Goal: Information Seeking & Learning: Compare options

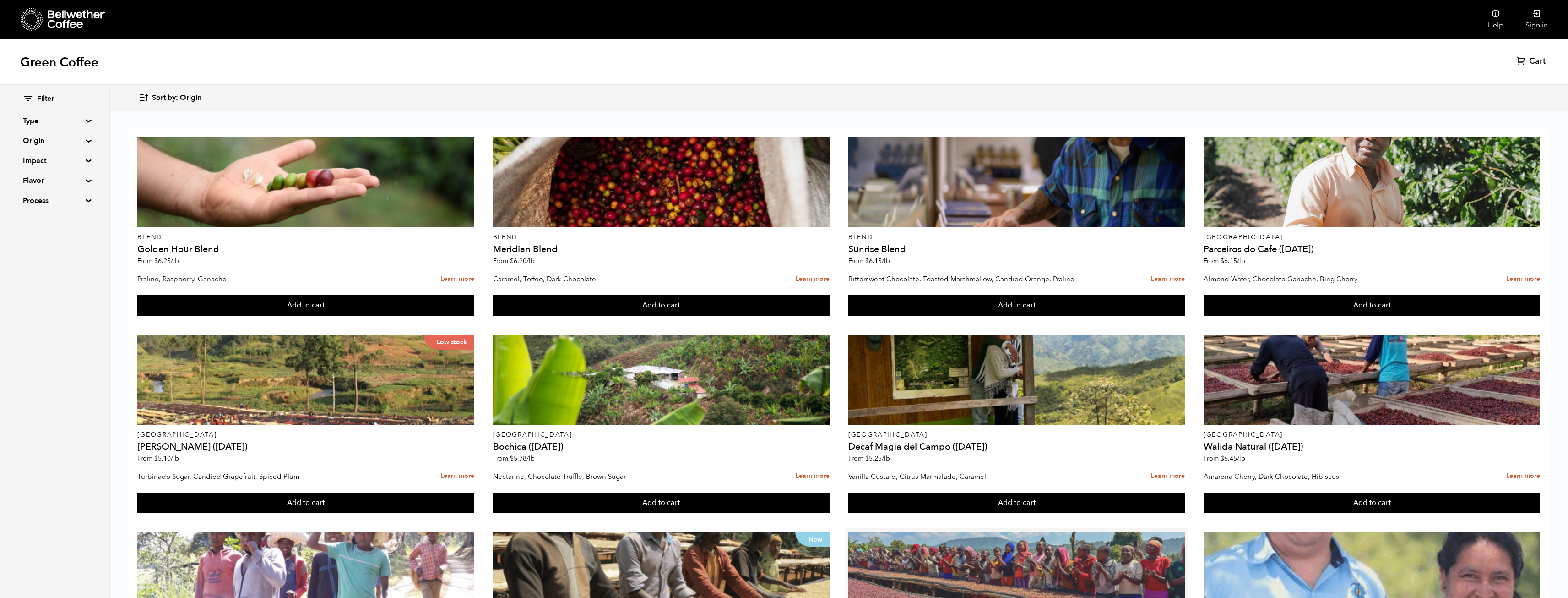
scroll to position [412, 0]
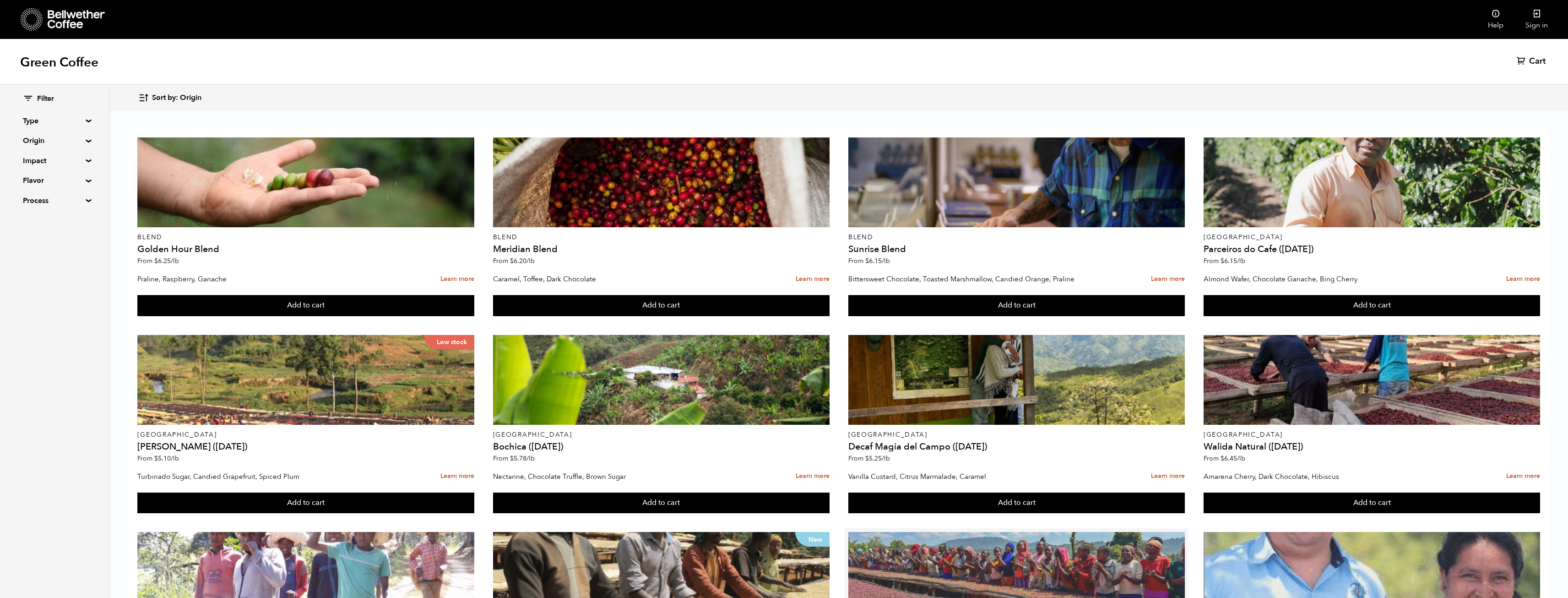
click at [903, 532] on div at bounding box center [1017, 576] width 337 height 90
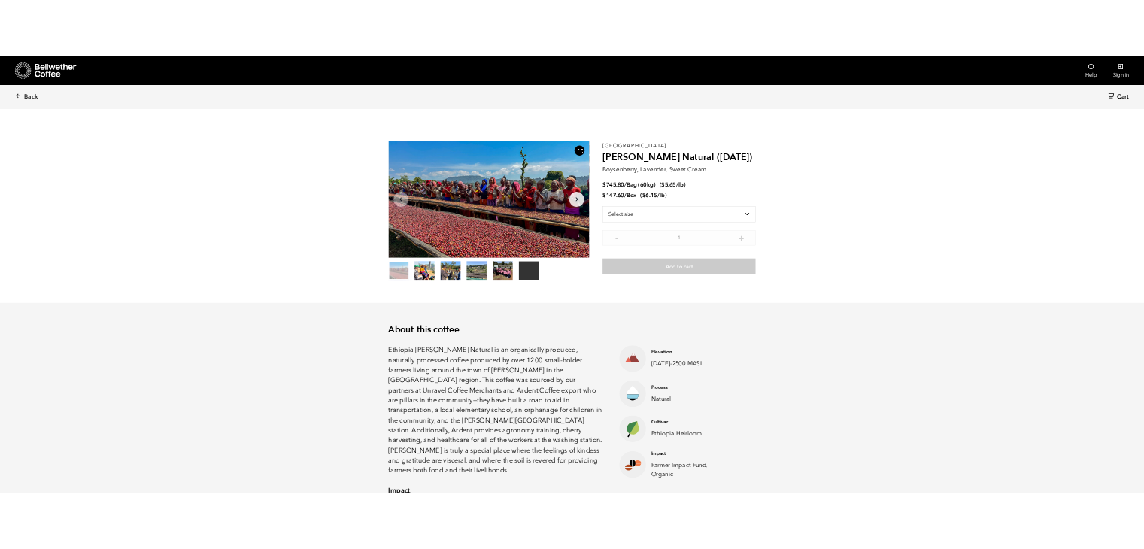
scroll to position [654, 801]
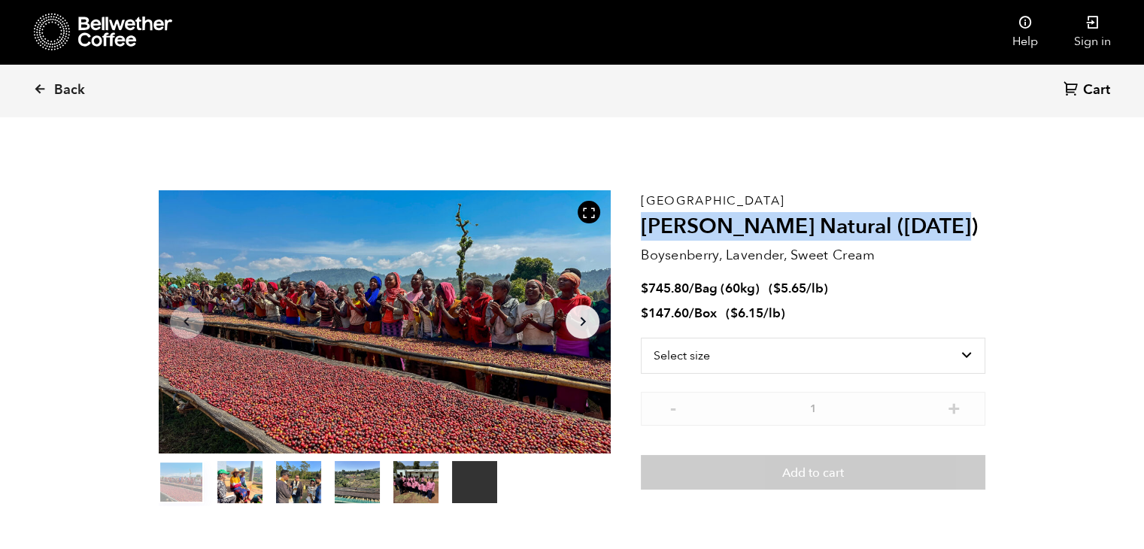
drag, startPoint x: 642, startPoint y: 226, endPoint x: 942, endPoint y: 219, distance: 299.4
click at [942, 219] on h2 "Shanta Golba Natural (OCT 24)" at bounding box center [813, 227] width 344 height 26
copy h2 "Shanta Golba Natural (OCT 24)"
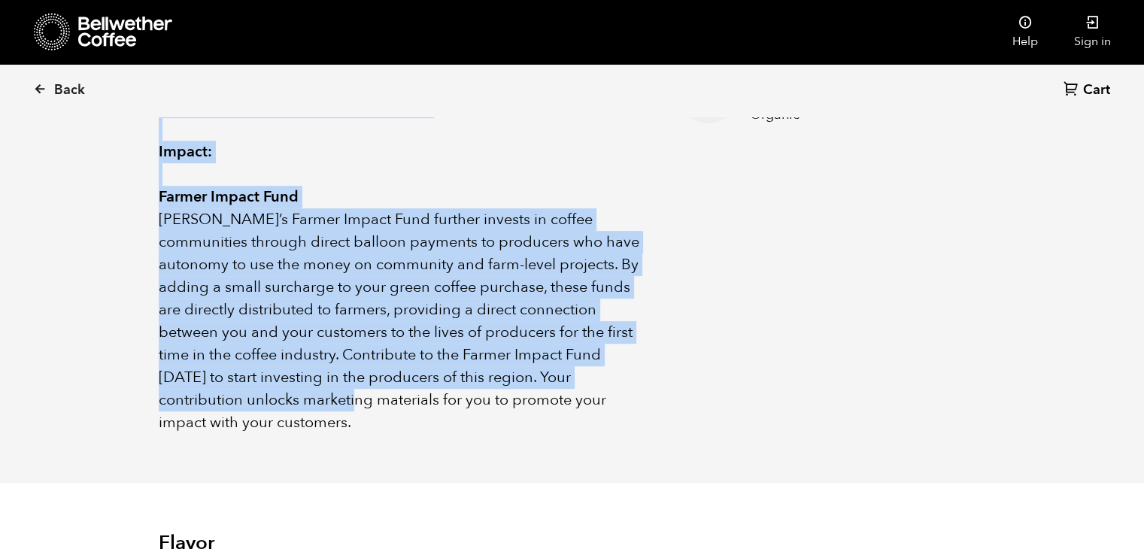
scroll to position [827, 0]
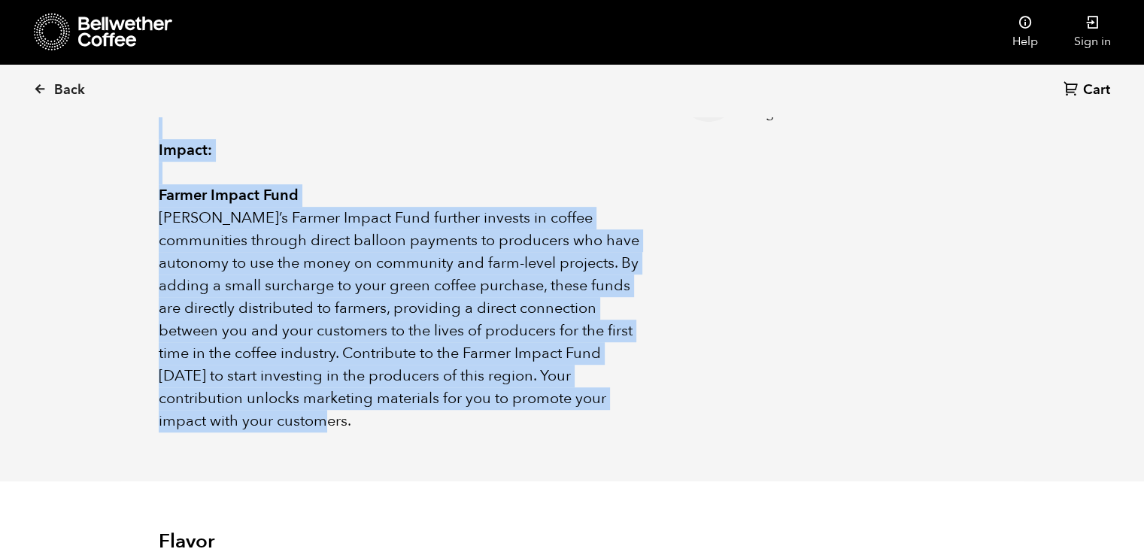
drag, startPoint x: 165, startPoint y: 217, endPoint x: 328, endPoint y: 393, distance: 240.1
click at [328, 393] on div "About this coffee Ethiopia Shanta Golba Natural is an organically produced, nat…" at bounding box center [572, 105] width 903 height 754
copy div "Ethiopia Shanta Golba Natural is an organically produced, naturally processed c…"
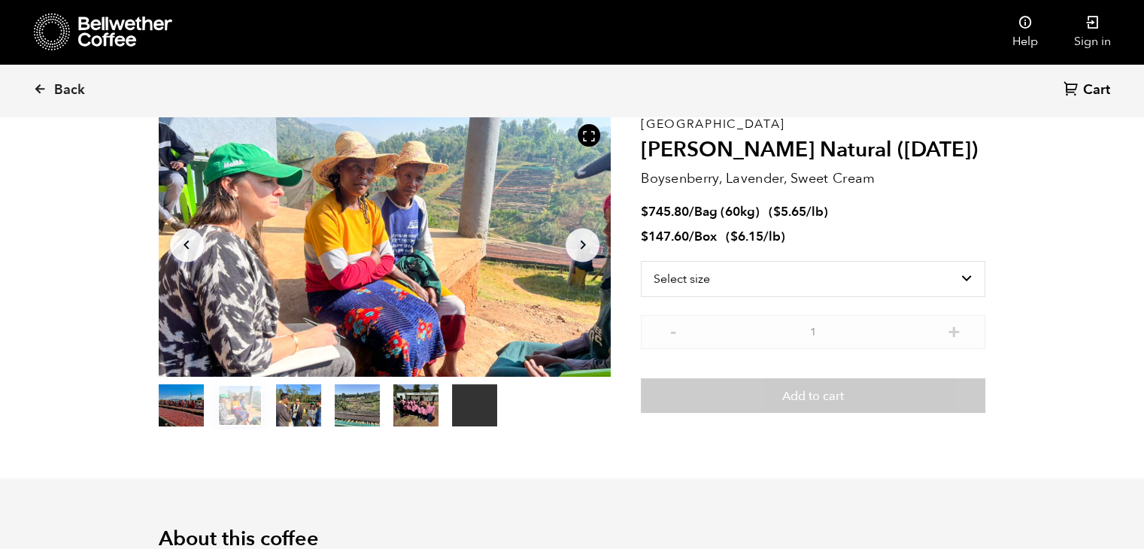
scroll to position [75, 0]
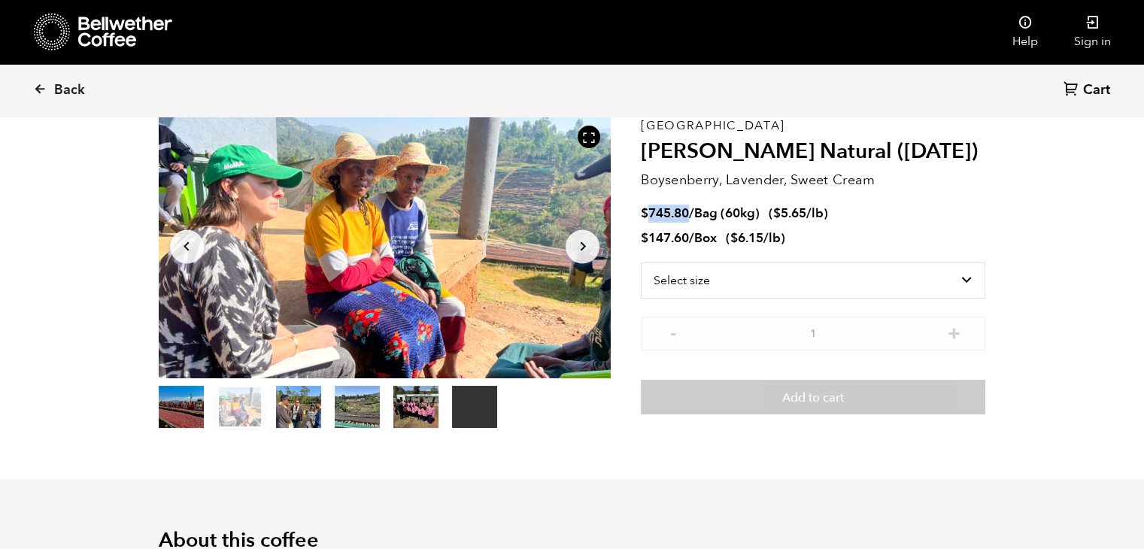
drag, startPoint x: 651, startPoint y: 208, endPoint x: 688, endPoint y: 206, distance: 36.9
click at [688, 206] on bdi "$ 745.80" at bounding box center [665, 213] width 48 height 17
copy bdi "745.80"
drag, startPoint x: 650, startPoint y: 235, endPoint x: 687, endPoint y: 232, distance: 37.7
click at [687, 232] on bdi "$ 147.60" at bounding box center [665, 237] width 48 height 17
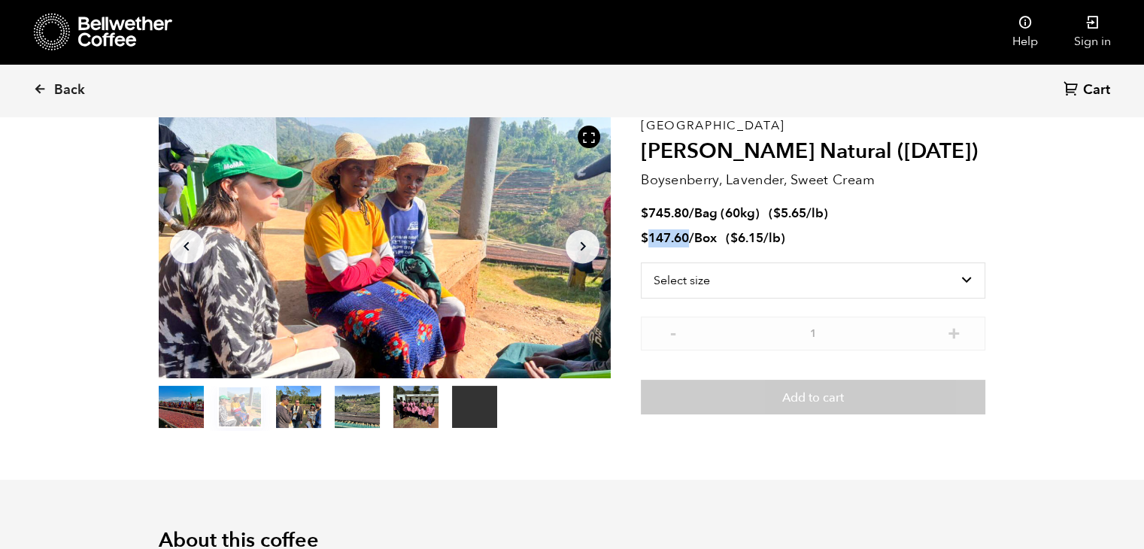
copy bdi "147.60"
click at [658, 126] on p "[GEOGRAPHIC_DATA]" at bounding box center [813, 126] width 344 height 0
copy p "[GEOGRAPHIC_DATA]"
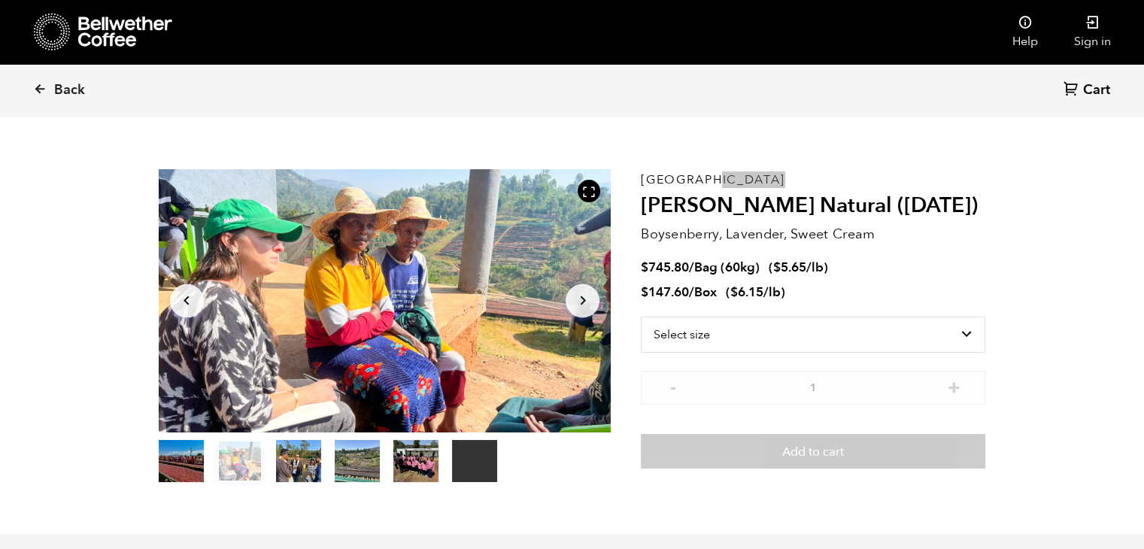
scroll to position [0, 0]
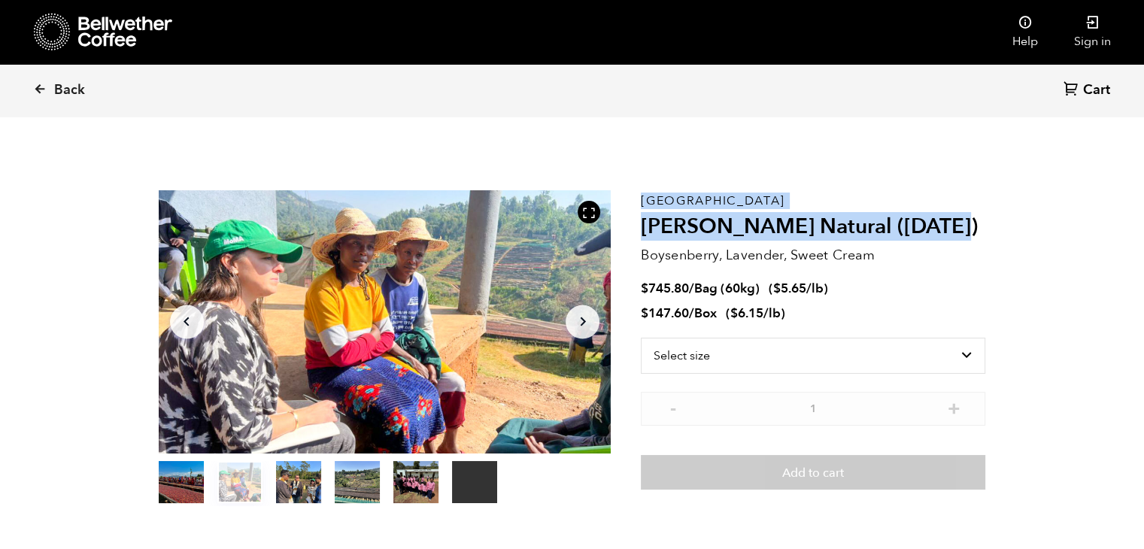
drag, startPoint x: 955, startPoint y: 226, endPoint x: 634, endPoint y: 217, distance: 321.3
click at [634, 217] on section "Your browser does not support the video tag. Item 2 of 6 Your browser does not …" at bounding box center [572, 348] width 903 height 414
copy section "Your browser does not support the video tag. Item 2 of 6 Your browser does not …"
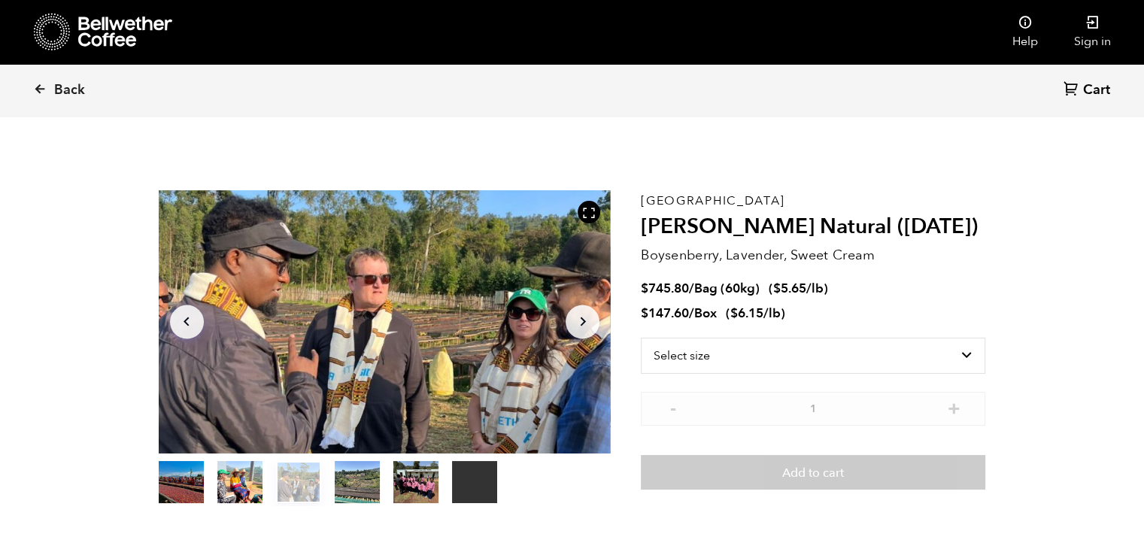
click at [815, 241] on div "Ethiopia Shanta Golba Natural (OCT 24) Boysenberry, Lavender, Sweet Cream $ 745…" at bounding box center [813, 348] width 344 height 316
drag, startPoint x: 884, startPoint y: 254, endPoint x: 645, endPoint y: 259, distance: 238.5
click at [645, 259] on p "Boysenberry, Lavender, Sweet Cream" at bounding box center [813, 255] width 344 height 20
click at [644, 256] on p "Boysenberry, Lavender, Sweet Cream" at bounding box center [813, 255] width 344 height 20
drag, startPoint x: 642, startPoint y: 256, endPoint x: 903, endPoint y: 244, distance: 261.3
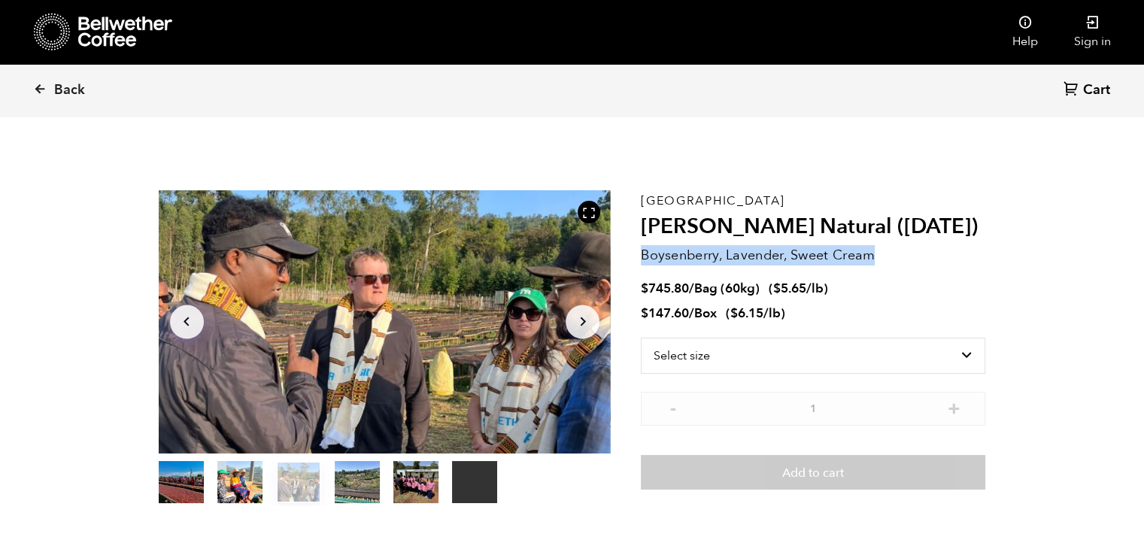
click at [903, 244] on div "Ethiopia Shanta Golba Natural (OCT 24) Boysenberry, Lavender, Sweet Cream $ 745…" at bounding box center [813, 348] width 344 height 316
copy p "Boysenberry, Lavender, Sweet Cream"
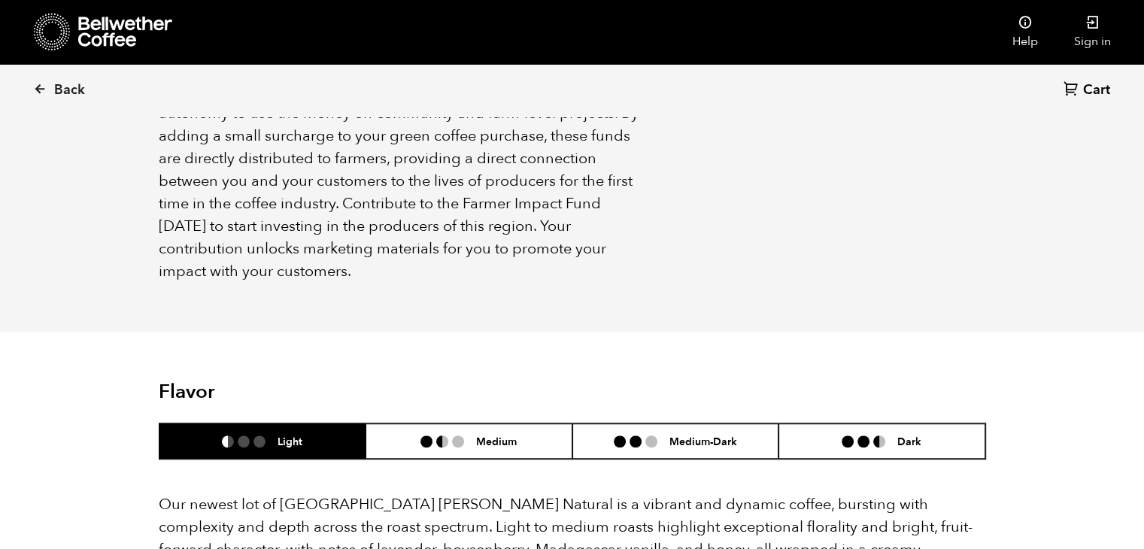
scroll to position [1128, 0]
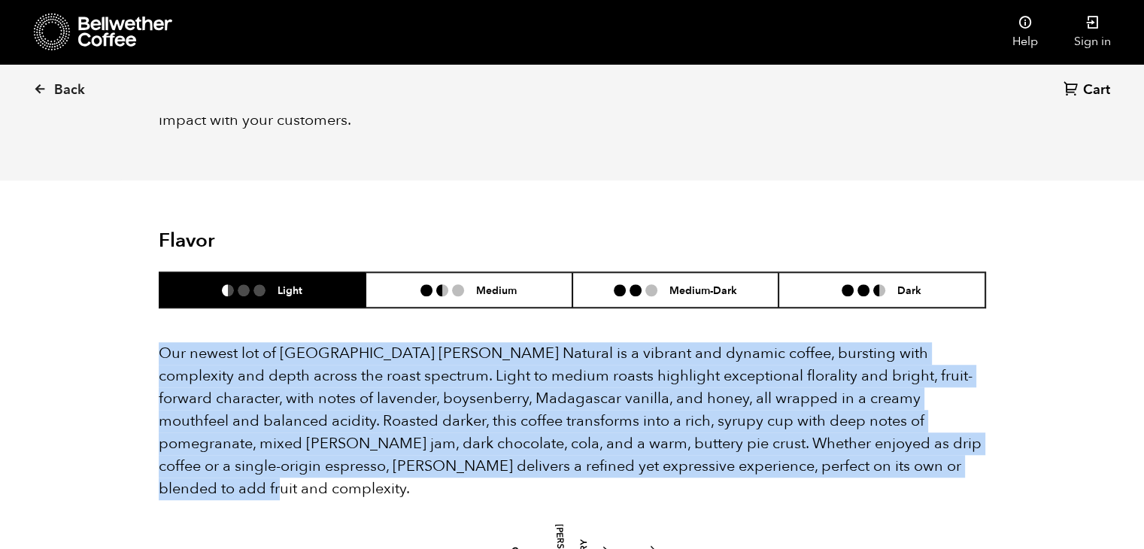
drag, startPoint x: 152, startPoint y: 330, endPoint x: 903, endPoint y: 438, distance: 758.3
copy p "Our newest lot of Ethiopia Shanta Golba Natural is a vibrant and dynamic coffee…"
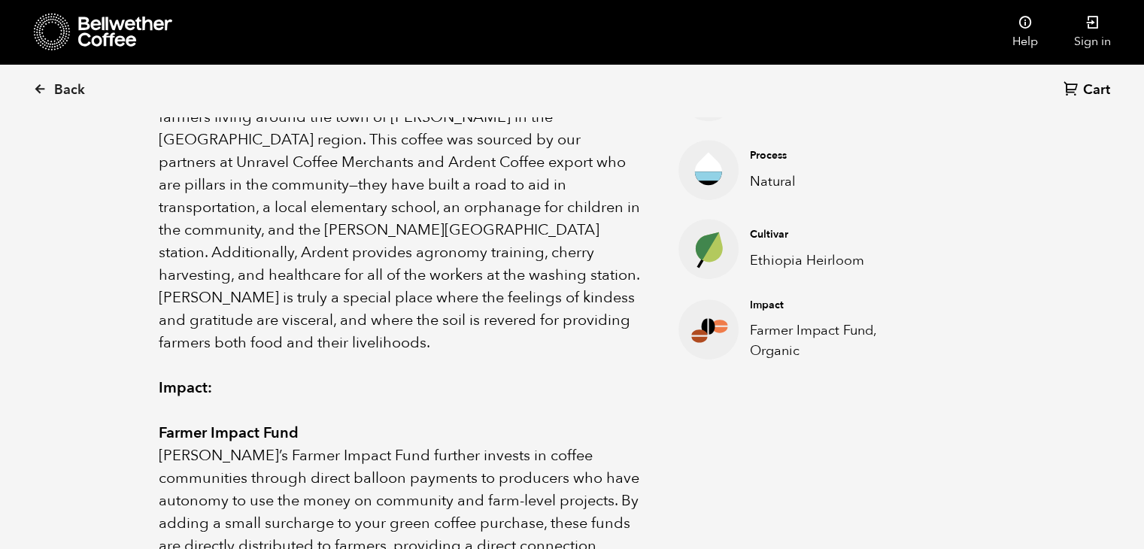
scroll to position [526, 0]
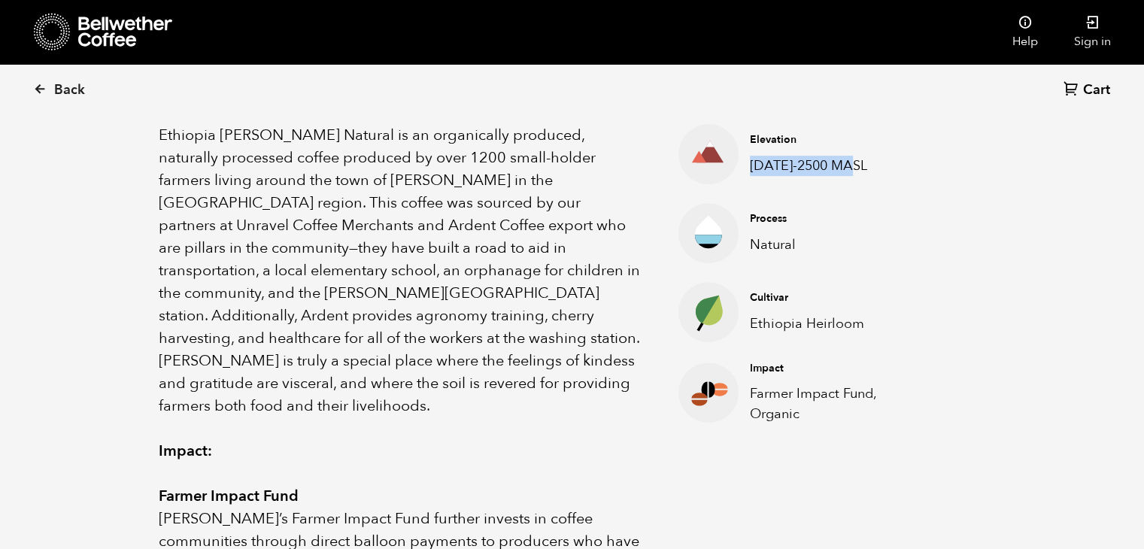
drag, startPoint x: 863, startPoint y: 169, endPoint x: 750, endPoint y: 184, distance: 114.5
click at [750, 184] on li "Elevation 1900-2500 MASL" at bounding box center [809, 154] width 262 height 60
copy p "1900-2500 MASL"
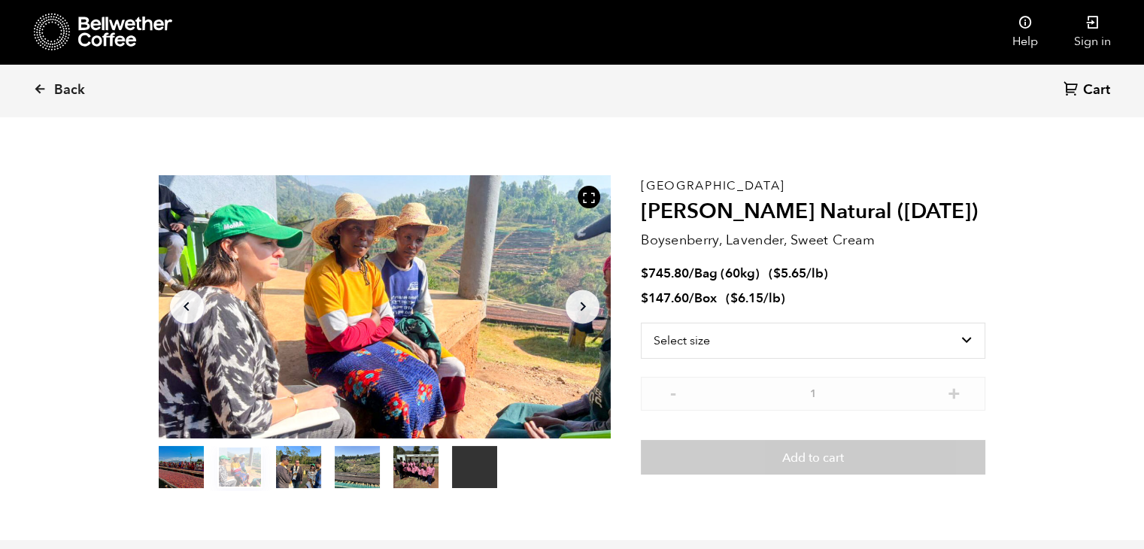
scroll to position [0, 0]
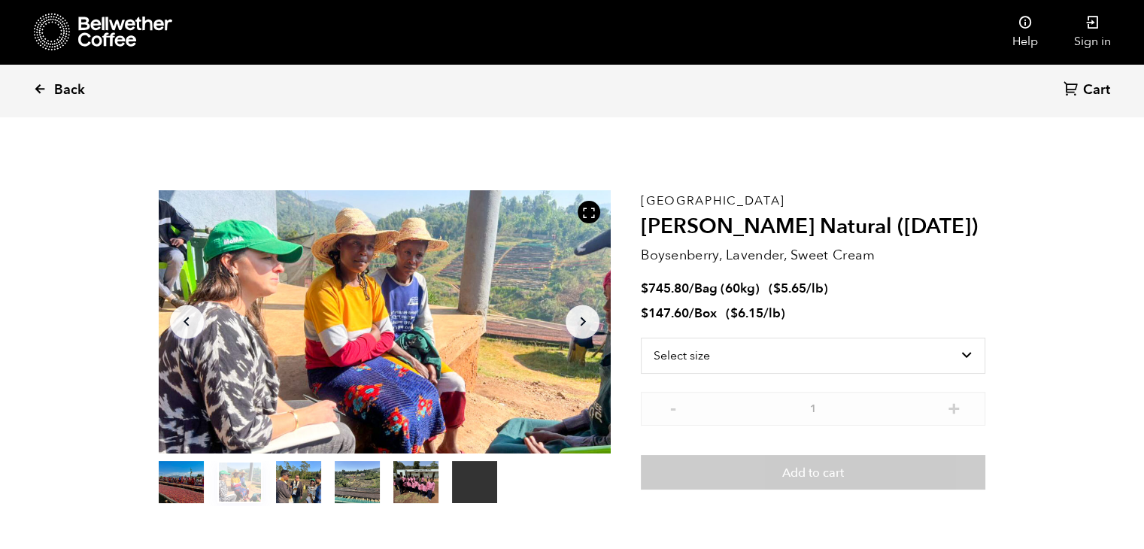
click at [38, 96] on link "Back" at bounding box center [79, 90] width 93 height 51
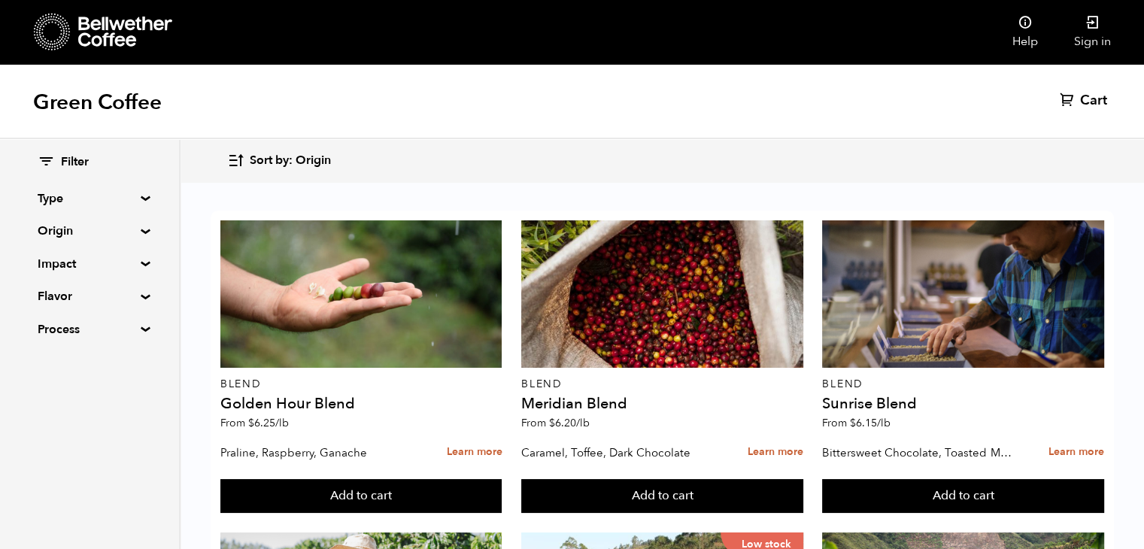
scroll to position [978, 0]
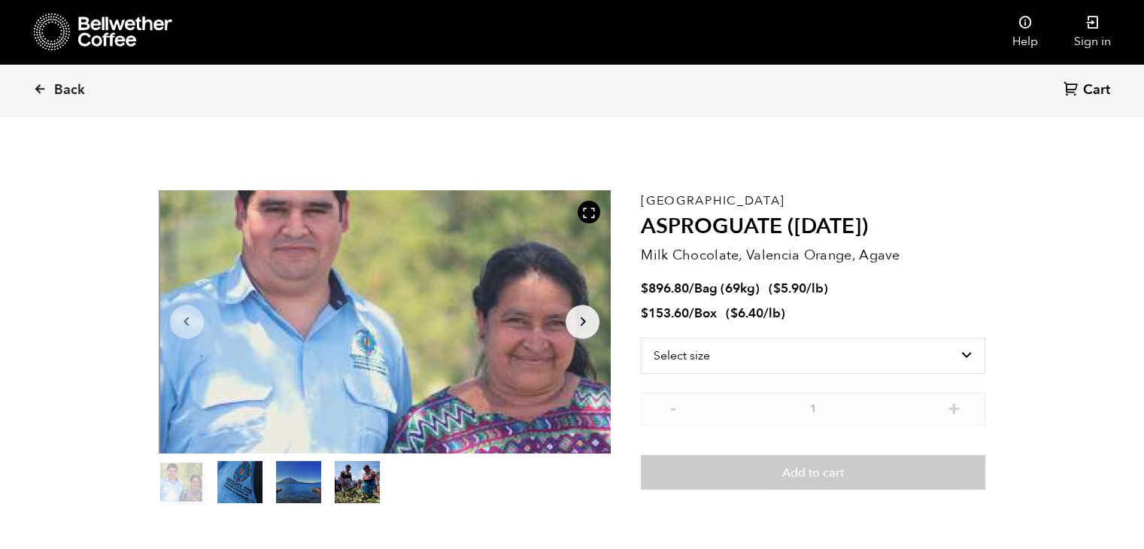
scroll to position [654, 801]
click at [736, 227] on h2 "ASPROGUATE ([DATE])" at bounding box center [813, 227] width 344 height 26
copy h2 "ASPROGUATE"
click at [878, 229] on h2 "ASPROGUATE ([DATE])" at bounding box center [813, 227] width 344 height 26
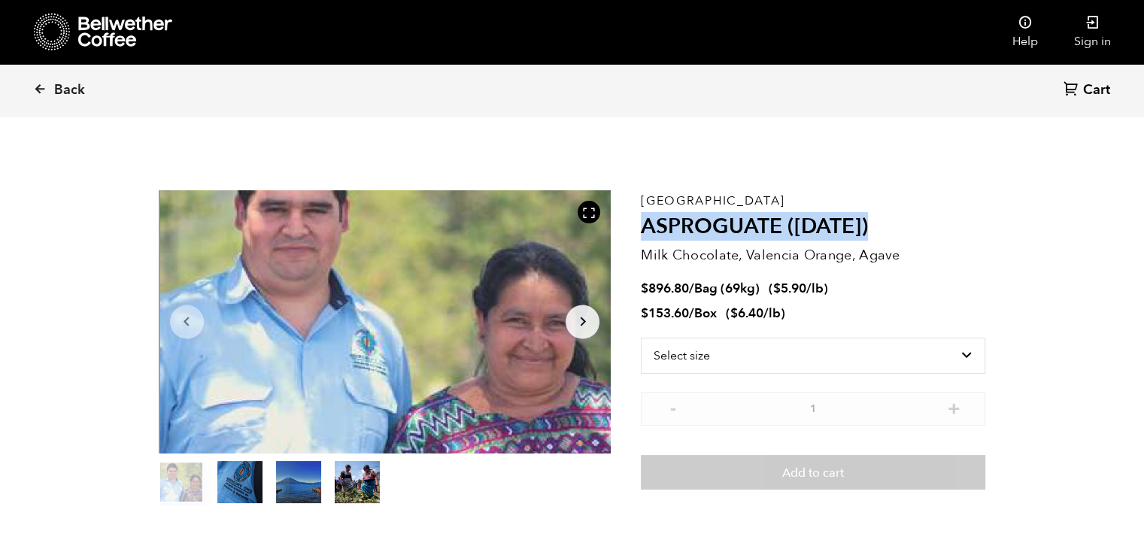
drag, startPoint x: 881, startPoint y: 222, endPoint x: 647, endPoint y: 223, distance: 233.9
click at [647, 223] on h2 "ASPROGUATE ([DATE])" at bounding box center [813, 227] width 344 height 26
copy h2 "ASPROGUATE ([DATE])"
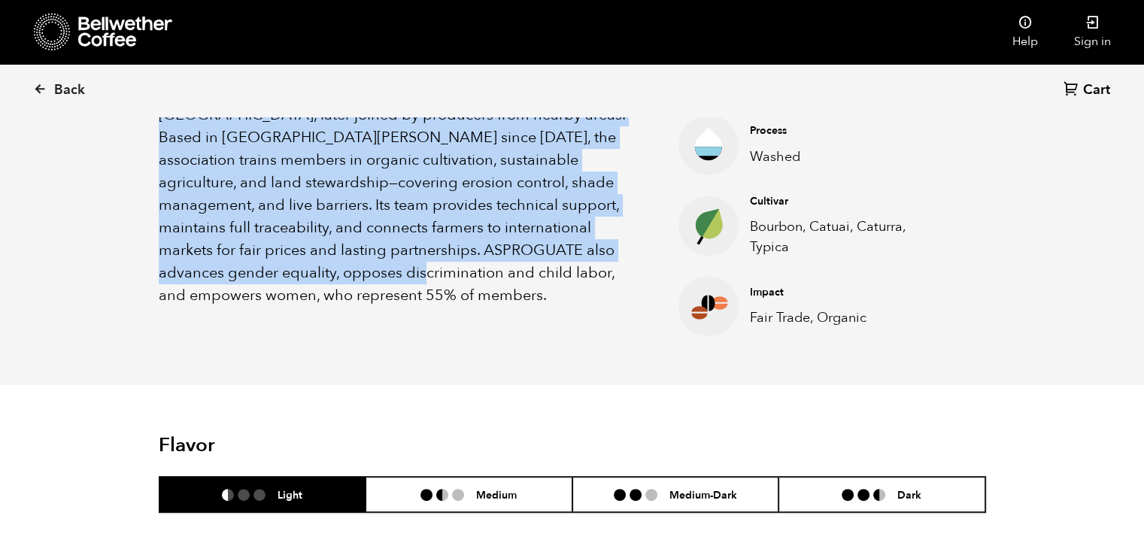
scroll to position [602, 0]
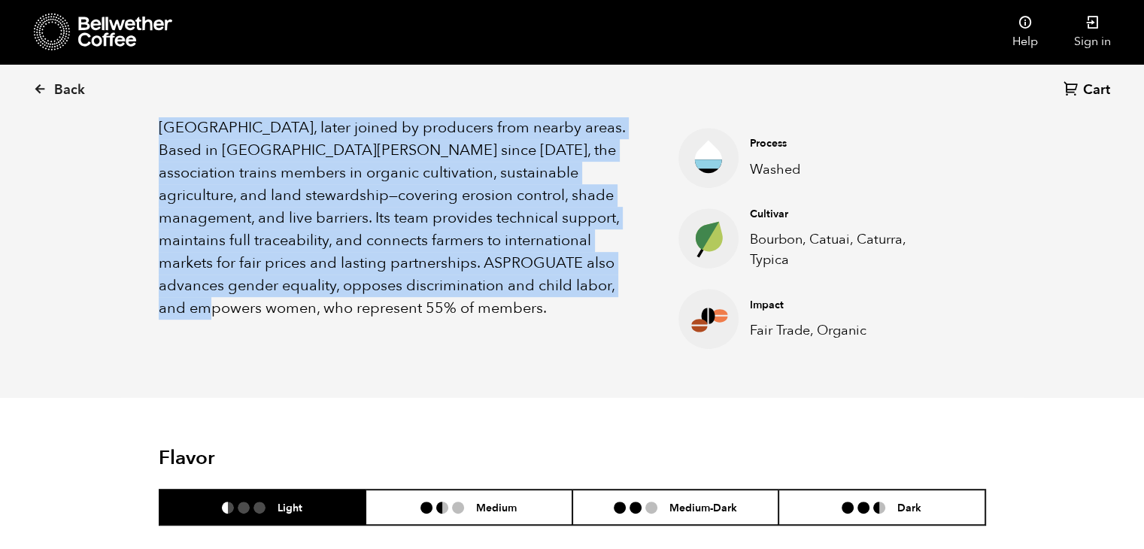
drag, startPoint x: 159, startPoint y: 355, endPoint x: 563, endPoint y: 293, distance: 407.9
click at [563, 293] on p "ASPROGUATE (Asociación Sostenible de Productores de Guatemala) was created in 2…" at bounding box center [400, 184] width 483 height 271
copy p "ASPROGUATE (Asociación Sostenible de Productores de Guatemala) was created in 2…"
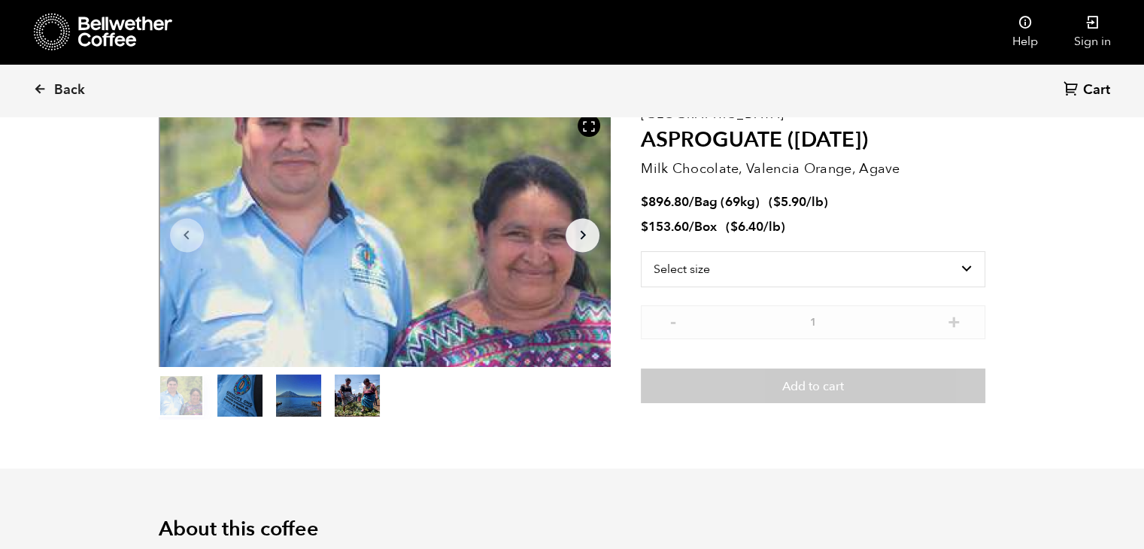
scroll to position [0, 0]
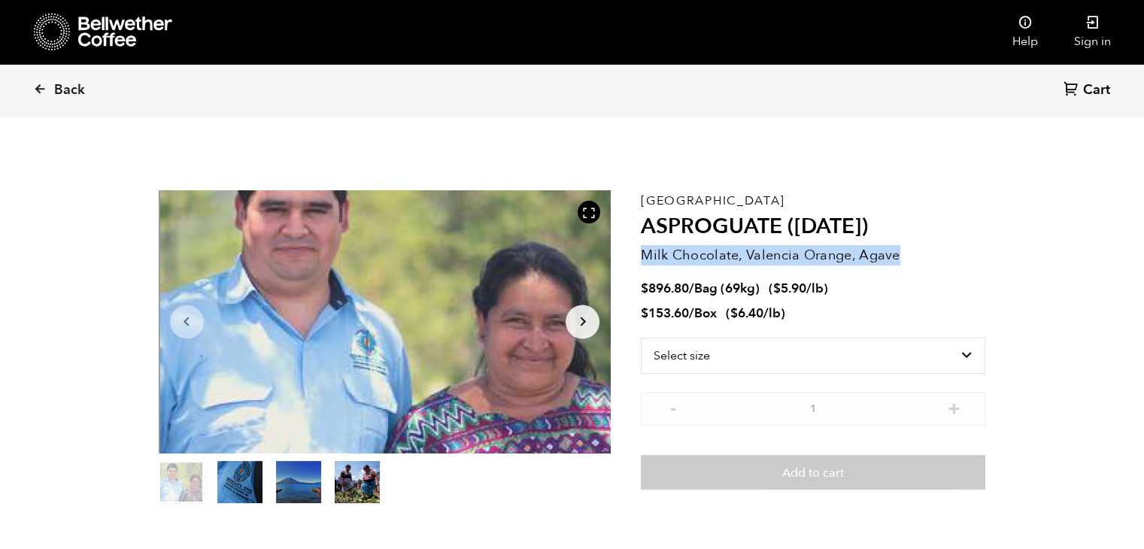
drag, startPoint x: 641, startPoint y: 250, endPoint x: 927, endPoint y: 262, distance: 286.1
click at [927, 262] on p "Milk Chocolate, Valencia Orange, Agave" at bounding box center [813, 255] width 344 height 20
copy p "Milk Chocolate, Valencia Orange, Agave"
click at [706, 353] on select "Select size Bag (69kg) (152 lbs) Box (24 lbs)" at bounding box center [813, 356] width 344 height 36
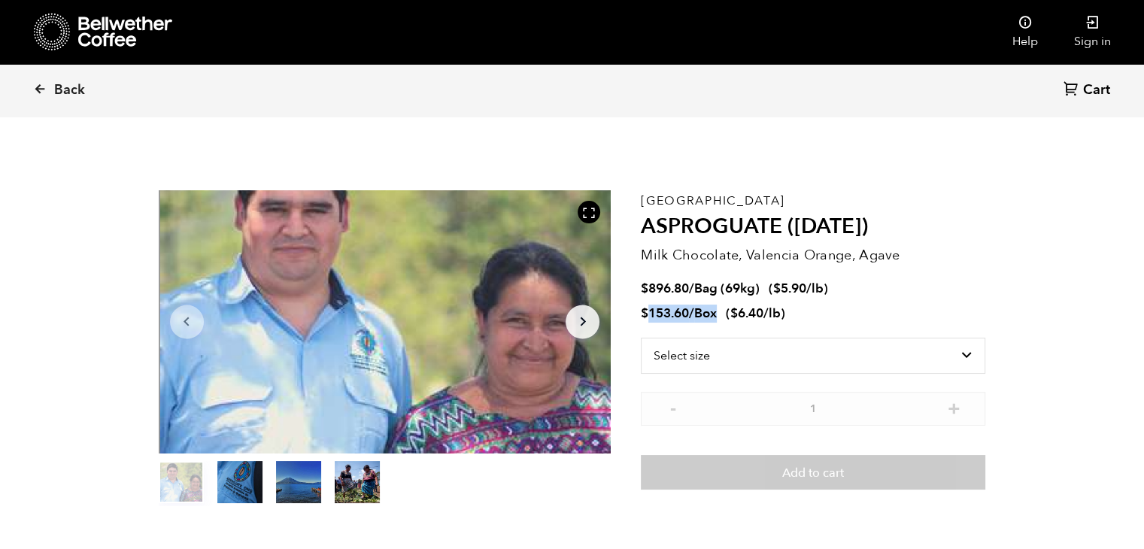
drag, startPoint x: 719, startPoint y: 309, endPoint x: 651, endPoint y: 314, distance: 68.6
click at [651, 314] on span "$ 153.60 / Box" at bounding box center [680, 313] width 79 height 17
click at [692, 333] on div "Guatemala ASPROGUATE (JUN 25) Milk Chocolate, Valencia Orange, Agave $ 896.80 /…" at bounding box center [813, 348] width 344 height 316
drag, startPoint x: 686, startPoint y: 311, endPoint x: 657, endPoint y: 311, distance: 28.6
click at [657, 311] on bdi "$ 153.60" at bounding box center [665, 313] width 48 height 17
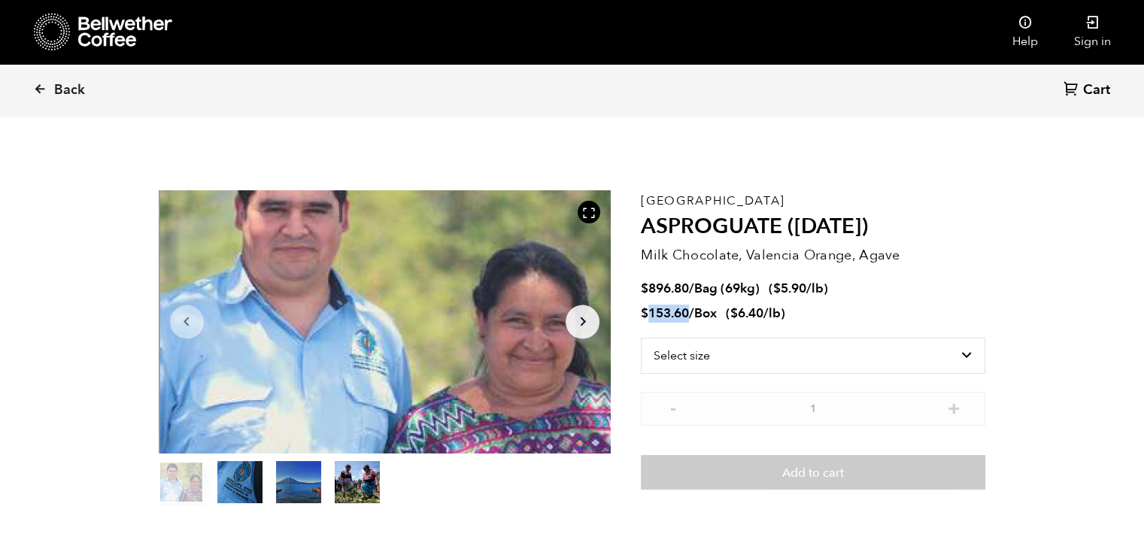
drag, startPoint x: 689, startPoint y: 310, endPoint x: 647, endPoint y: 313, distance: 42.2
click at [647, 313] on bdi "$ 153.60" at bounding box center [665, 313] width 48 height 17
drag, startPoint x: 689, startPoint y: 289, endPoint x: 652, endPoint y: 289, distance: 36.9
click at [652, 289] on bdi "$ 896.80" at bounding box center [665, 288] width 48 height 17
copy bdi "896.80"
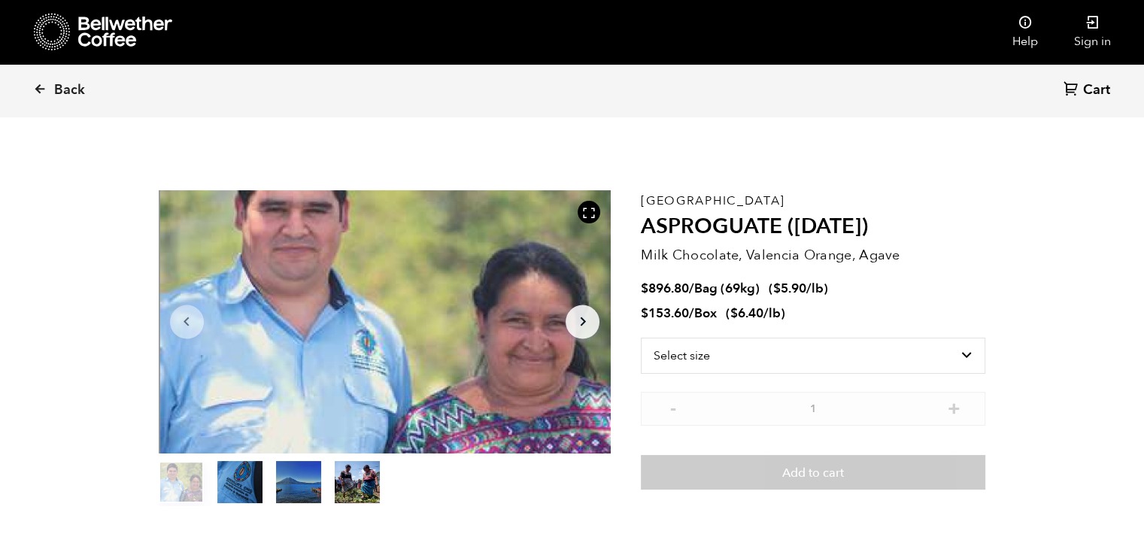
click at [706, 308] on span "Box" at bounding box center [705, 313] width 23 height 17
drag, startPoint x: 689, startPoint y: 308, endPoint x: 645, endPoint y: 326, distance: 48.2
click at [645, 317] on span "$ 153.60 / Box" at bounding box center [680, 313] width 79 height 17
copy bdi "153.60"
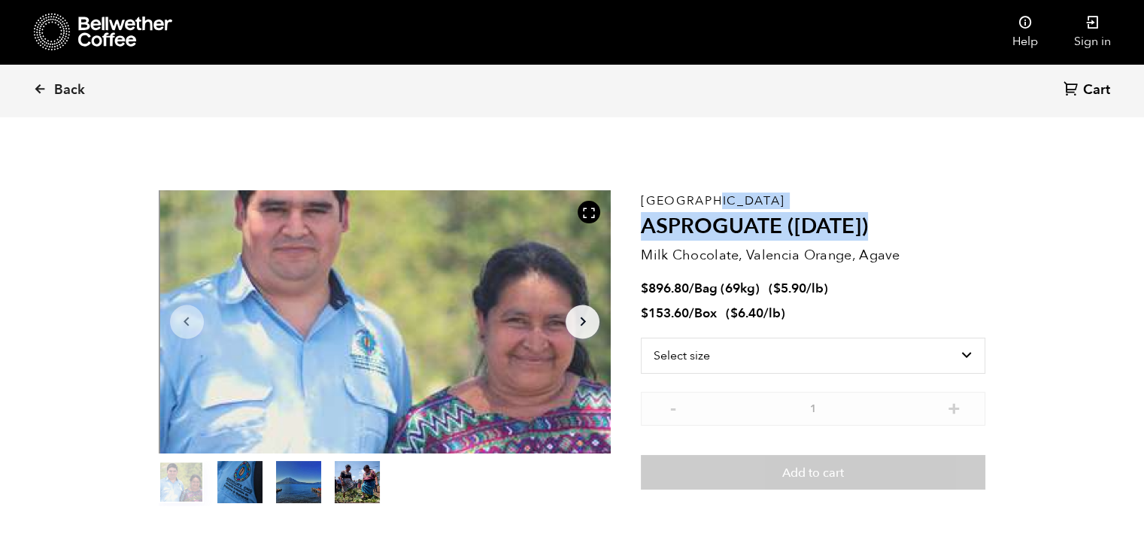
drag, startPoint x: 904, startPoint y: 227, endPoint x: 644, endPoint y: 193, distance: 262.4
click at [644, 193] on div "Guatemala ASPROGUATE (JUN 25) Milk Chocolate, Valencia Orange, Agave $ 896.80 /…" at bounding box center [813, 348] width 344 height 316
copy div "Guatemala ASPROGUATE (JUN 25)"
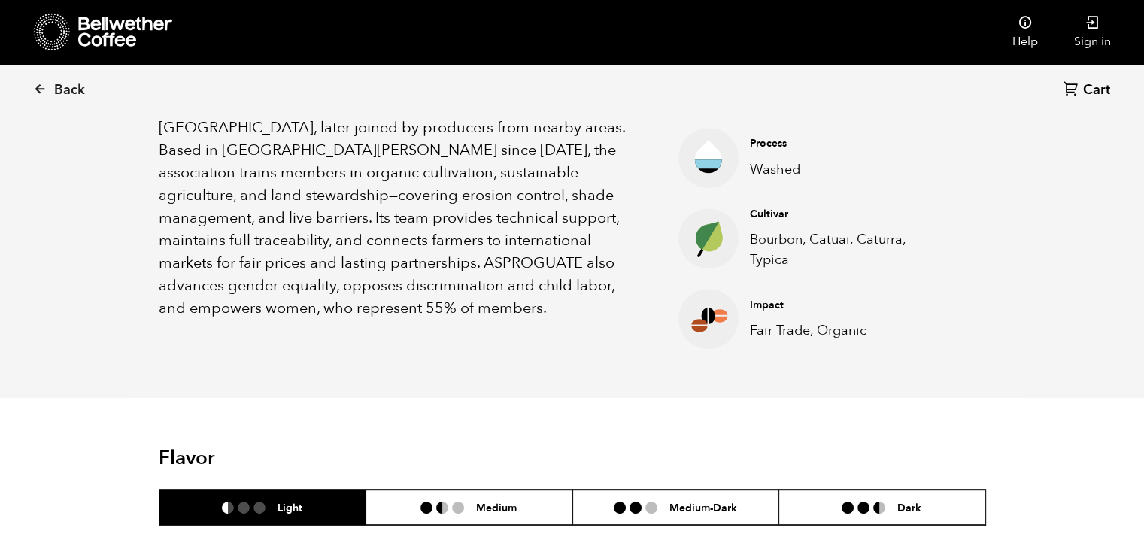
scroll to position [451, 0]
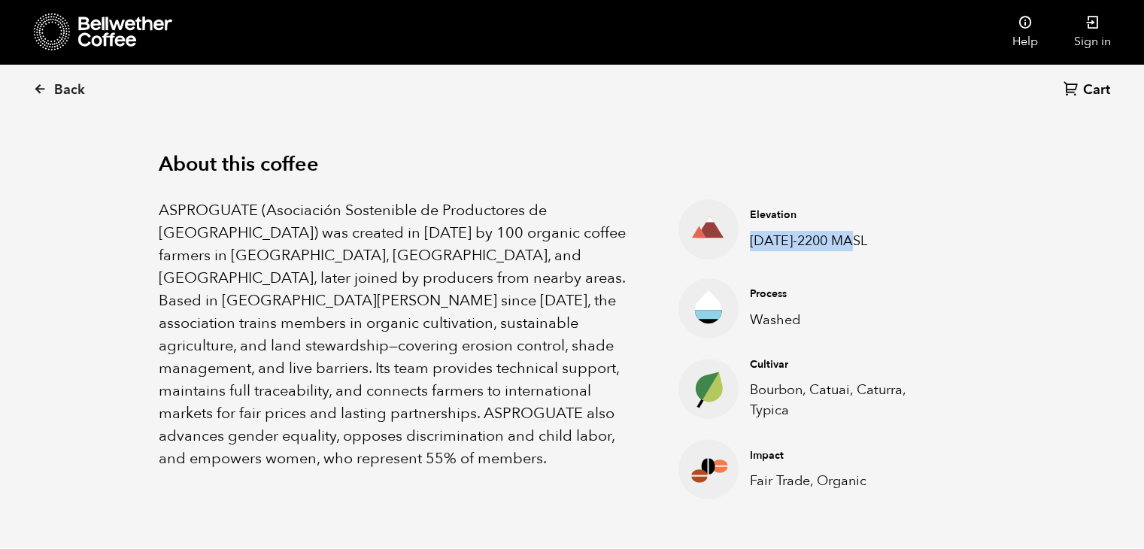
drag, startPoint x: 875, startPoint y: 244, endPoint x: 751, endPoint y: 238, distance: 125.0
click at [751, 238] on p "1400-2200 MASL" at bounding box center [843, 241] width 187 height 20
copy p "1400-2200 MASL"
click at [412, 451] on div "ASPROGUATE (Asociación Sostenible de Productores de Guatemala) was created in 2…" at bounding box center [400, 349] width 483 height 300
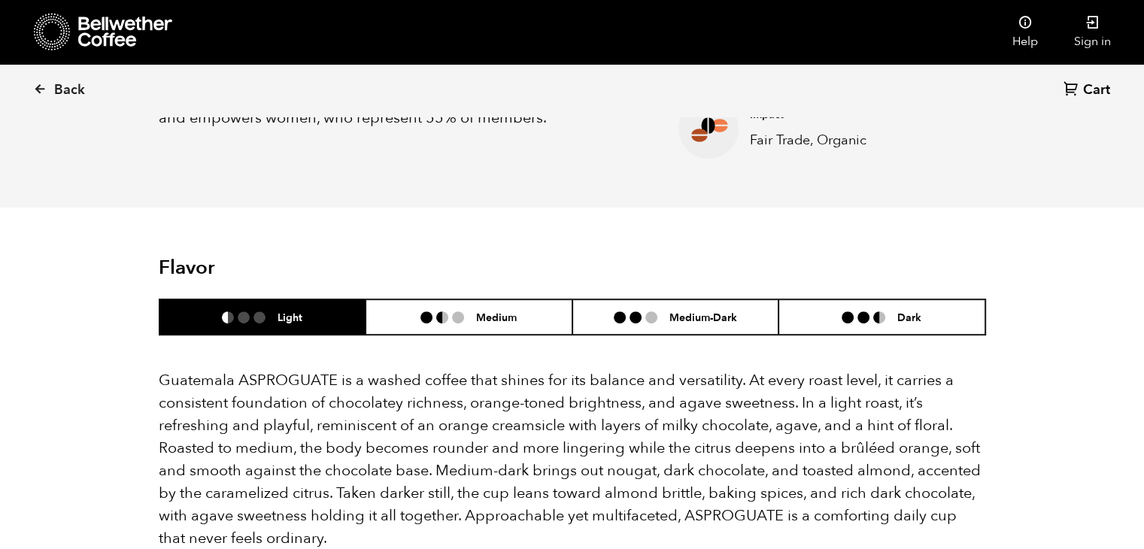
scroll to position [827, 0]
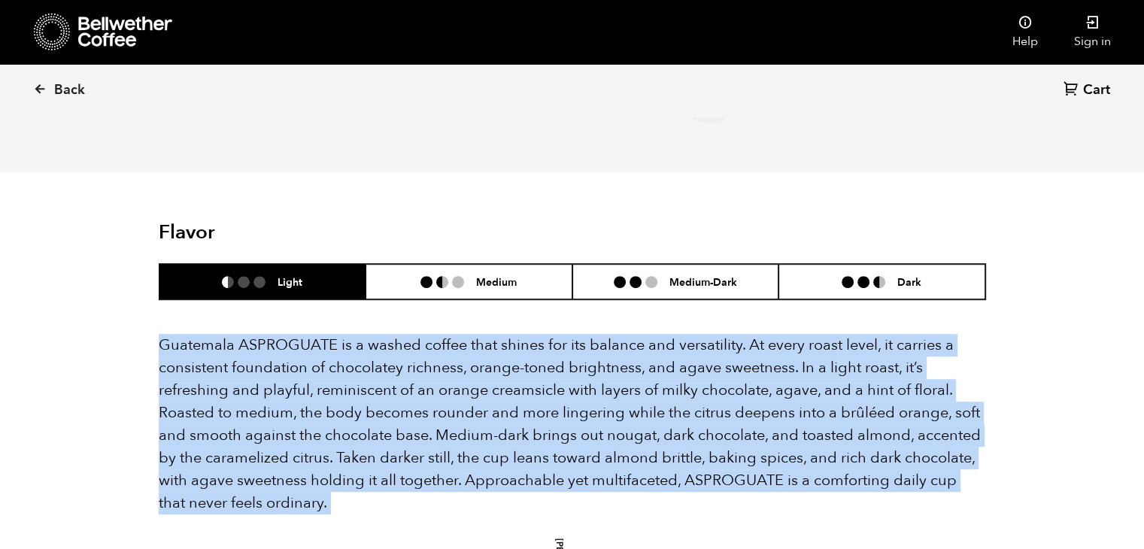
drag, startPoint x: 160, startPoint y: 341, endPoint x: 308, endPoint y: 515, distance: 227.9
copy div "Guatemala ASPROGUATE is a washed coffee that shines for its balance and versati…"
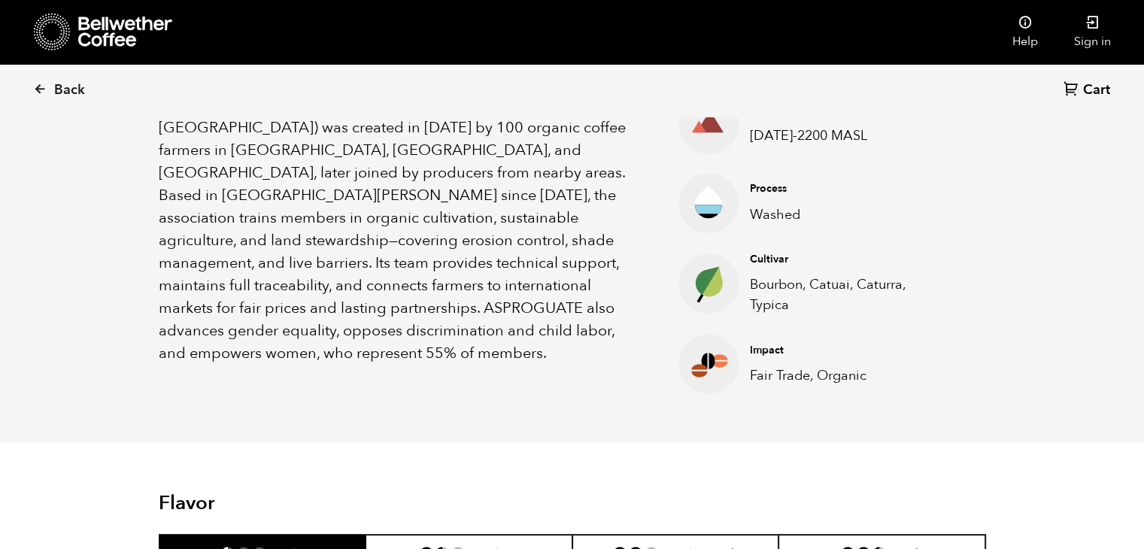
scroll to position [451, 0]
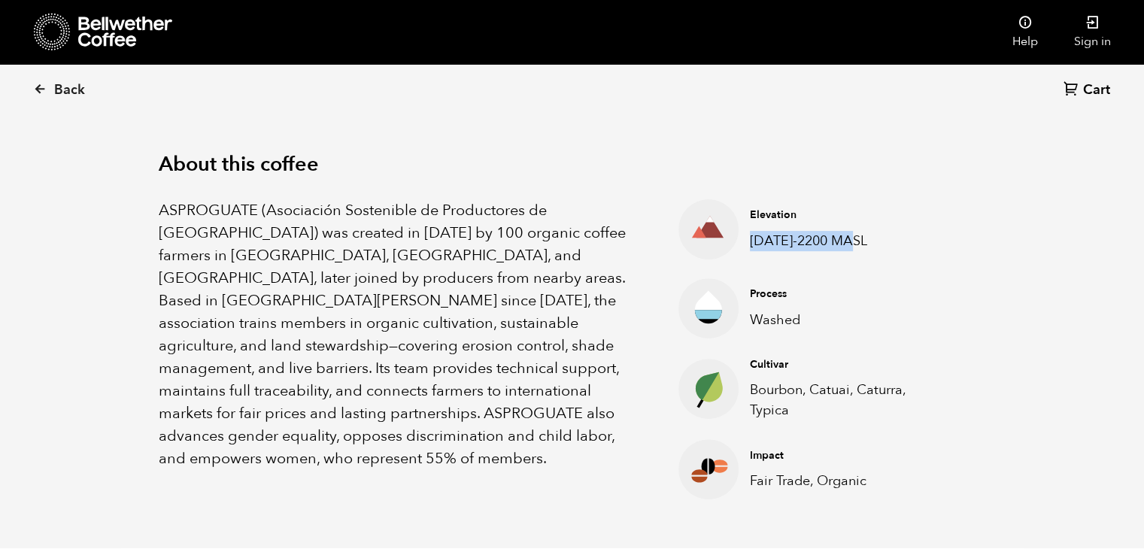
drag, startPoint x: 806, startPoint y: 250, endPoint x: 751, endPoint y: 244, distance: 54.6
click at [751, 244] on p "1400-2200 MASL" at bounding box center [843, 241] width 187 height 20
copy p "1400-2200 MASL"
click at [42, 86] on icon at bounding box center [40, 89] width 14 height 14
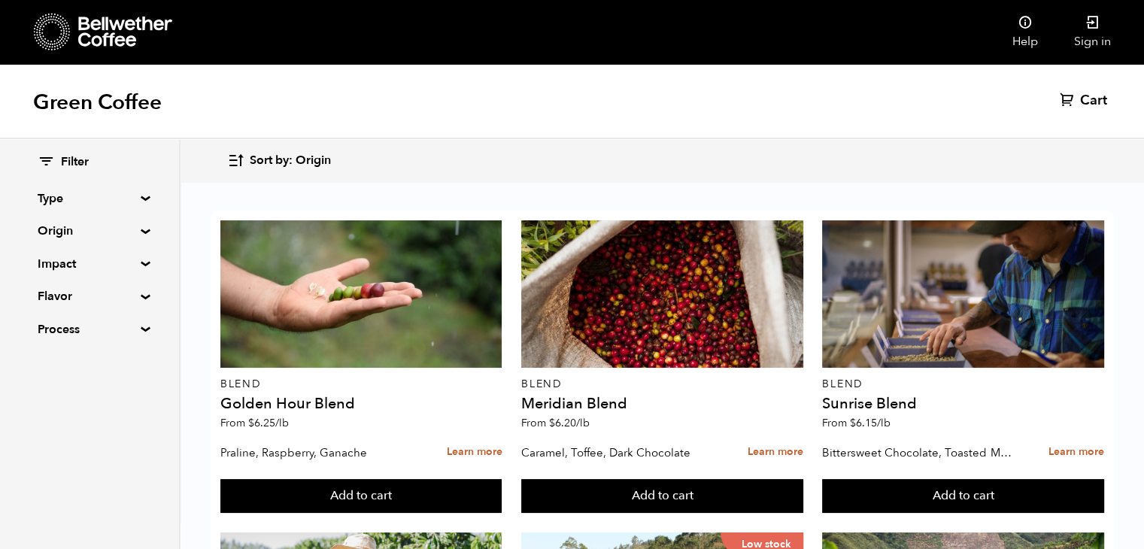
scroll to position [1273, 0]
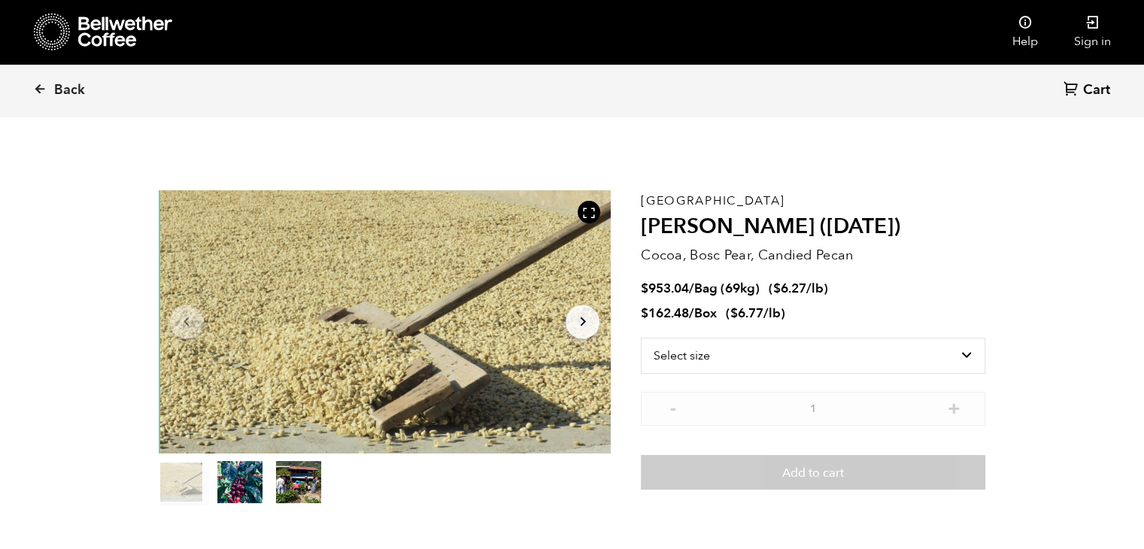
scroll to position [654, 801]
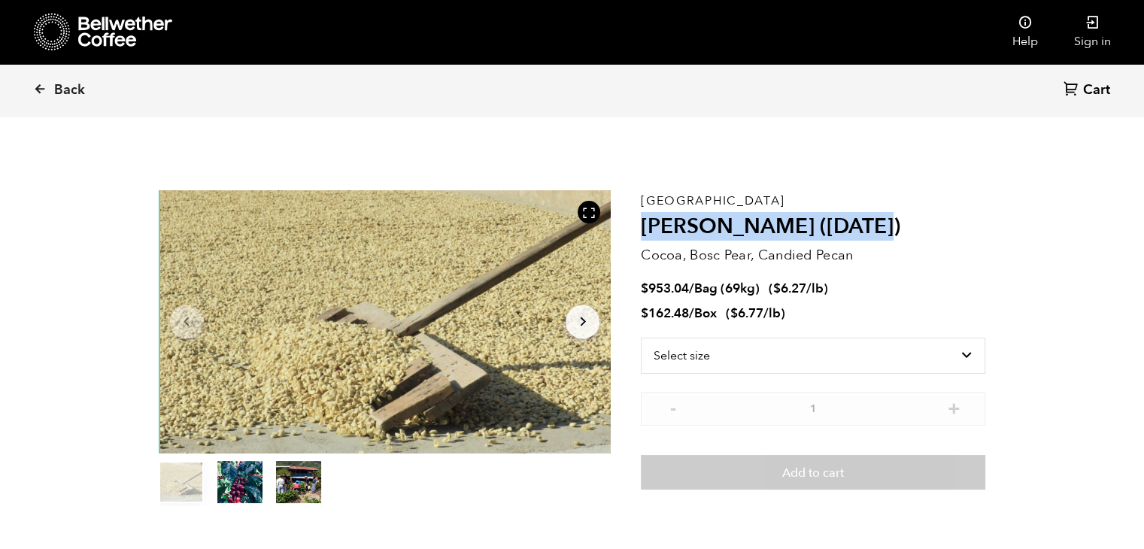
drag, startPoint x: 645, startPoint y: 226, endPoint x: 860, endPoint y: 226, distance: 215.1
click at [860, 226] on h2 "[PERSON_NAME] ([DATE])" at bounding box center [813, 227] width 344 height 26
copy h2 "[PERSON_NAME] ([DATE])"
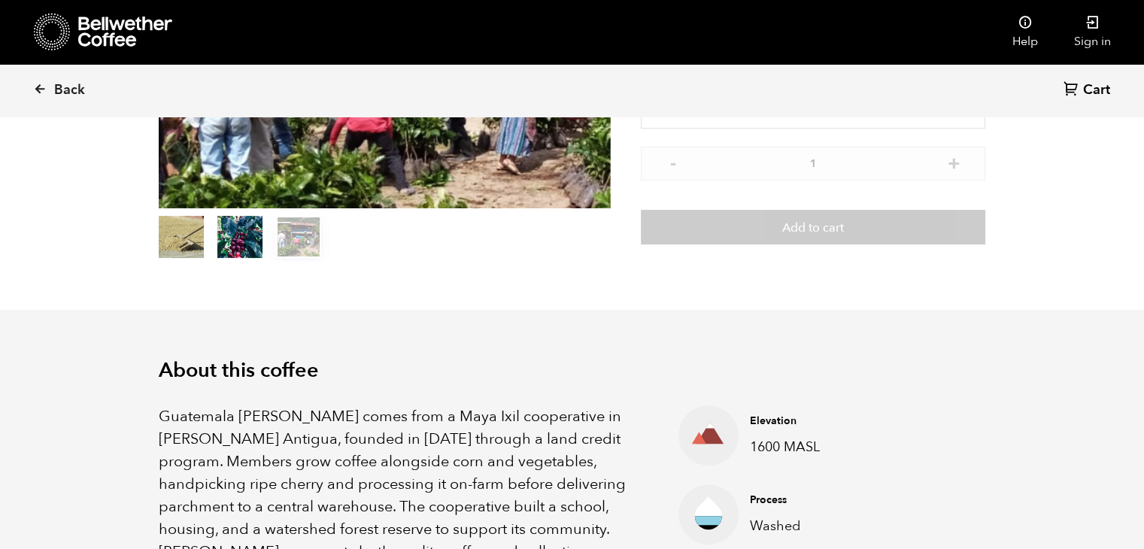
scroll to position [376, 0]
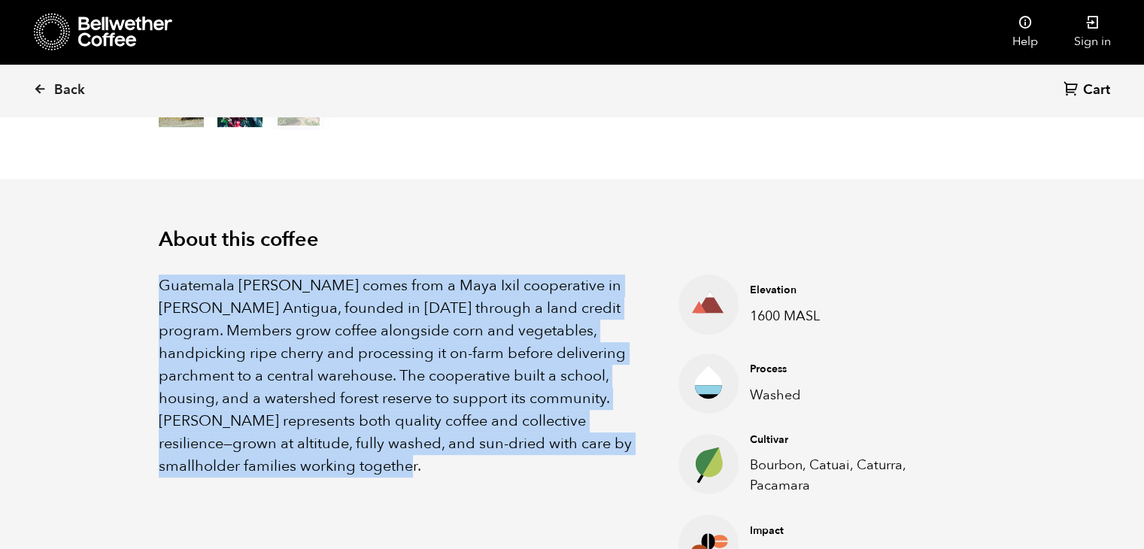
drag, startPoint x: 217, startPoint y: 311, endPoint x: 308, endPoint y: 464, distance: 178.8
click at [308, 464] on div "About this coffee Guatemala Flor de Maiz comes from a Maya Ixil cooperative in …" at bounding box center [572, 401] width 903 height 445
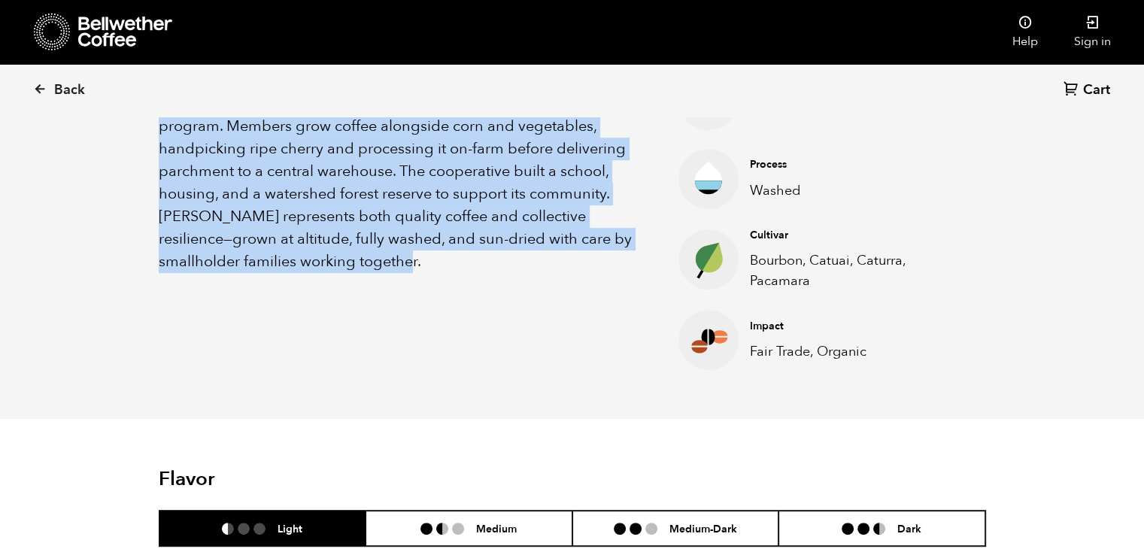
scroll to position [677, 0]
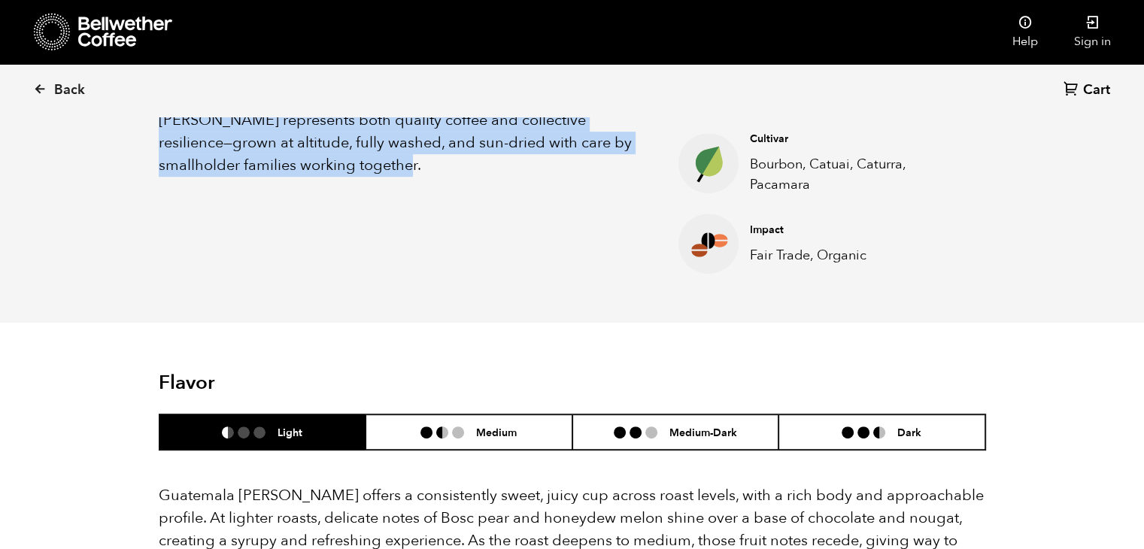
copy p "Guatemala Flor de Maiz comes from a Maya Ixil cooperative in Villa Hortensia An…"
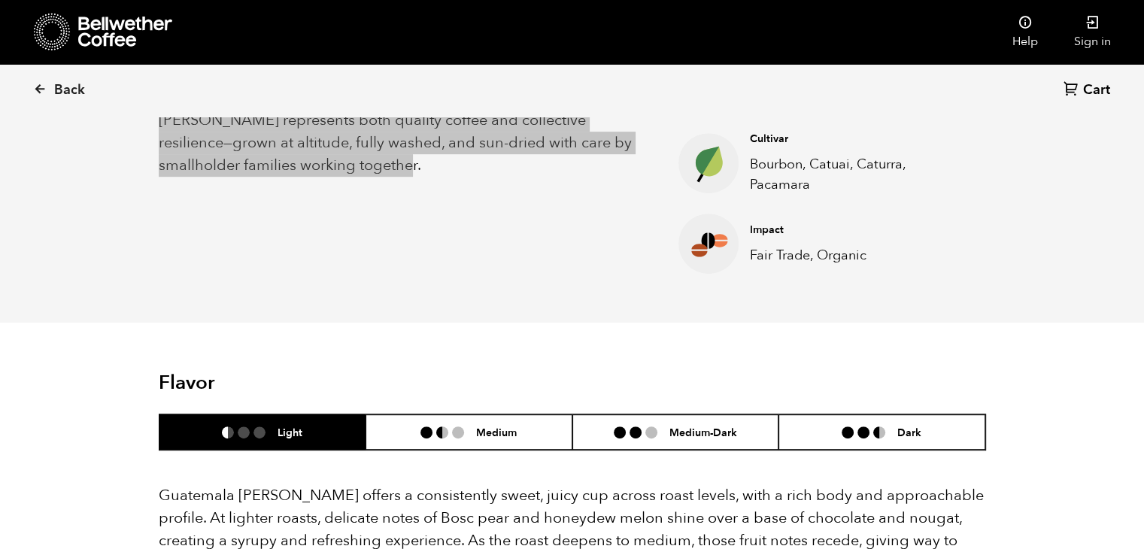
scroll to position [978, 0]
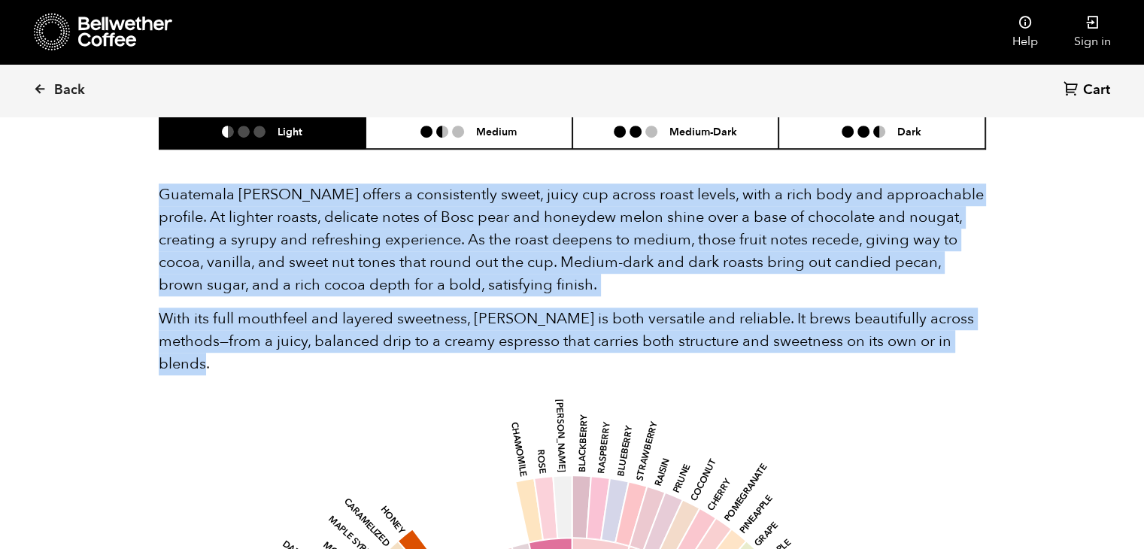
drag, startPoint x: 136, startPoint y: 193, endPoint x: 231, endPoint y: 366, distance: 197.2
copy div "Guatemala Flor de Maiz offers a consistently sweet, juicy cup across roast leve…"
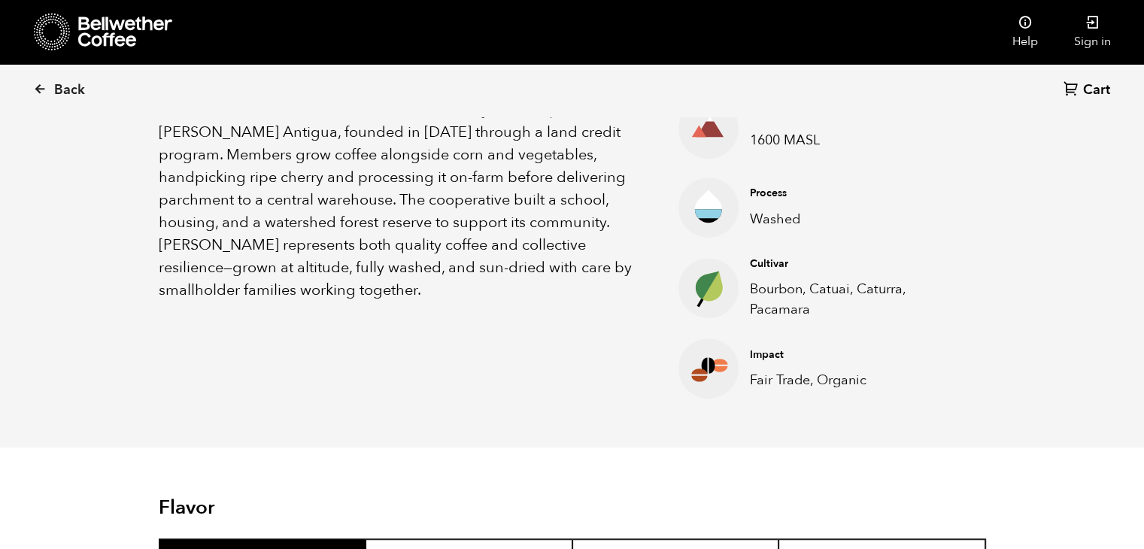
scroll to position [526, 0]
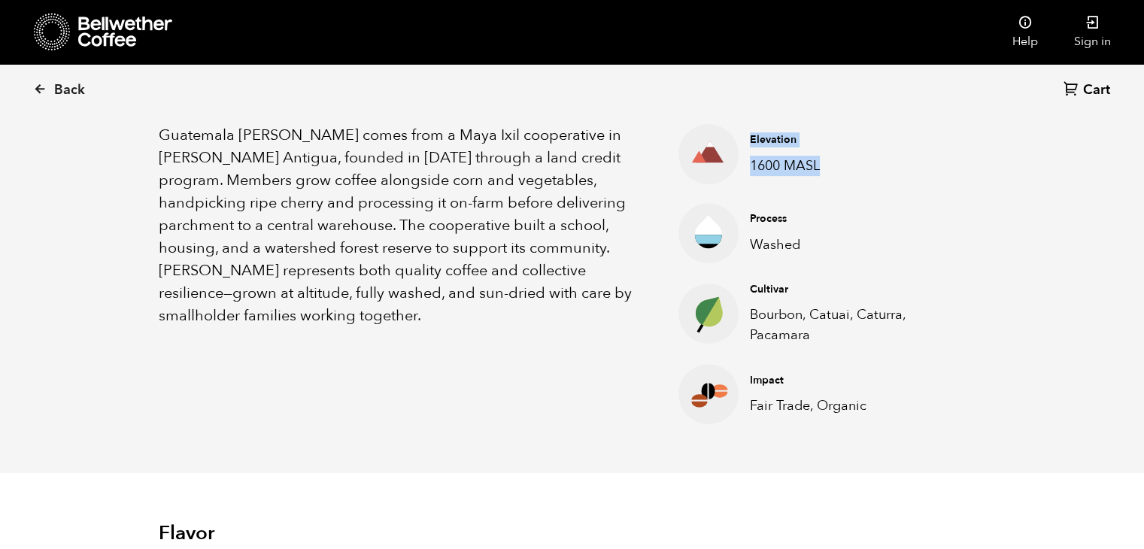
drag, startPoint x: 830, startPoint y: 168, endPoint x: 735, endPoint y: 178, distance: 95.3
click at [735, 178] on li "Elevation 1600 MASL" at bounding box center [829, 154] width 302 height 60
click at [735, 178] on icon at bounding box center [708, 154] width 60 height 60
drag, startPoint x: 749, startPoint y: 169, endPoint x: 831, endPoint y: 165, distance: 82.1
click at [831, 165] on div "Elevation 1600 MASL" at bounding box center [854, 153] width 230 height 43
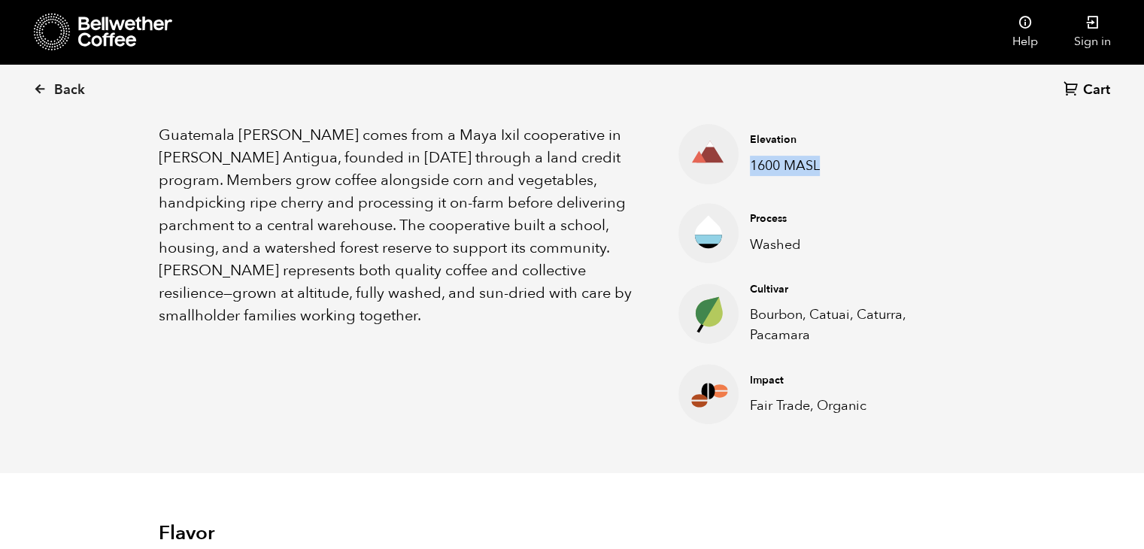
copy p "1600 MASL"
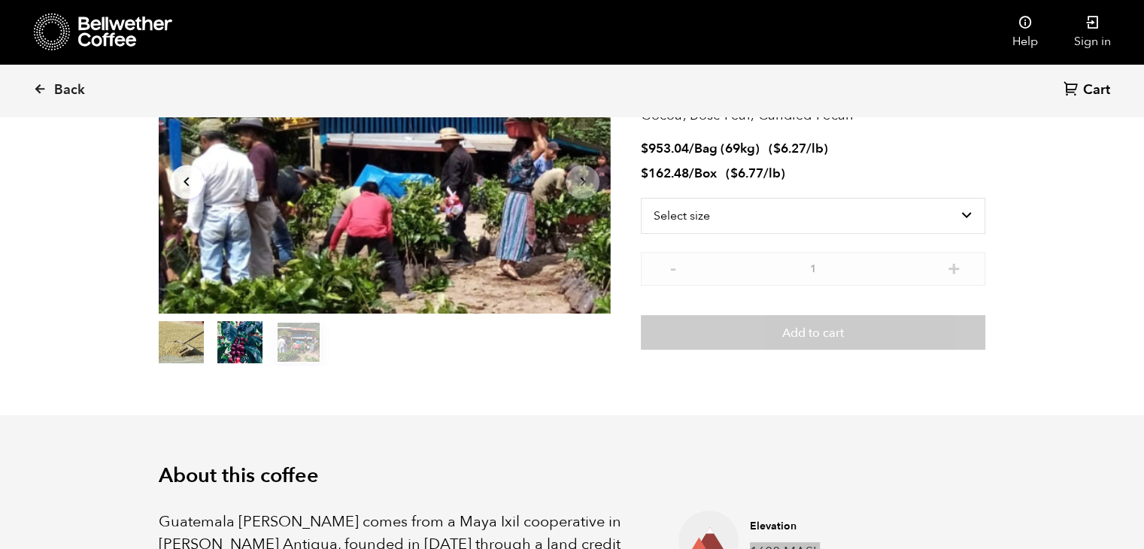
scroll to position [75, 0]
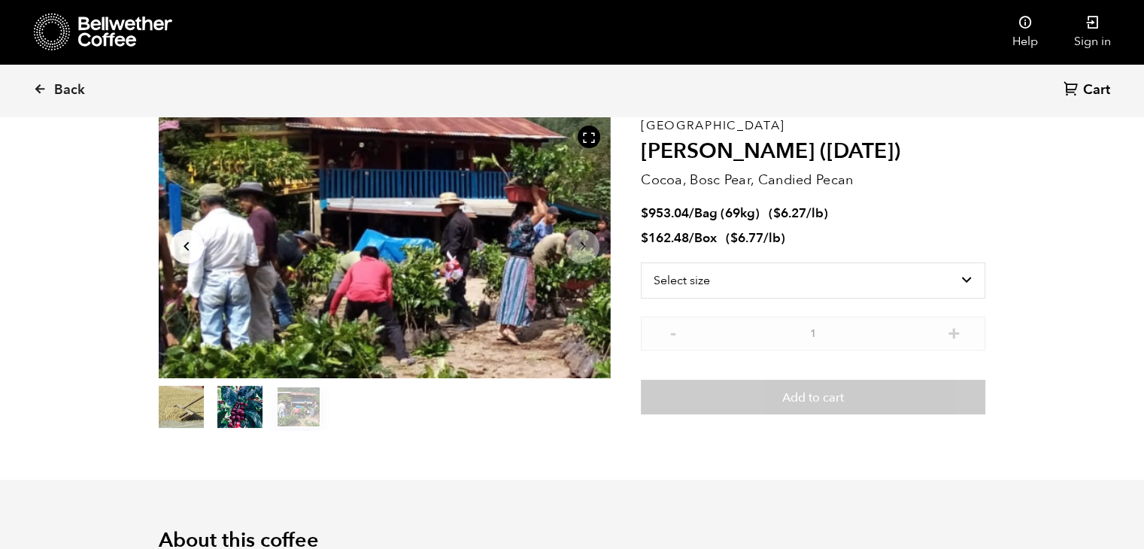
click at [654, 126] on p "[GEOGRAPHIC_DATA]" at bounding box center [813, 126] width 344 height 0
copy p "[GEOGRAPHIC_DATA]"
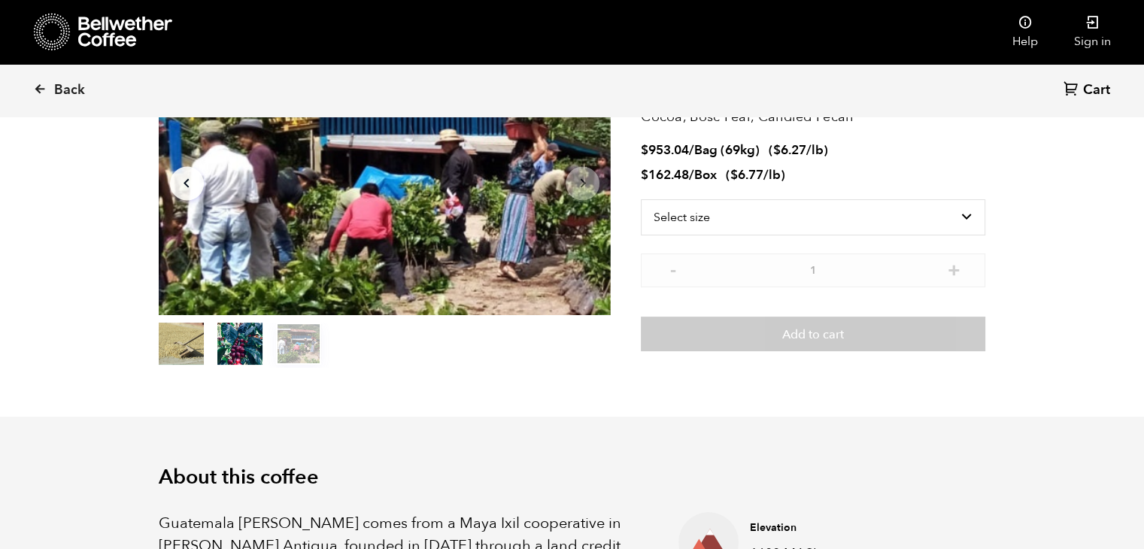
scroll to position [0, 0]
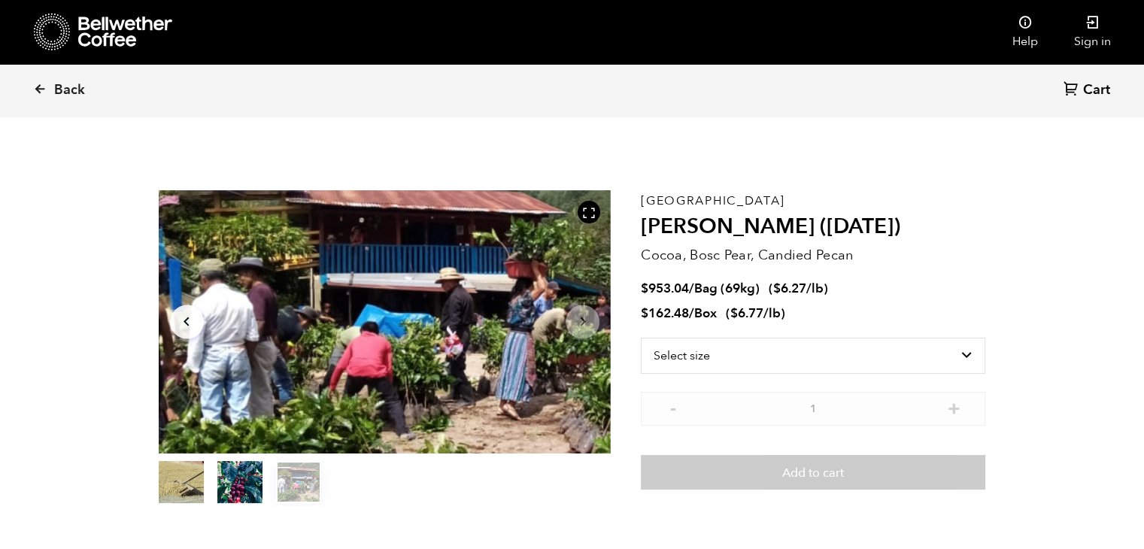
click at [857, 245] on p "Cocoa, Bosc Pear, Candied Pecan" at bounding box center [813, 255] width 344 height 20
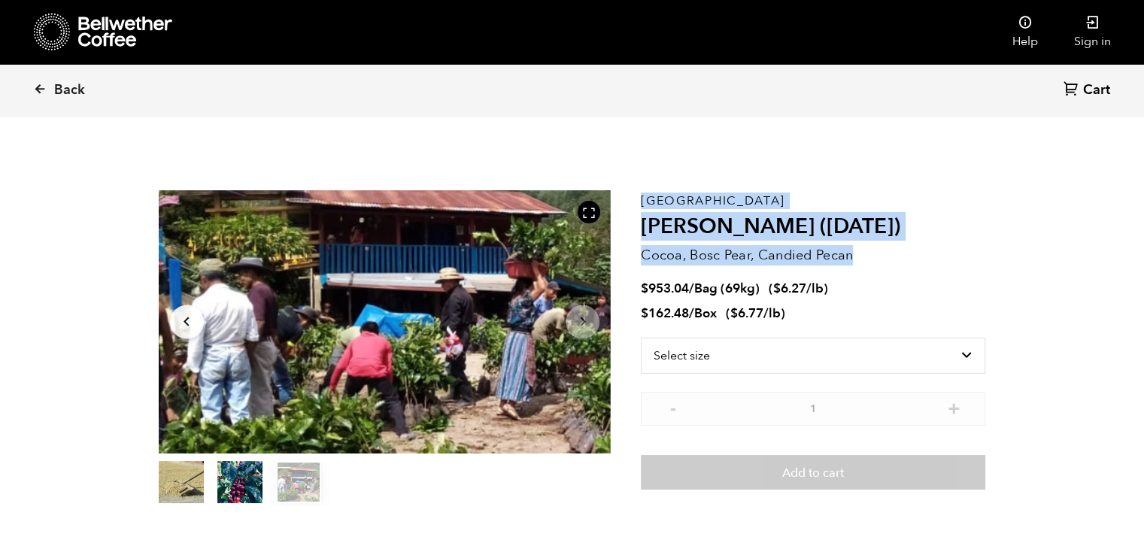
drag, startPoint x: 858, startPoint y: 256, endPoint x: 640, endPoint y: 253, distance: 218.1
click at [640, 253] on section "Item 3 of 3 Arrow Left Arrow Right item 0 item 1 item 2 Item 3 of 3 Guatemala F…" at bounding box center [572, 348] width 903 height 414
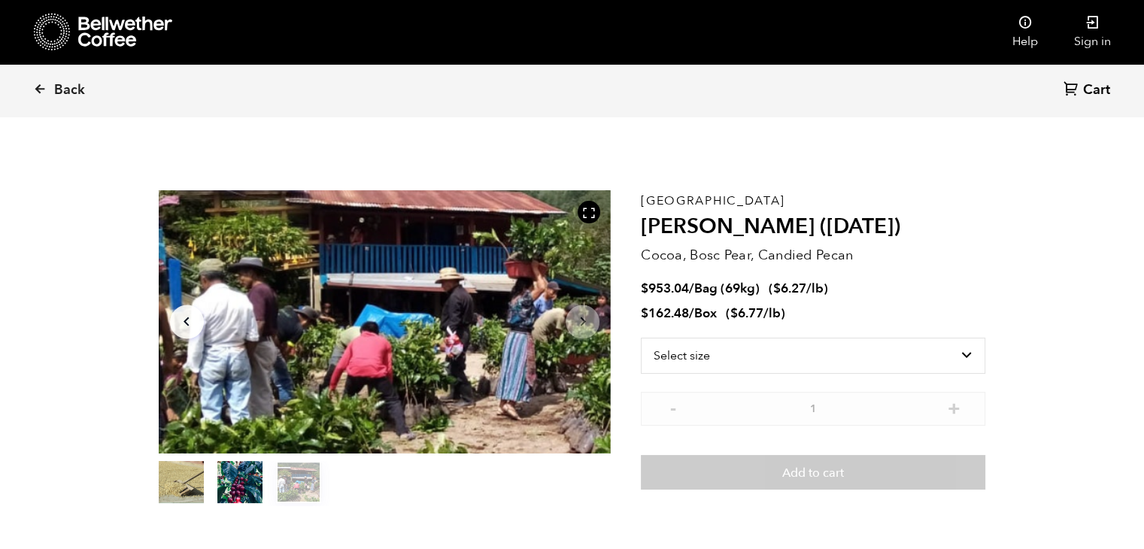
click at [933, 281] on li "$ 953.04 / Bag (69kg) ( $ 6.27 /lb )" at bounding box center [813, 289] width 344 height 17
drag, startPoint x: 642, startPoint y: 256, endPoint x: 880, endPoint y: 253, distance: 237.7
click at [880, 253] on p "Cocoa, Bosc Pear, Candied Pecan" at bounding box center [813, 255] width 344 height 20
copy p "Cocoa, Bosc Pear, Candied Pecan"
click at [891, 252] on p "Cocoa, Bosc Pear, Candied Pecan" at bounding box center [813, 255] width 344 height 20
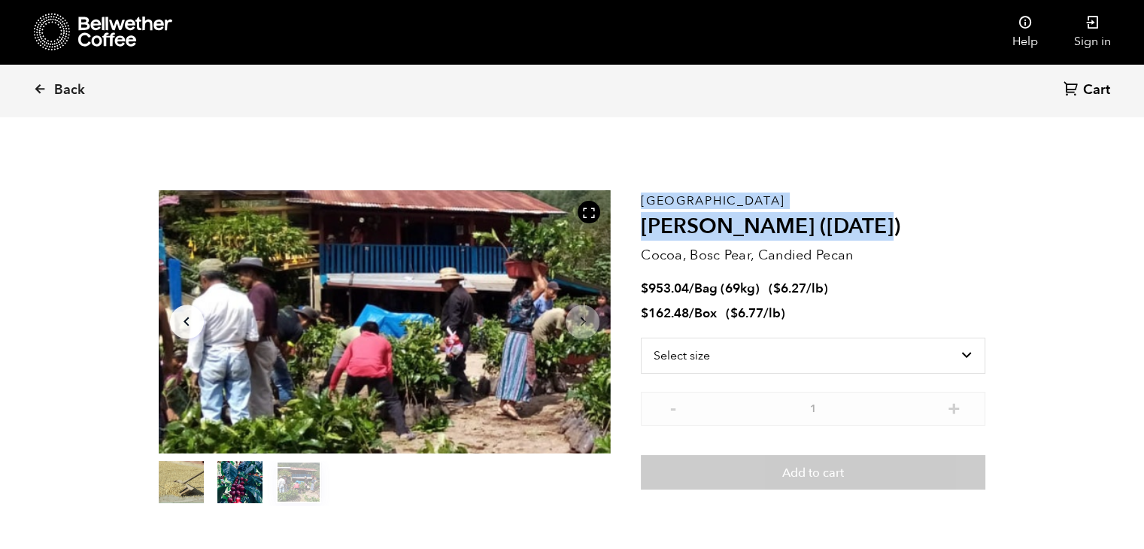
drag, startPoint x: 873, startPoint y: 225, endPoint x: 632, endPoint y: 205, distance: 242.2
click at [632, 205] on section "Item 3 of 3 Arrow Left Arrow Right item 0 item 1 item 2 Item 3 of 3 Guatemala F…" at bounding box center [572, 348] width 903 height 414
copy section "Item 3 of 3 Arrow Left Arrow Right item 0 item 1 item 2 Item 3 of 3 Guatemala F…"
click at [756, 360] on select "Select size Bag (69kg) (152 lbs) Box (24 lbs)" at bounding box center [813, 356] width 344 height 36
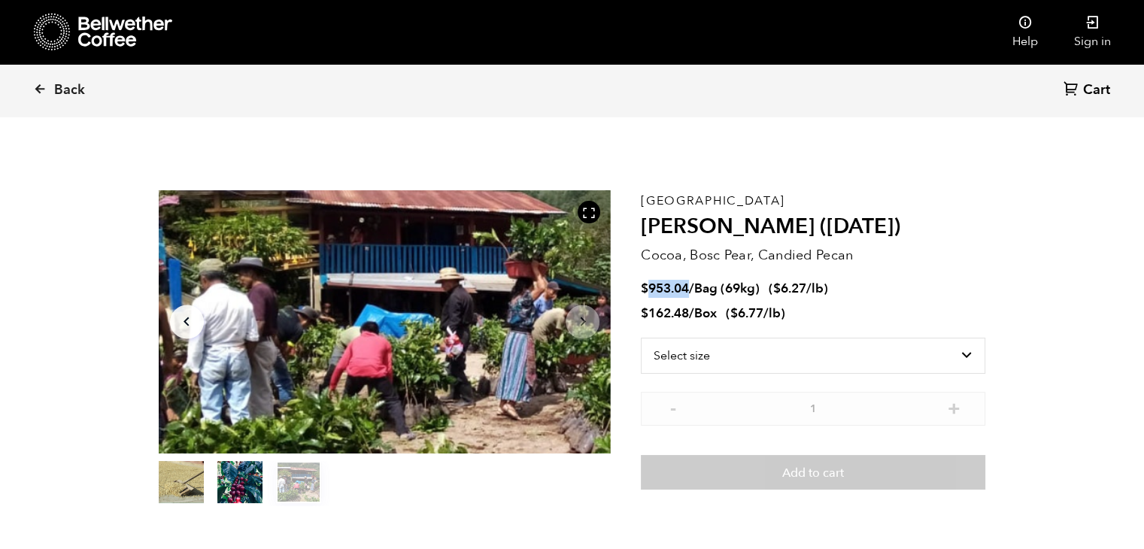
drag, startPoint x: 687, startPoint y: 286, endPoint x: 650, endPoint y: 292, distance: 38.1
click at [650, 292] on bdi "$ 953.04" at bounding box center [665, 288] width 48 height 17
copy bdi "953.04"
click at [673, 309] on bdi "$ 162.48" at bounding box center [665, 313] width 48 height 17
drag, startPoint x: 692, startPoint y: 314, endPoint x: 652, endPoint y: 319, distance: 40.2
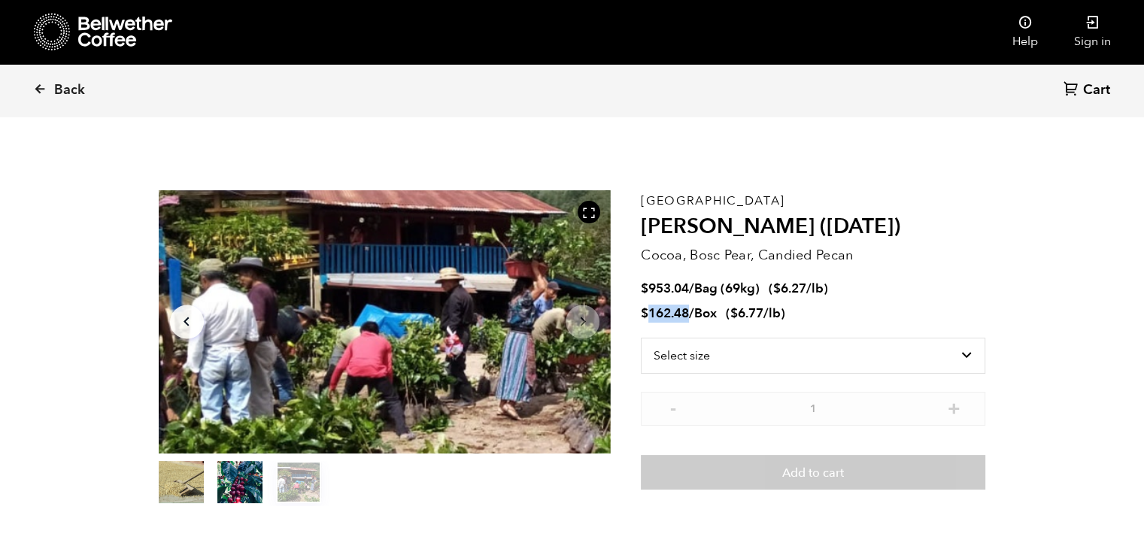
click at [652, 319] on span "$ 162.48 / Box" at bounding box center [680, 313] width 79 height 17
copy bdi "162.48"
click at [39, 90] on icon at bounding box center [40, 89] width 14 height 14
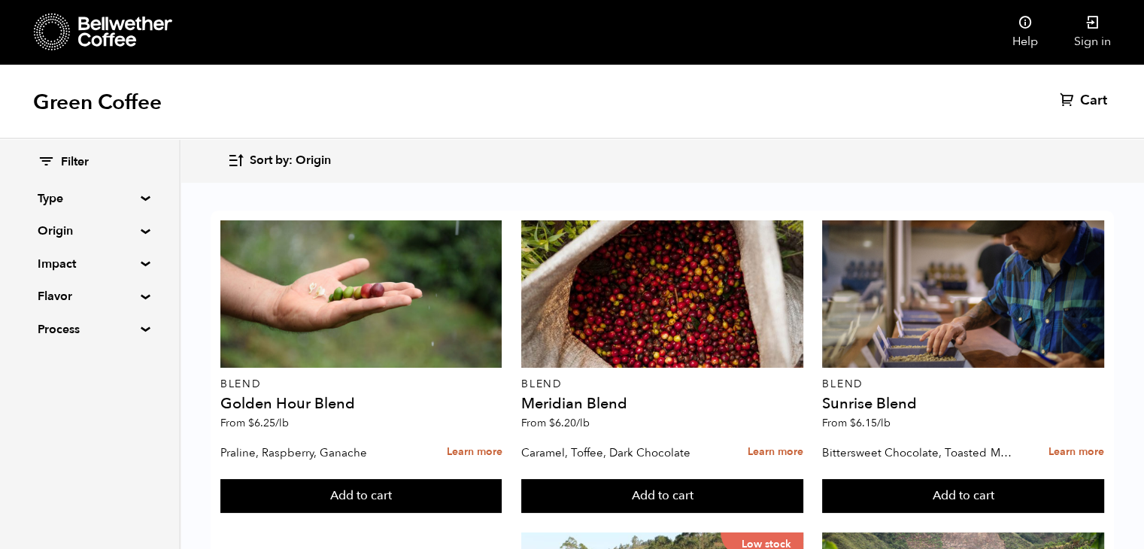
scroll to position [1273, 0]
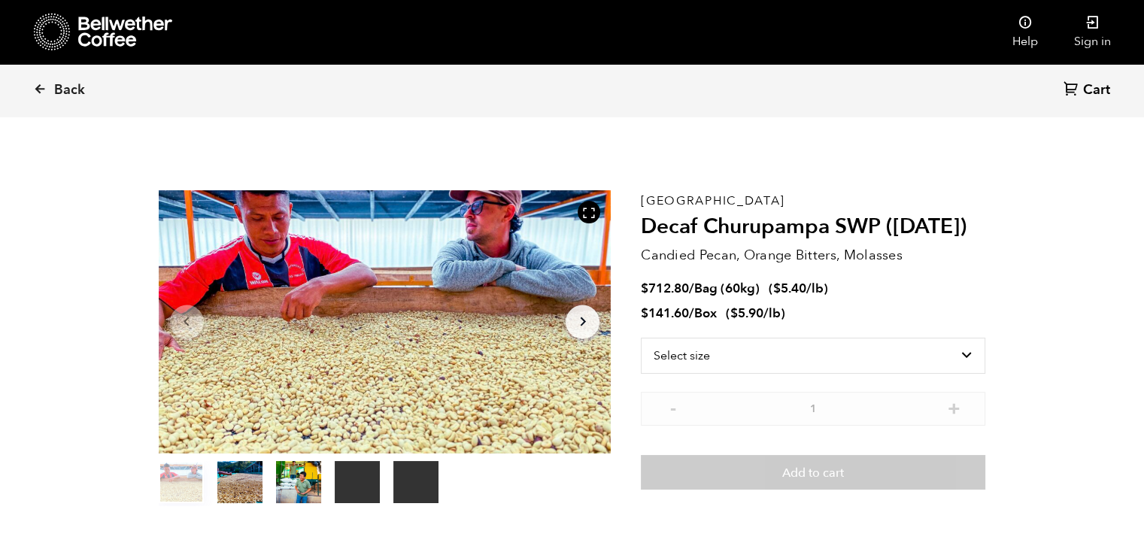
scroll to position [654, 801]
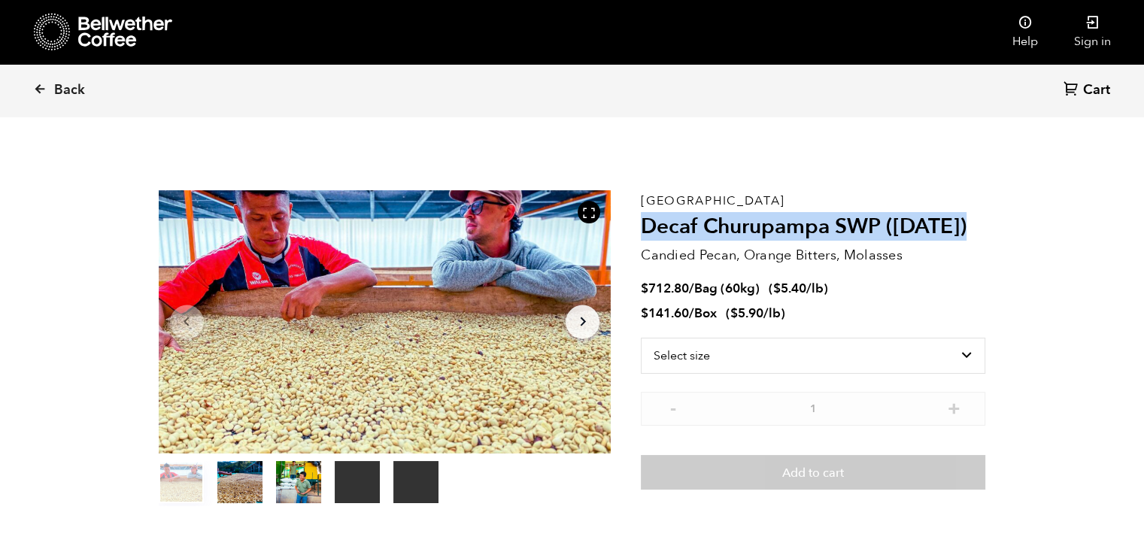
drag, startPoint x: 647, startPoint y: 224, endPoint x: 999, endPoint y: 217, distance: 352.1
click at [999, 217] on section "Your browser does not support the video tag. Your browser does not support the …" at bounding box center [572, 348] width 903 height 414
copy h2 "Decaf Churupampa SWP ([DATE])"
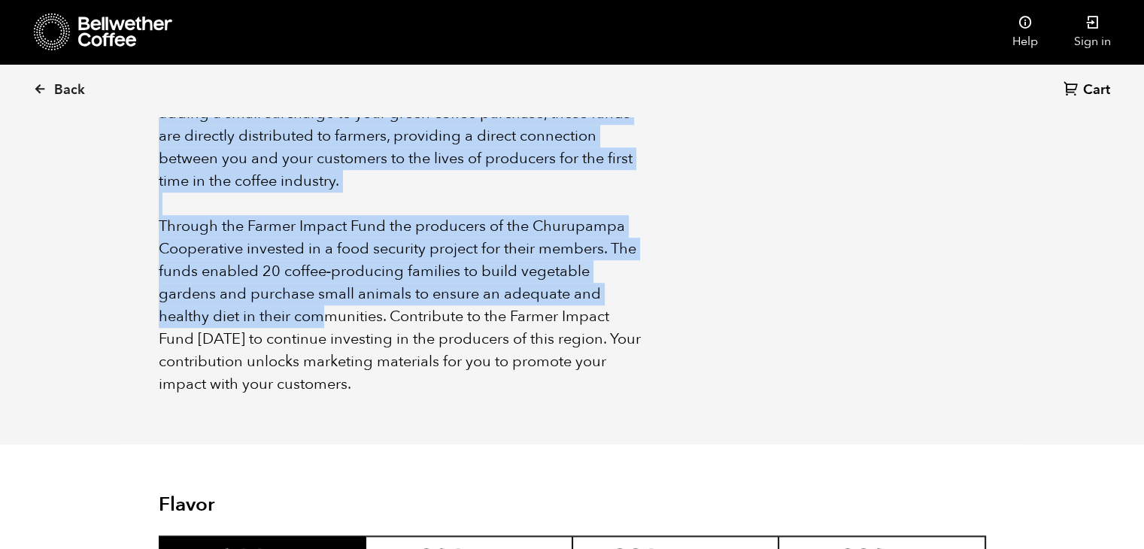
scroll to position [1128, 0]
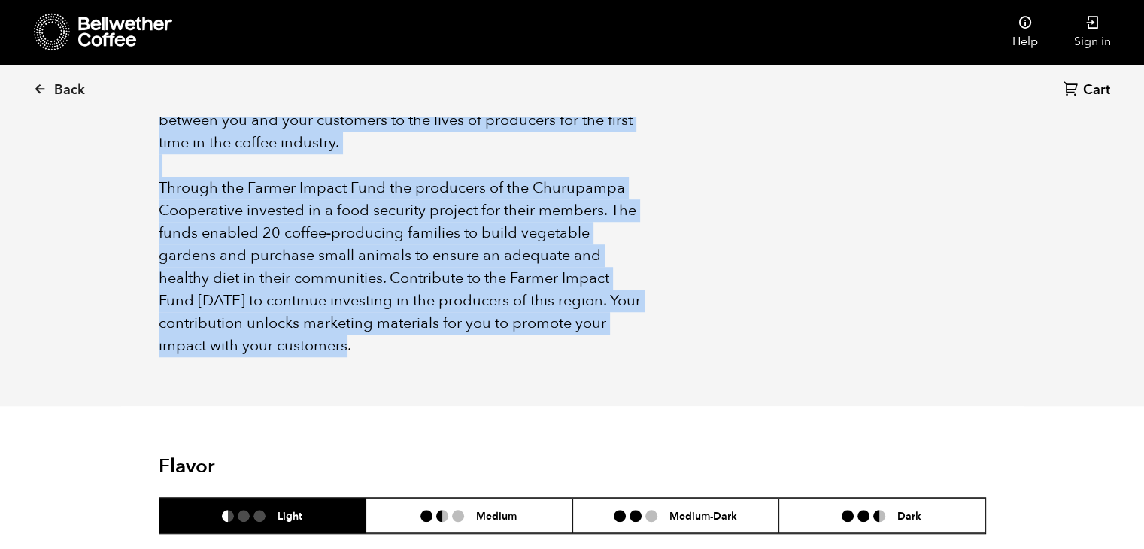
drag, startPoint x: 156, startPoint y: 208, endPoint x: 381, endPoint y: 326, distance: 253.0
copy div "Finca Churupampa is a very progressive coffee farm in Chirinos, Cajamarca, Peru…"
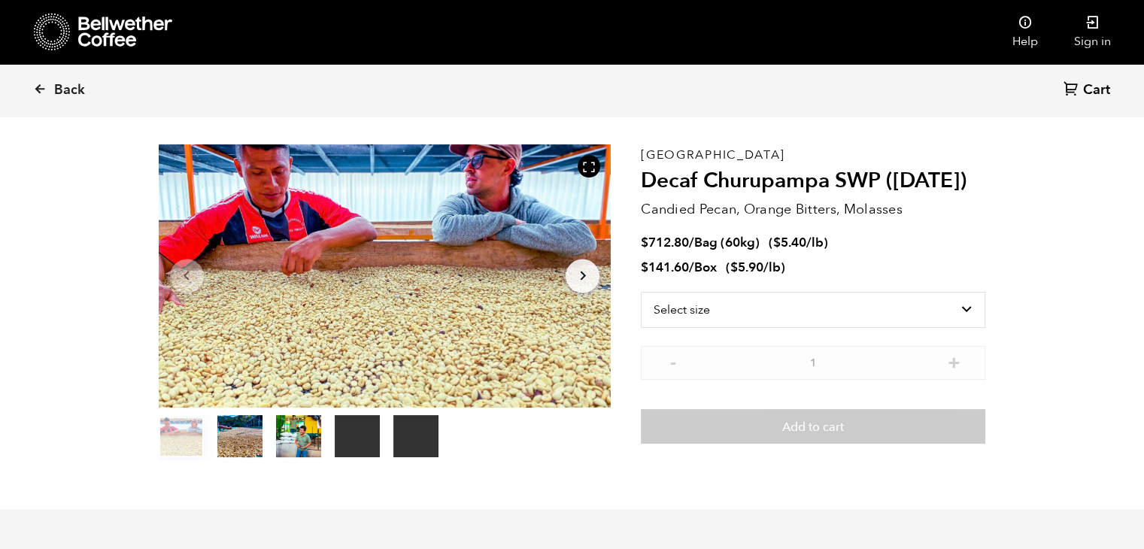
scroll to position [0, 0]
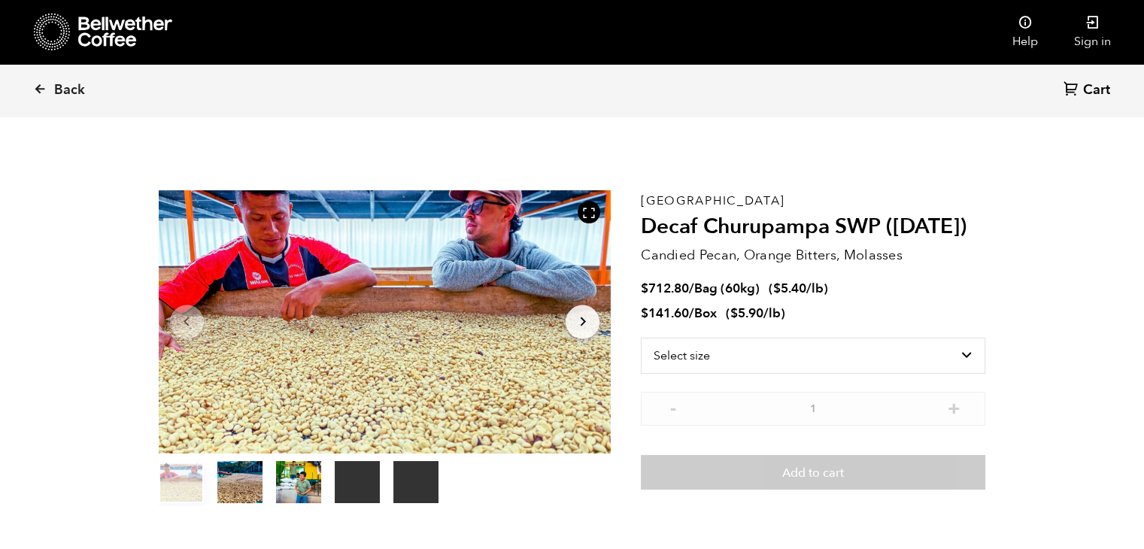
click at [655, 190] on div "Peru Decaf Churupampa SWP (DEC 24) Candied Pecan, Orange Bitters, Molasses $ 71…" at bounding box center [813, 348] width 344 height 316
click at [653, 201] on p "Peru" at bounding box center [813, 201] width 344 height 0
copy p "Peru"
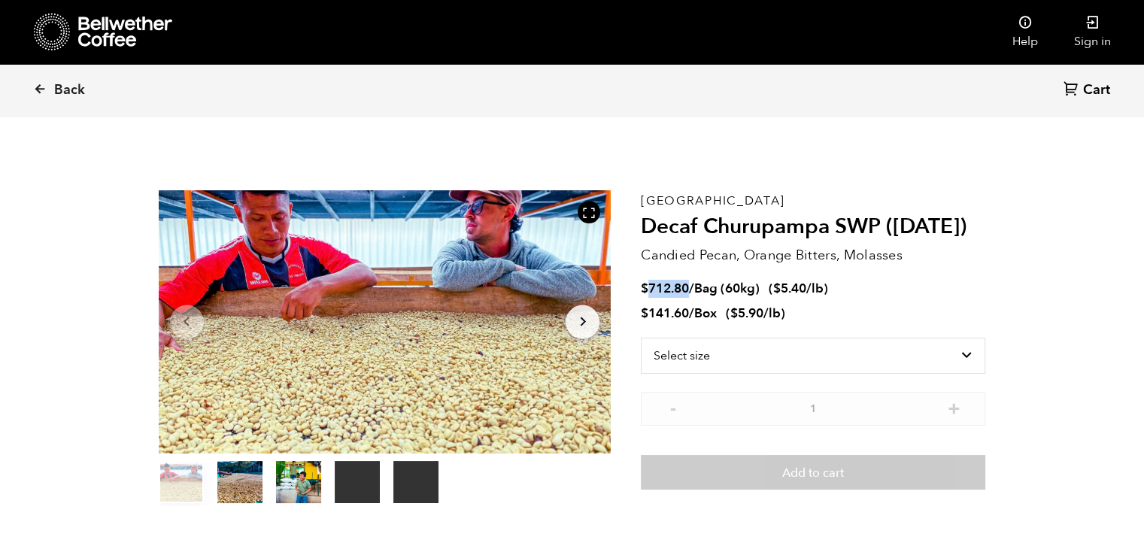
drag, startPoint x: 647, startPoint y: 288, endPoint x: 690, endPoint y: 293, distance: 43.9
click at [690, 293] on span "$ 712.80 / Bag (60kg)" at bounding box center [702, 288] width 122 height 17
copy bdi "712.80"
drag, startPoint x: 650, startPoint y: 314, endPoint x: 690, endPoint y: 316, distance: 40.6
click at [690, 316] on span "$ 141.60 / Box" at bounding box center [680, 313] width 79 height 17
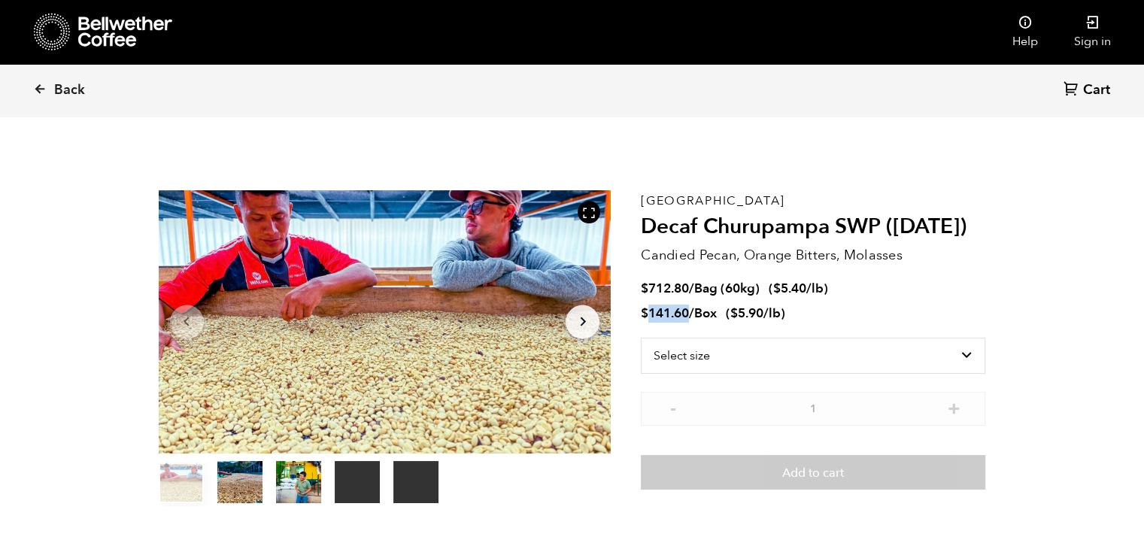
copy bdi "141.60"
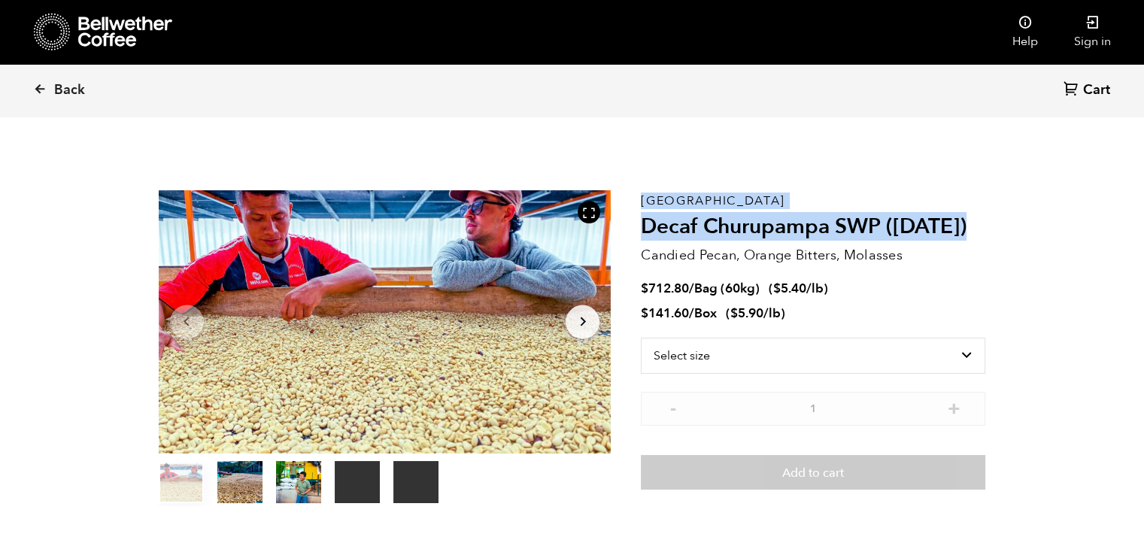
drag, startPoint x: 988, startPoint y: 224, endPoint x: 636, endPoint y: 202, distance: 352.7
click at [636, 202] on section "Your browser does not support the video tag. Your browser does not support the …" at bounding box center [572, 348] width 903 height 414
copy section "Your browser does not support the video tag. Your browser does not support the …"
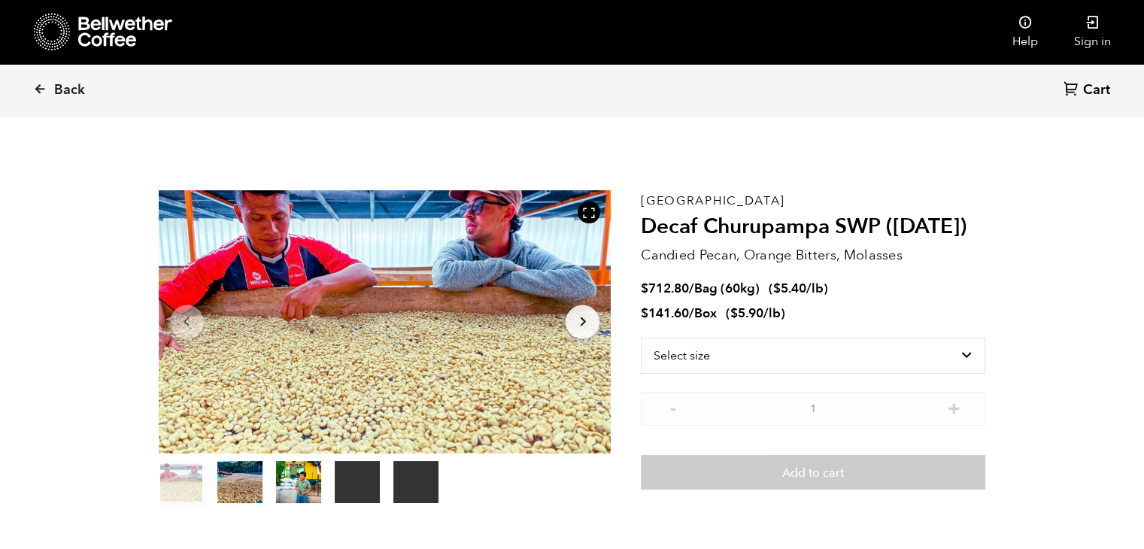
click at [845, 305] on li "$ 141.60 / Box ( $ 5.90 /lb )" at bounding box center [813, 313] width 344 height 17
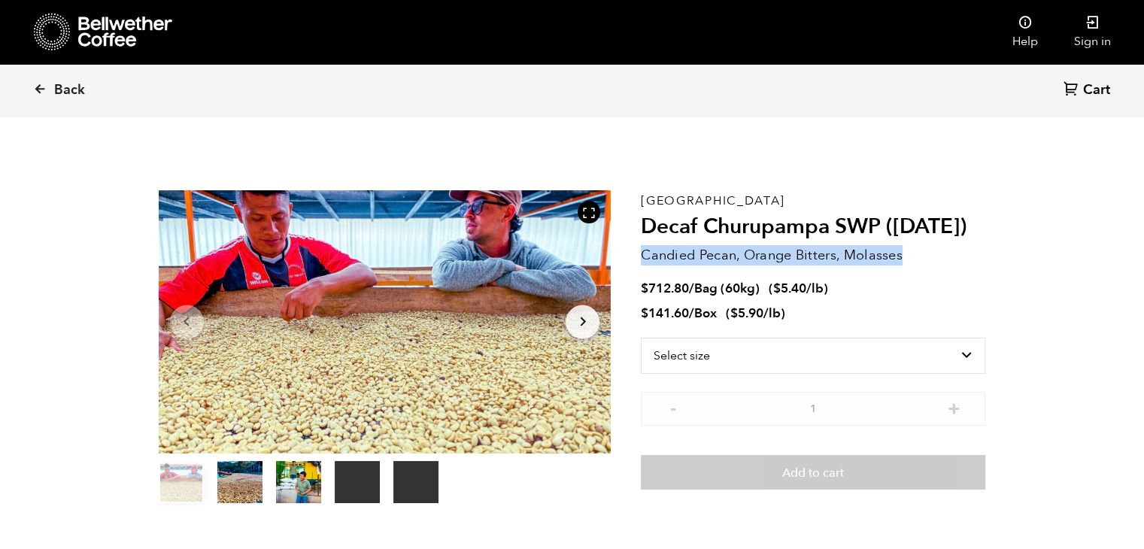
drag, startPoint x: 904, startPoint y: 255, endPoint x: 644, endPoint y: 253, distance: 260.2
click at [644, 253] on p "Candied Pecan, Orange Bitters, Molasses" at bounding box center [813, 255] width 344 height 20
copy p "Candied Pecan, Orange Bitters, Molasses"
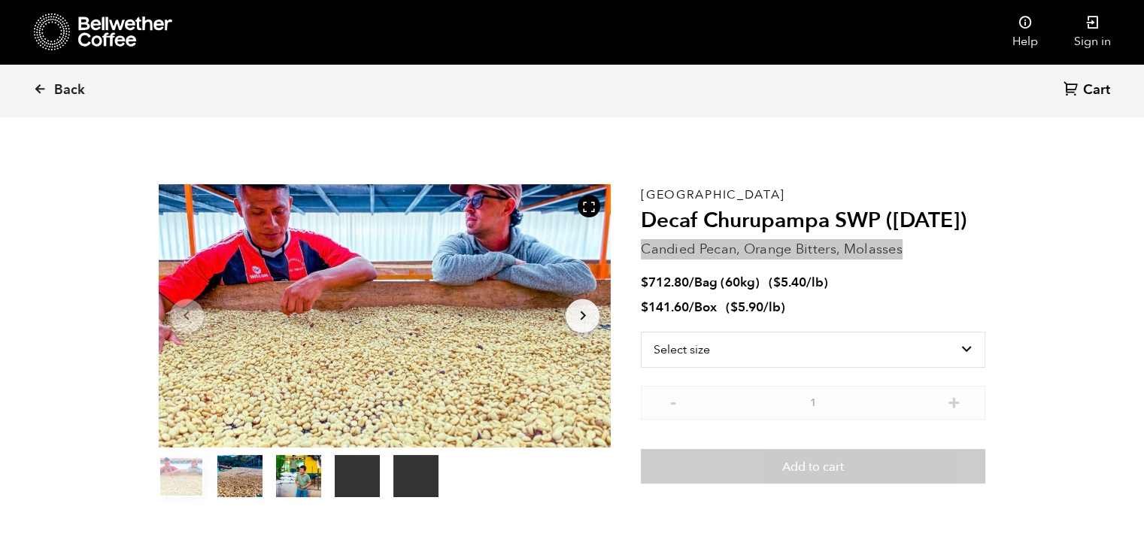
scroll to position [376, 0]
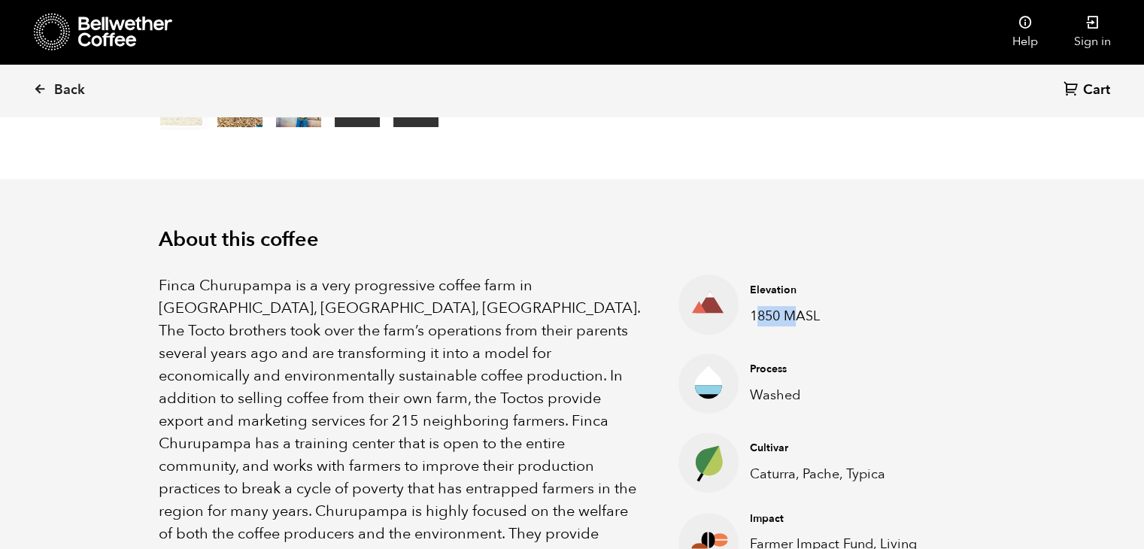
drag, startPoint x: 782, startPoint y: 316, endPoint x: 755, endPoint y: 316, distance: 27.1
click at [755, 316] on p "1850 MASL" at bounding box center [856, 316] width 212 height 20
drag, startPoint x: 833, startPoint y: 322, endPoint x: 751, endPoint y: 316, distance: 81.5
click at [751, 316] on p "1850 MASL" at bounding box center [856, 316] width 212 height 20
copy p "1850 MASL"
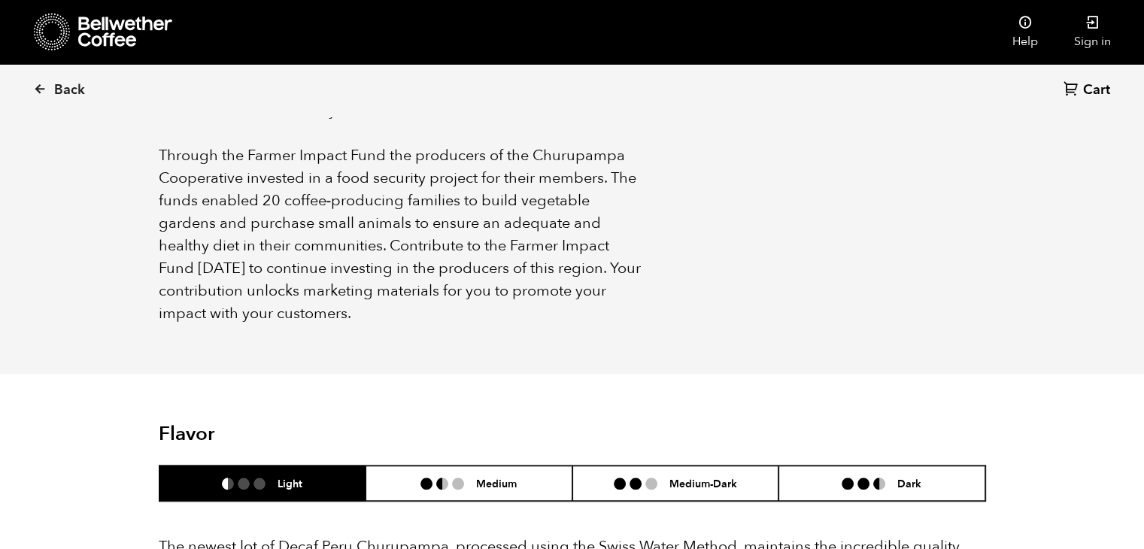
scroll to position [1354, 0]
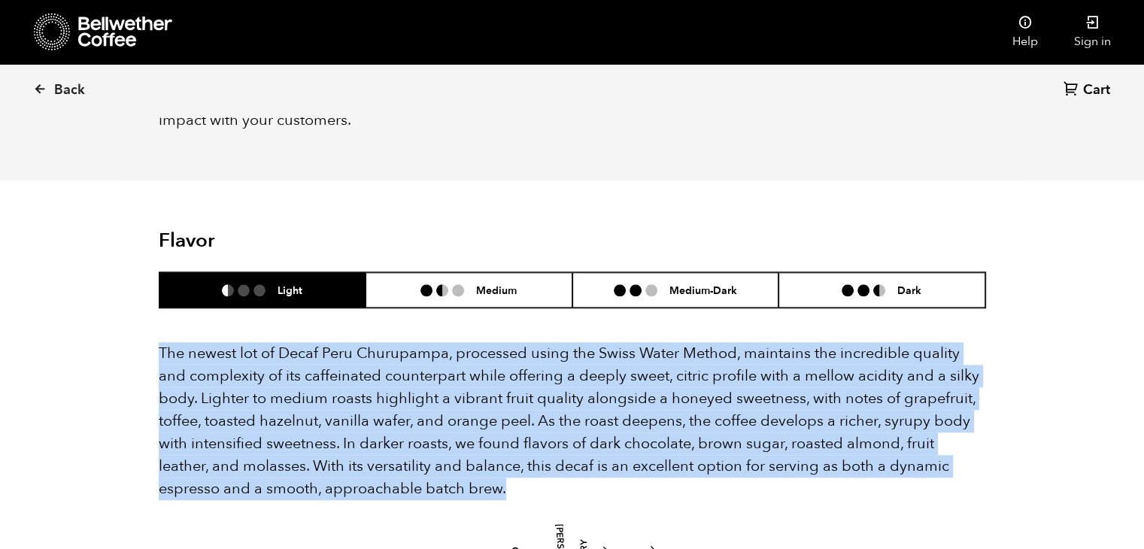
drag, startPoint x: 156, startPoint y: 329, endPoint x: 520, endPoint y: 461, distance: 387.1
copy p "The newest lot of Decaf Peru Churupampa, processed using the Swiss Water Method…"
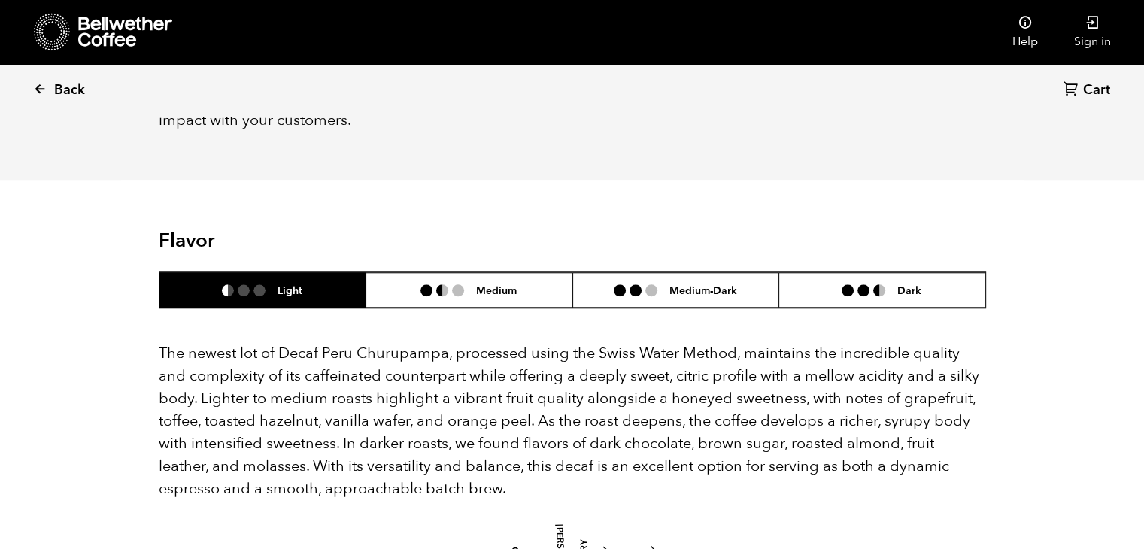
click at [50, 85] on link "Back" at bounding box center [79, 90] width 93 height 51
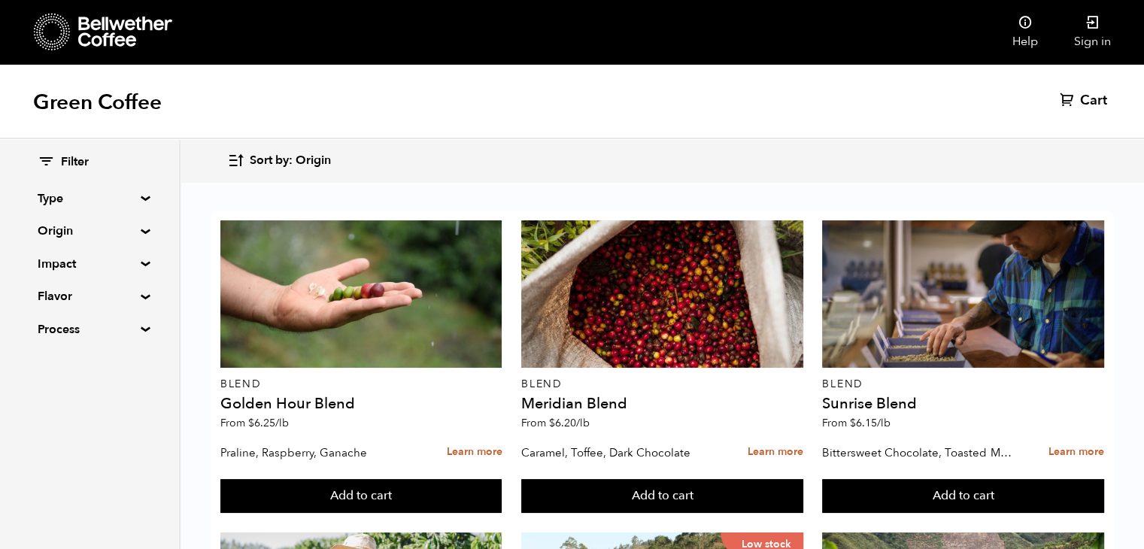
scroll to position [1423, 0]
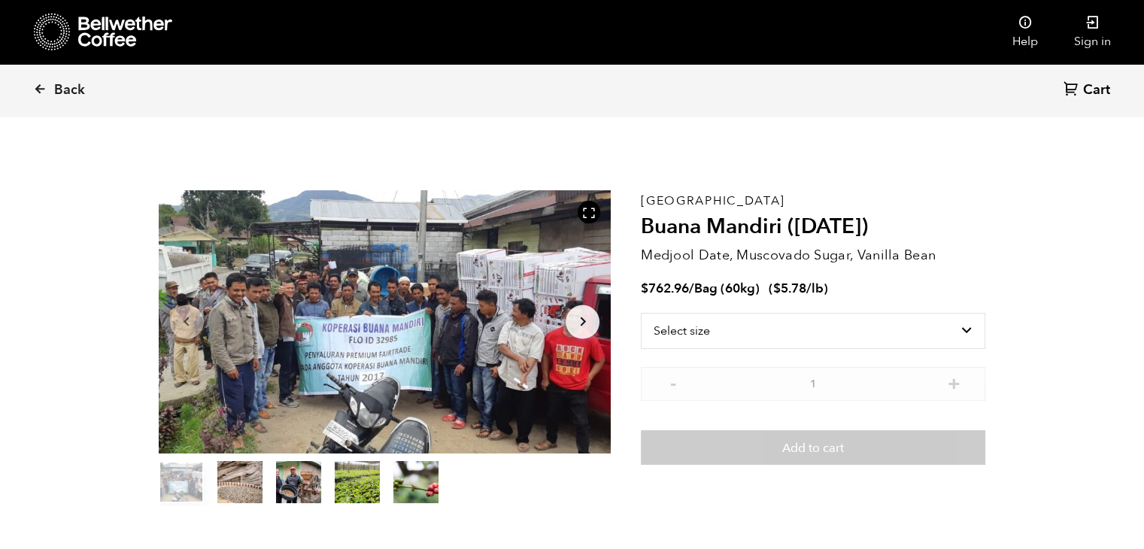
scroll to position [654, 801]
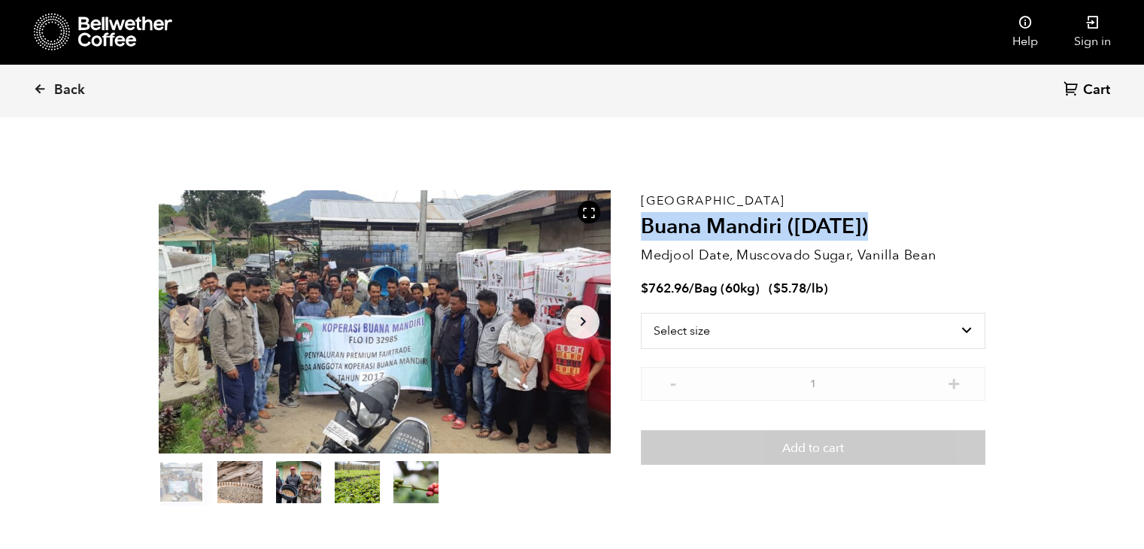
drag, startPoint x: 699, startPoint y: 229, endPoint x: 916, endPoint y: 221, distance: 217.5
click at [916, 221] on h2 "Buana Mandiri ([DATE])" at bounding box center [813, 227] width 344 height 26
copy h2 "Buana Mandiri ([DATE])"
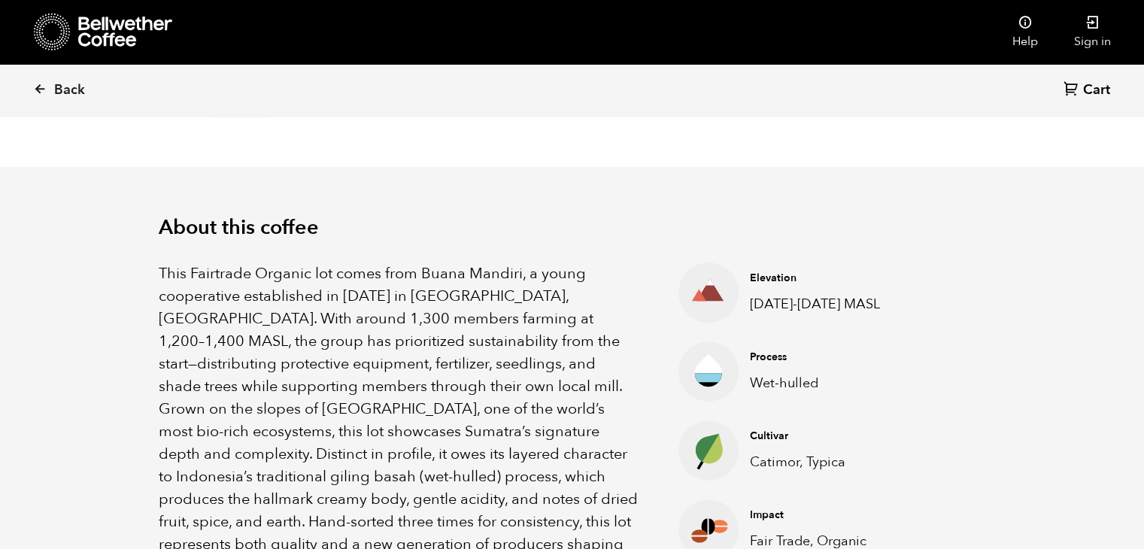
scroll to position [451, 0]
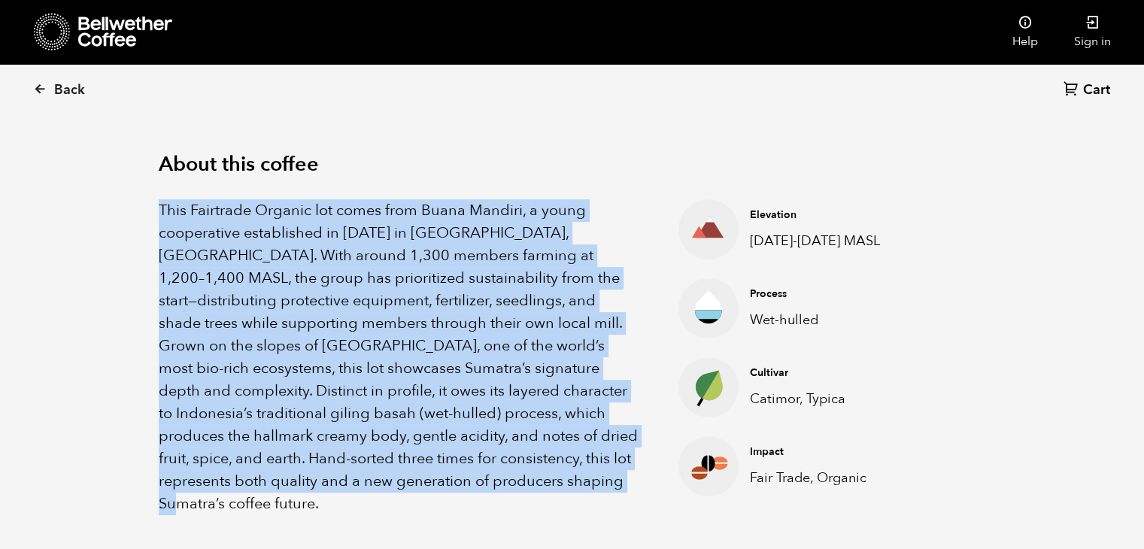
drag, startPoint x: 159, startPoint y: 208, endPoint x: 520, endPoint y: 475, distance: 448.4
click at [520, 475] on div "About this coffee This Fairtrade Organic lot comes from Buana Mandiri, a young …" at bounding box center [572, 334] width 903 height 460
copy p "This Fairtrade Organic lot comes from Buana Mandiri, a young cooperative establ…"
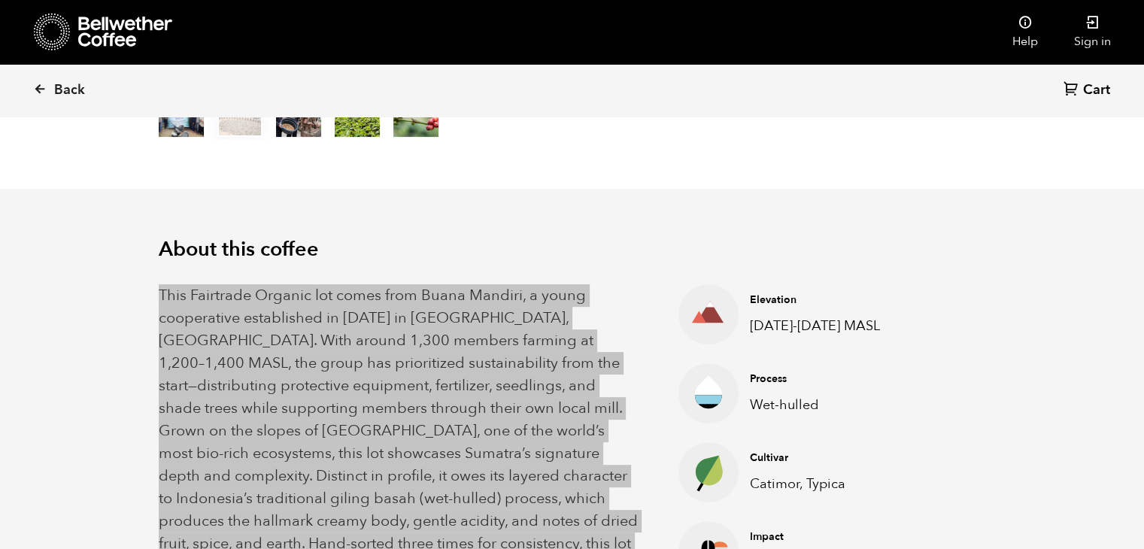
scroll to position [0, 0]
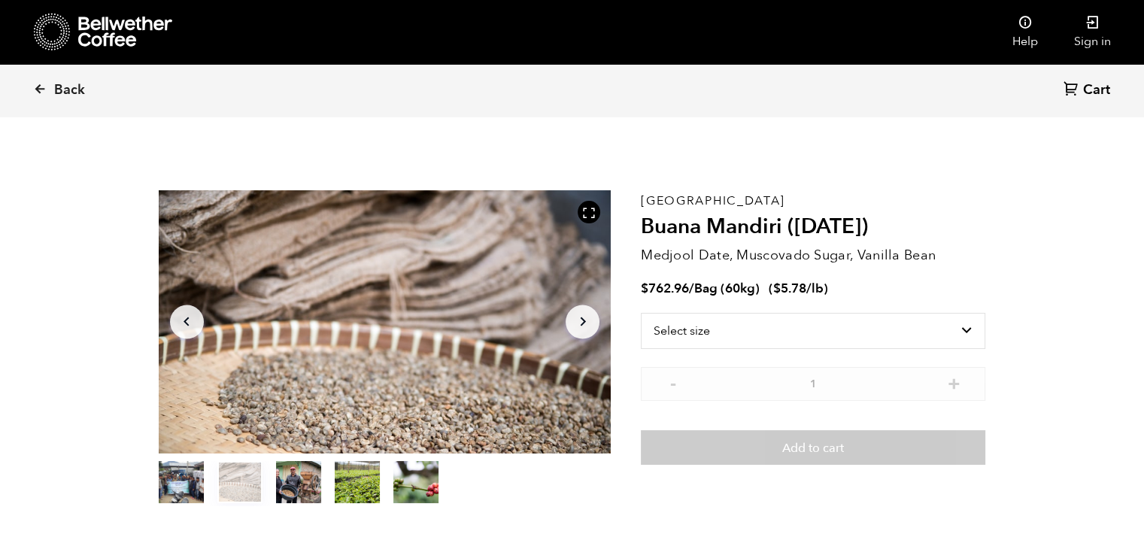
click at [673, 201] on p "[GEOGRAPHIC_DATA]" at bounding box center [813, 201] width 344 height 0
copy p "[GEOGRAPHIC_DATA]"
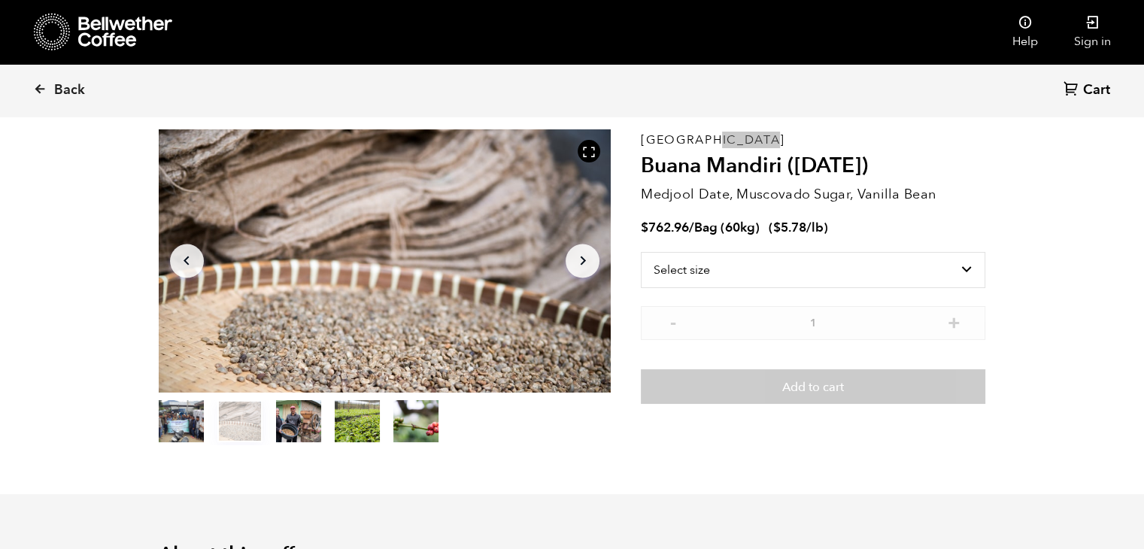
scroll to position [75, 0]
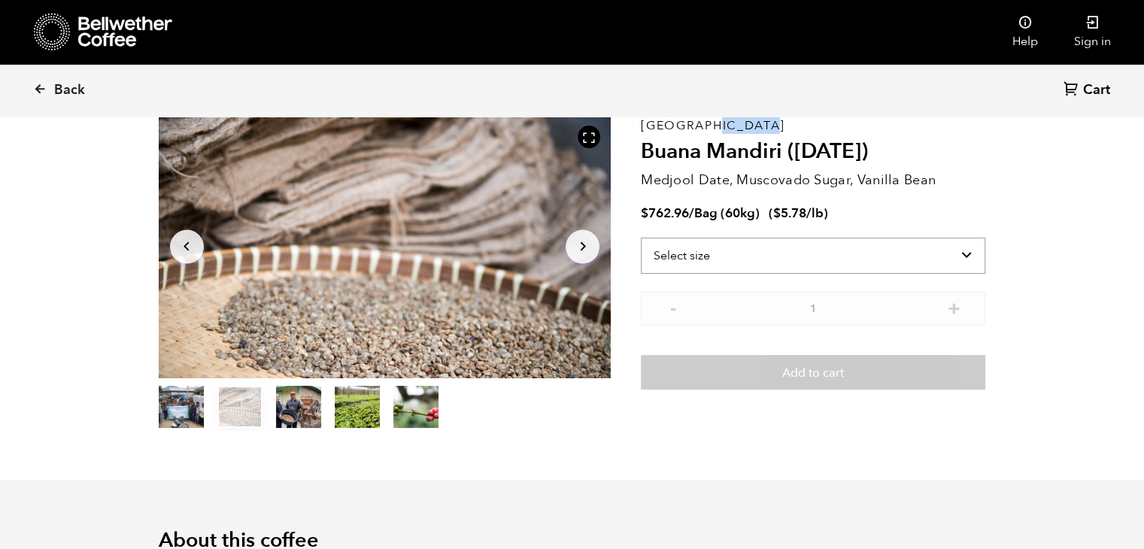
click at [810, 247] on select "Select size Bag (60kg) (132 lbs)" at bounding box center [813, 256] width 344 height 36
drag, startPoint x: 690, startPoint y: 209, endPoint x: 650, endPoint y: 214, distance: 40.2
click at [650, 214] on bdi "$ 762.96" at bounding box center [665, 213] width 48 height 17
copy bdi "762.96"
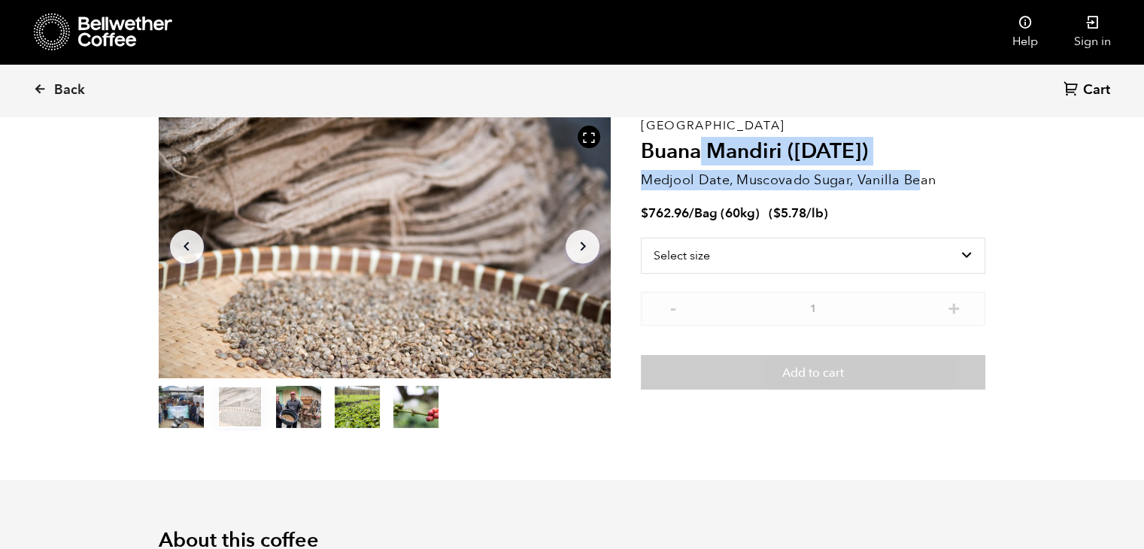
drag, startPoint x: 920, startPoint y: 164, endPoint x: 710, endPoint y: 141, distance: 211.1
click at [701, 145] on div "Sumatra Buana Mandiri (AUG 25) Medjool Date, Muscovado Sugar, Vanilla Bean $ 76…" at bounding box center [813, 273] width 344 height 316
click at [803, 123] on div "Sumatra Buana Mandiri (AUG 25) Medjool Date, Muscovado Sugar, Vanilla Bean $ 76…" at bounding box center [813, 273] width 344 height 316
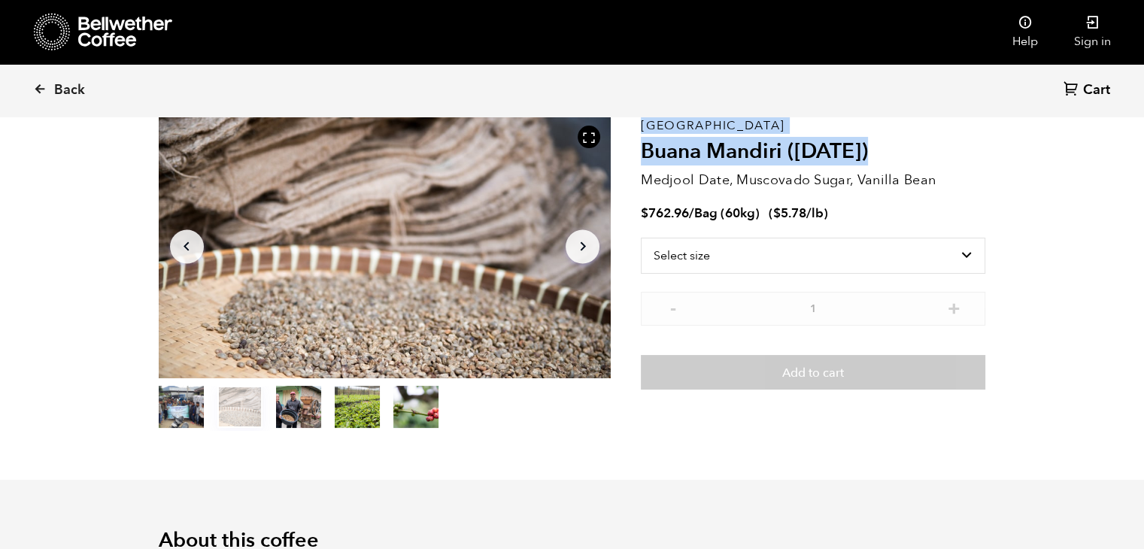
drag, startPoint x: 896, startPoint y: 147, endPoint x: 637, endPoint y: 123, distance: 259.9
click at [637, 123] on section "Item 2 of 5 Arrow Left Arrow Right item 0 item 1 item 2 item 3 item 4 Item 2 of…" at bounding box center [572, 273] width 903 height 414
copy section "Item 2 of 5 Arrow Left Arrow Right item 0 item 1 item 2 item 3 item 4 Item 2 of…"
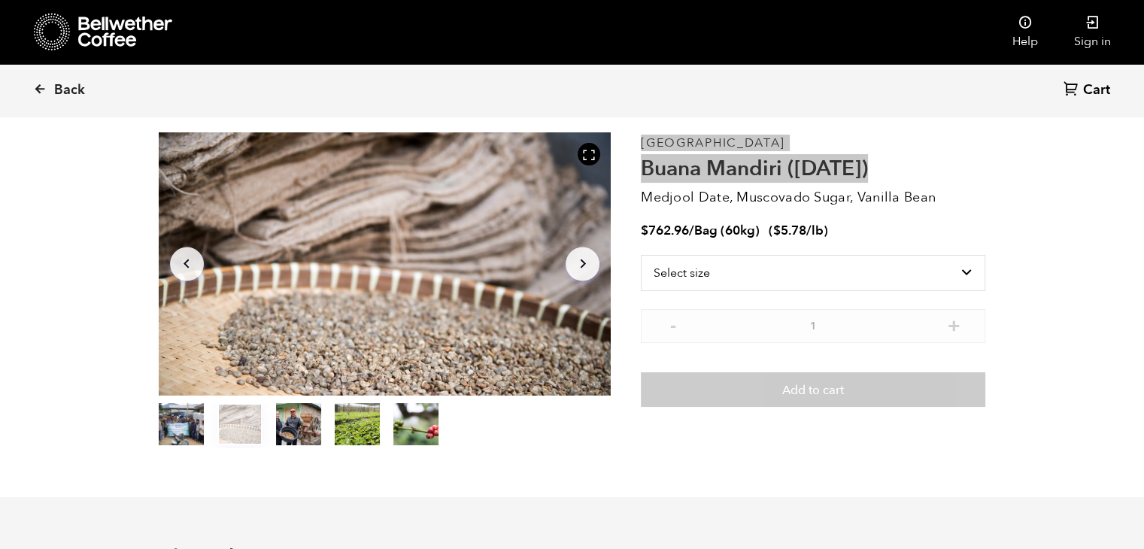
scroll to position [0, 0]
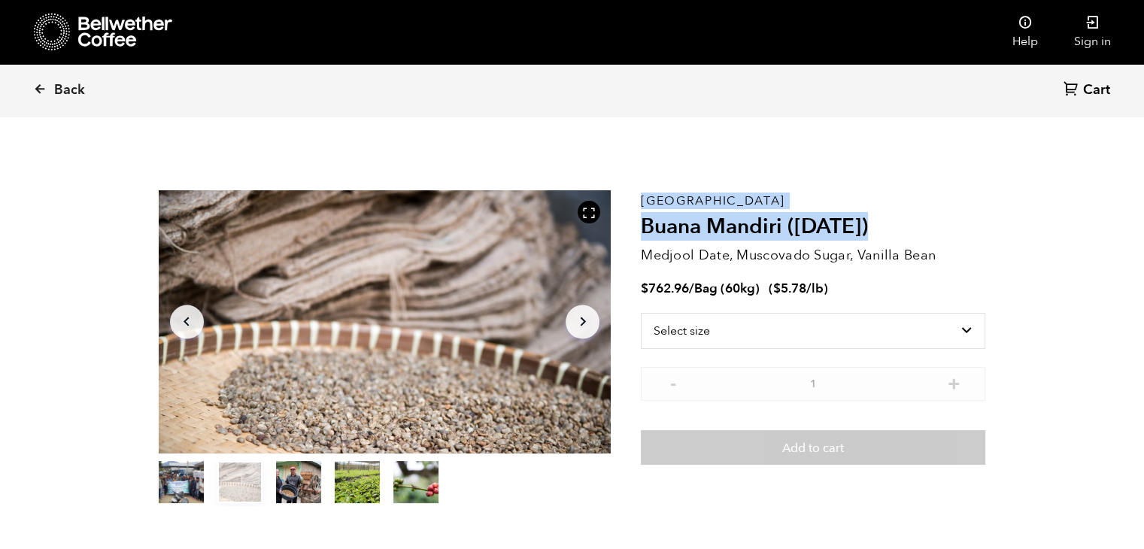
click at [912, 230] on h2 "Buana Mandiri ([DATE])" at bounding box center [813, 227] width 344 height 26
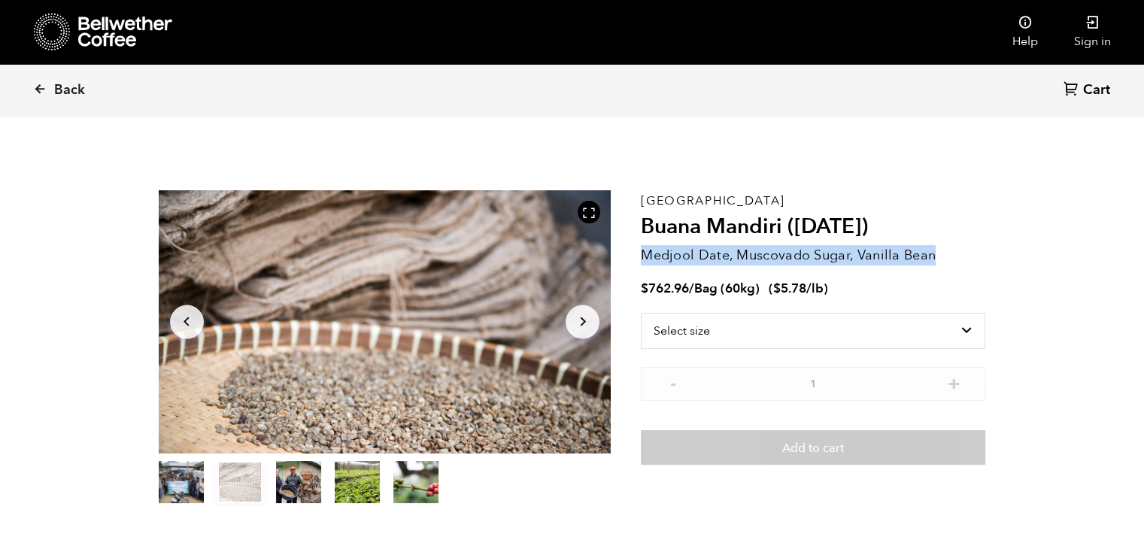
drag, startPoint x: 957, startPoint y: 256, endPoint x: 643, endPoint y: 259, distance: 314.4
click at [643, 259] on p "Medjool Date, Muscovado Sugar, Vanilla Bean" at bounding box center [813, 255] width 344 height 20
copy p "Medjool Date, Muscovado Sugar, Vanilla Bean"
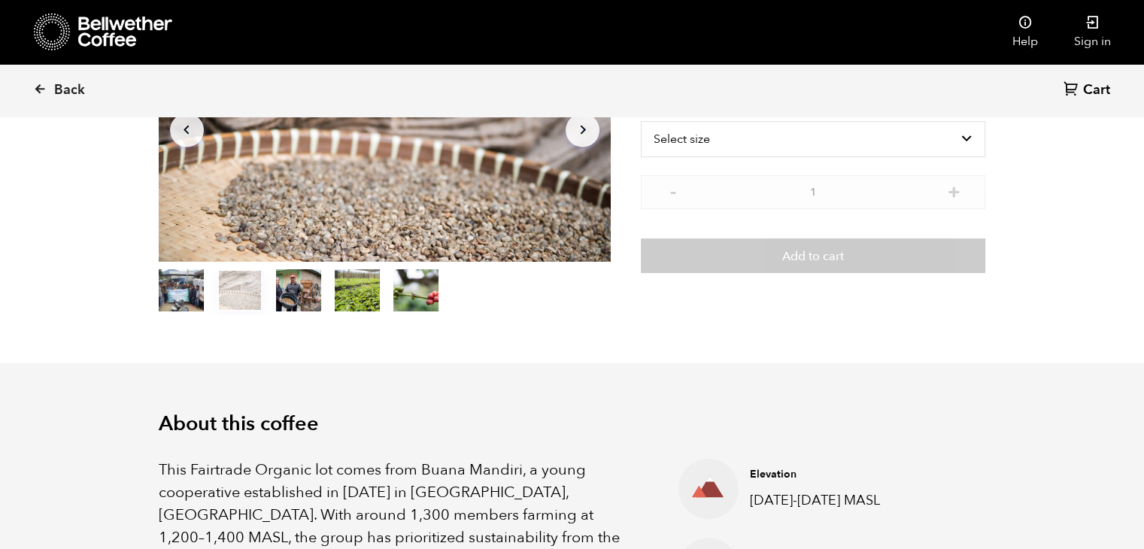
scroll to position [301, 0]
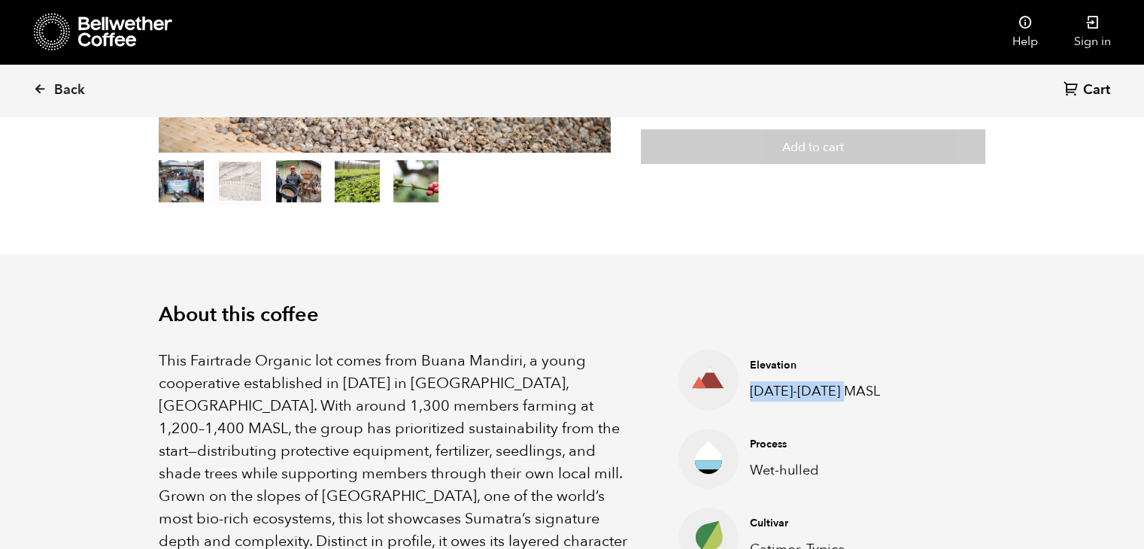
drag, startPoint x: 750, startPoint y: 390, endPoint x: 887, endPoint y: 381, distance: 137.9
click at [887, 381] on p "1200-1400 MASL" at bounding box center [821, 391] width 143 height 20
copy p "1200-1400 MASL"
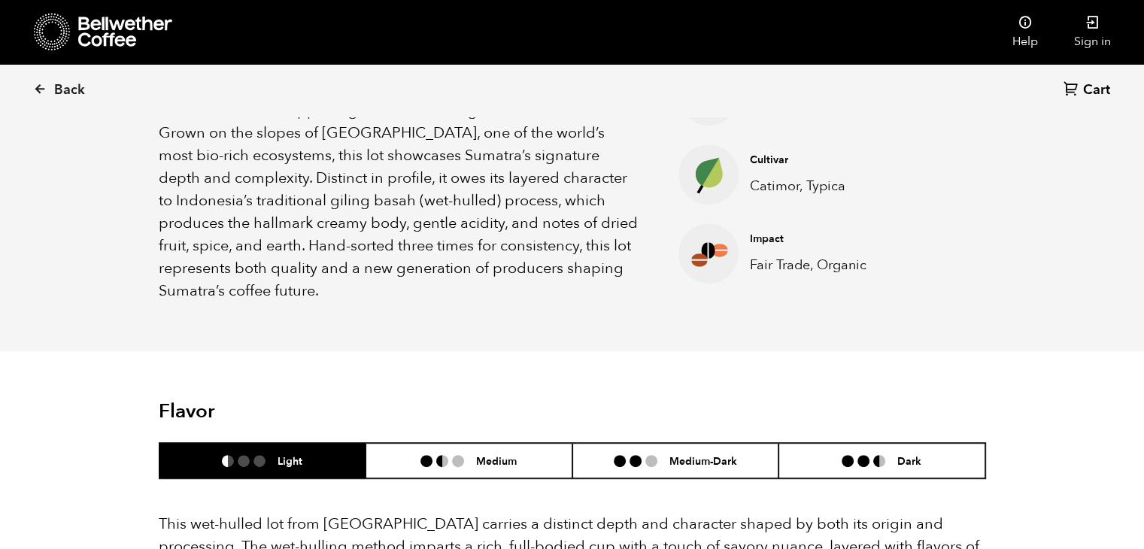
scroll to position [903, 0]
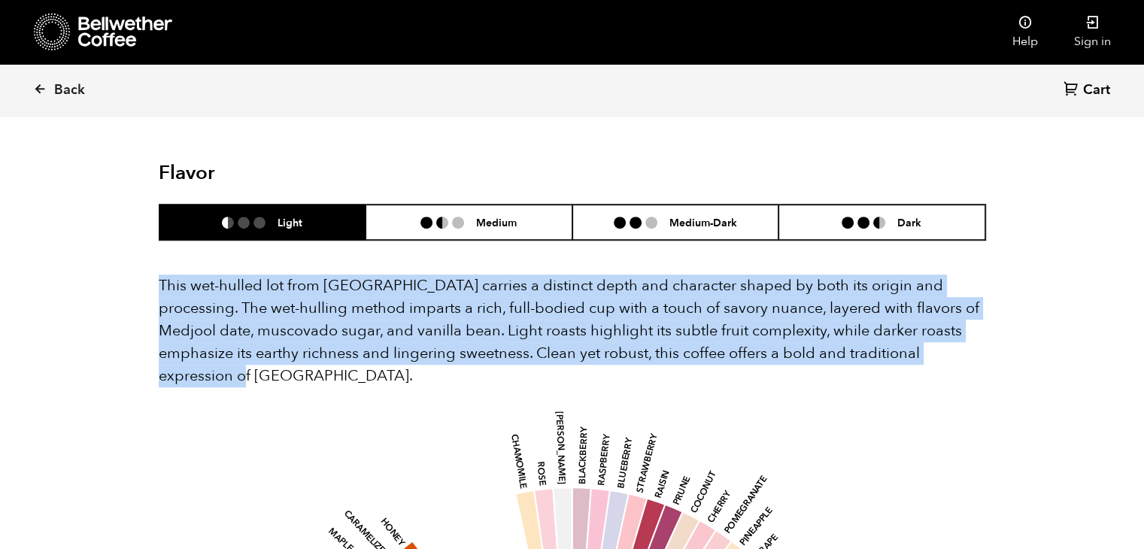
drag, startPoint x: 158, startPoint y: 265, endPoint x: 1020, endPoint y: 341, distance: 865.3
copy p "This wet-hulled lot from Sumatra carries a distinct depth and character shaped …"
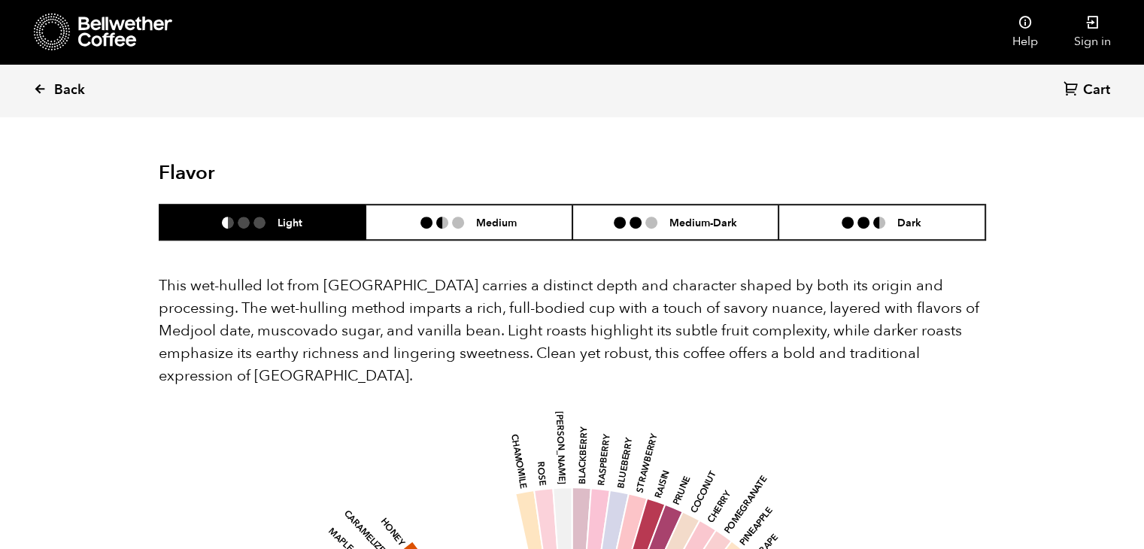
click at [38, 93] on icon at bounding box center [40, 89] width 14 height 14
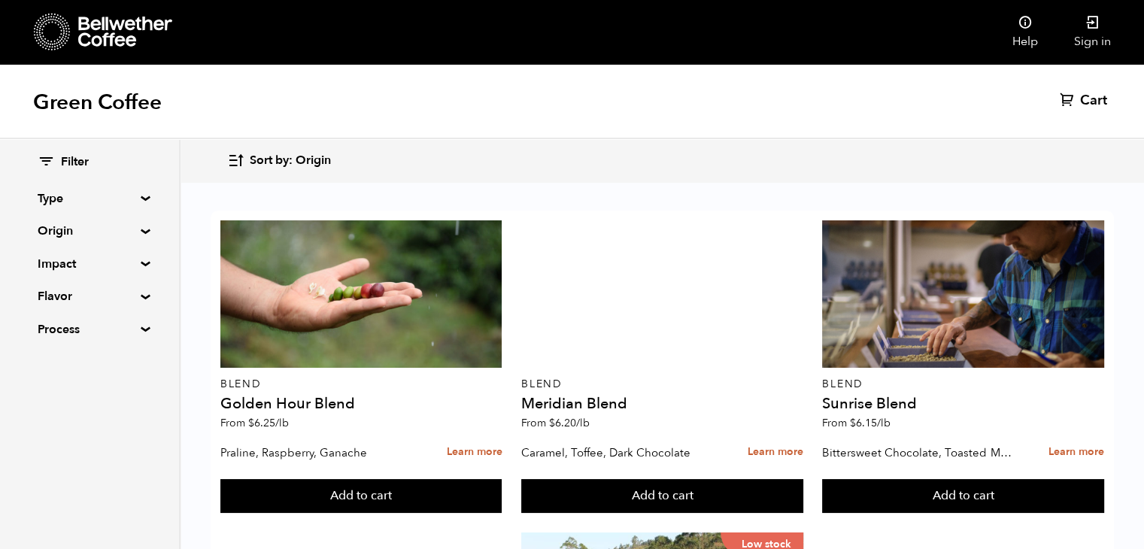
scroll to position [1504, 0]
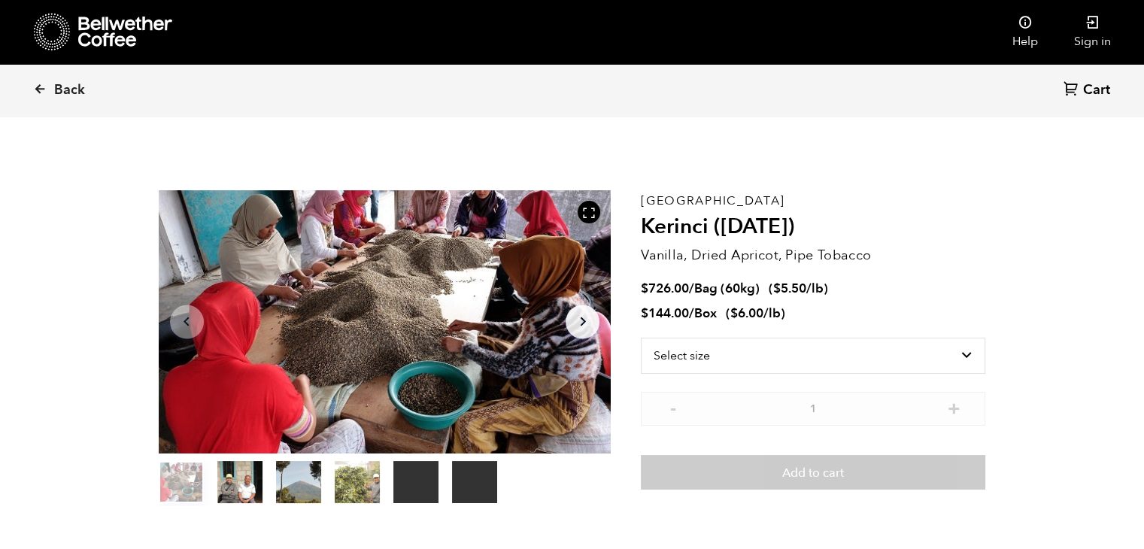
scroll to position [654, 801]
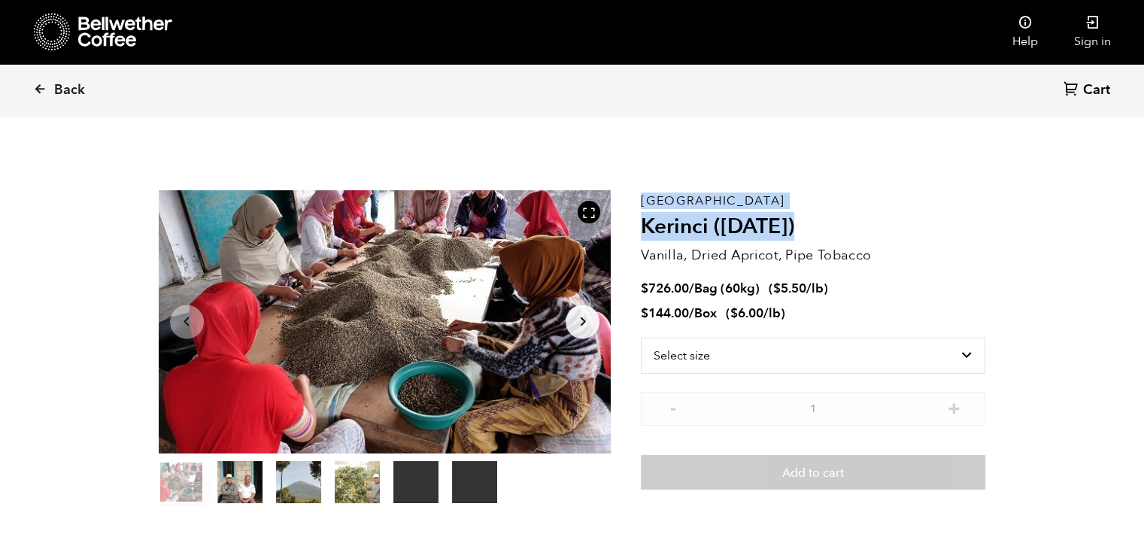
drag, startPoint x: 854, startPoint y: 220, endPoint x: 638, endPoint y: 236, distance: 217.2
click at [638, 236] on section "Your browser does not support the video tag. Your browser does not support the …" at bounding box center [572, 348] width 903 height 414
click at [638, 236] on div "Your browser does not support the video tag. Your browser does not support the …" at bounding box center [400, 348] width 483 height 316
drag, startPoint x: 641, startPoint y: 229, endPoint x: 851, endPoint y: 230, distance: 209.8
click at [851, 230] on h2 "Kerinci ([DATE])" at bounding box center [813, 227] width 344 height 26
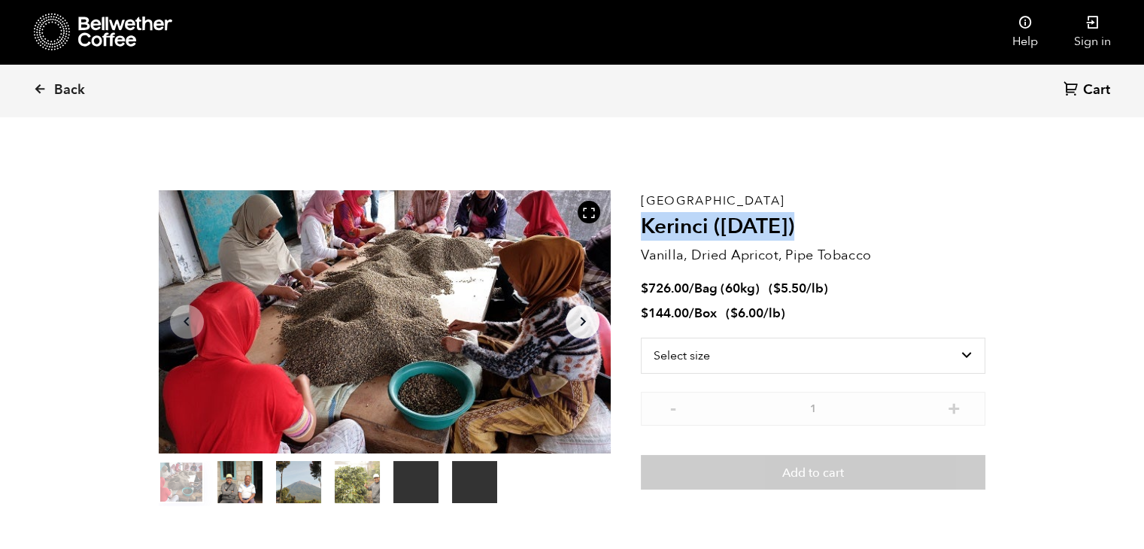
copy h2 "Kerinci ([DATE])"
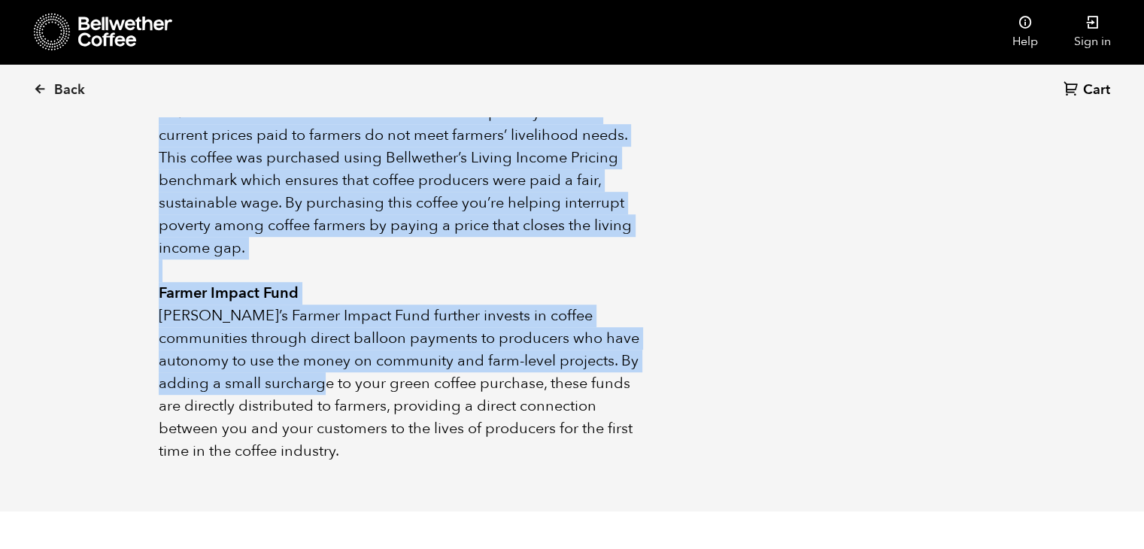
scroll to position [903, 0]
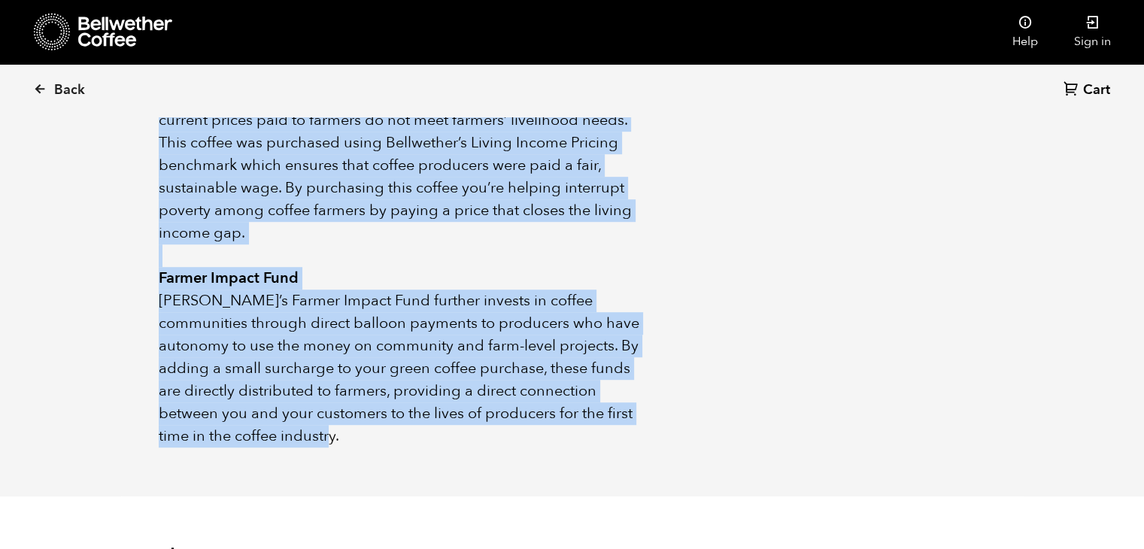
drag, startPoint x: 162, startPoint y: 211, endPoint x: 305, endPoint y: 412, distance: 246.5
click at [305, 412] on div "Sumatra Kerinci comes from members of the Koerintji Barokah Bersama Cooperative…" at bounding box center [400, 97] width 483 height 699
copy div "Loremip Dolorsi ametc adip elitsed do eiu Temporinc Utlabor Etdolor Magnaaliqua…"
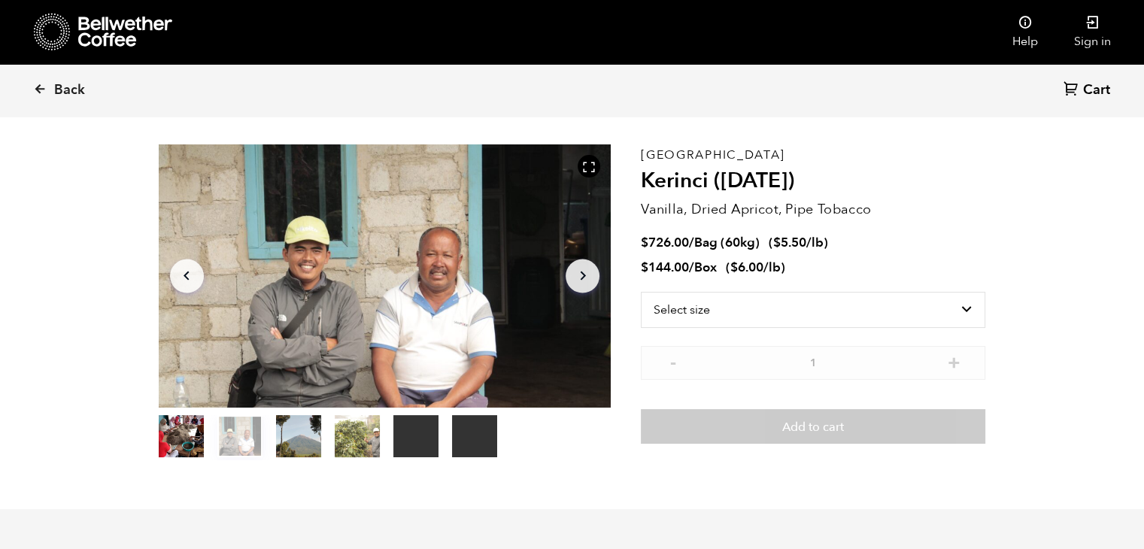
scroll to position [0, 0]
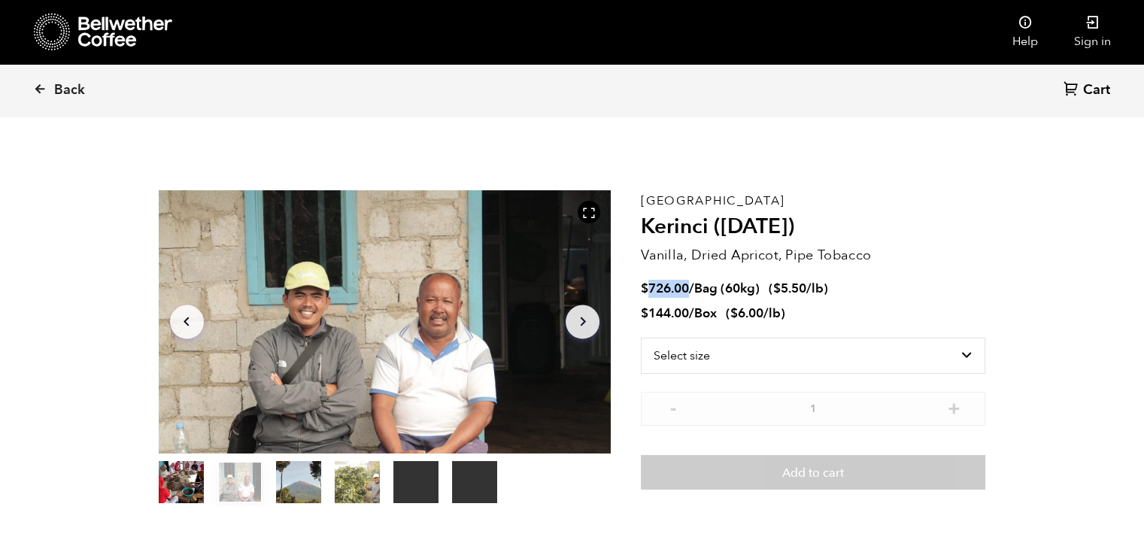
drag, startPoint x: 690, startPoint y: 287, endPoint x: 651, endPoint y: 285, distance: 39.1
click at [651, 285] on span "$ 726.00 / Bag (60kg)" at bounding box center [702, 288] width 122 height 17
copy bdi "726.00"
drag, startPoint x: 687, startPoint y: 317, endPoint x: 649, endPoint y: 314, distance: 38.4
click at [649, 314] on bdi "$ 144.00" at bounding box center [665, 313] width 48 height 17
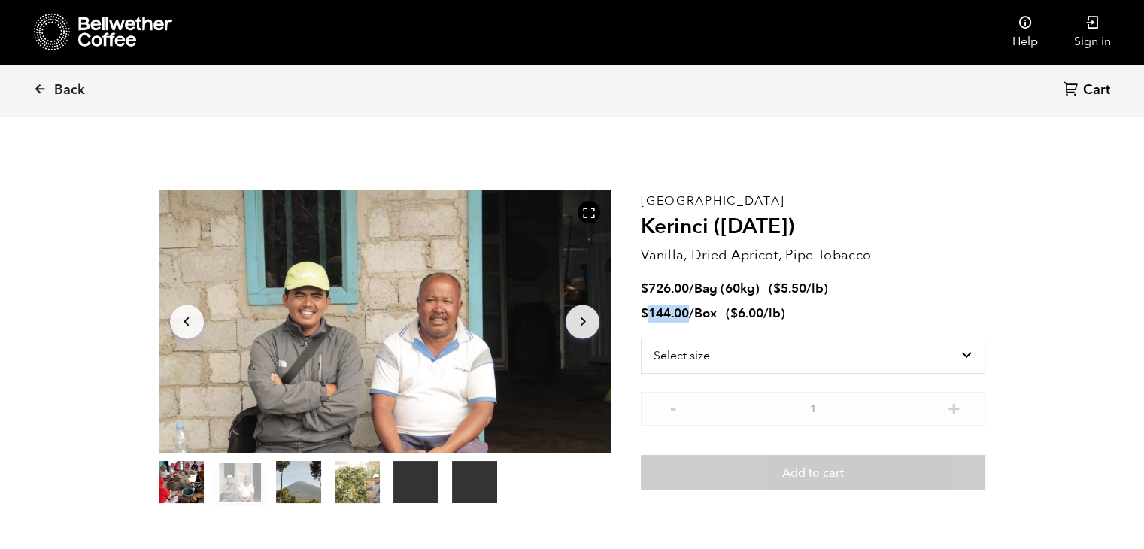
copy bdi "144.00"
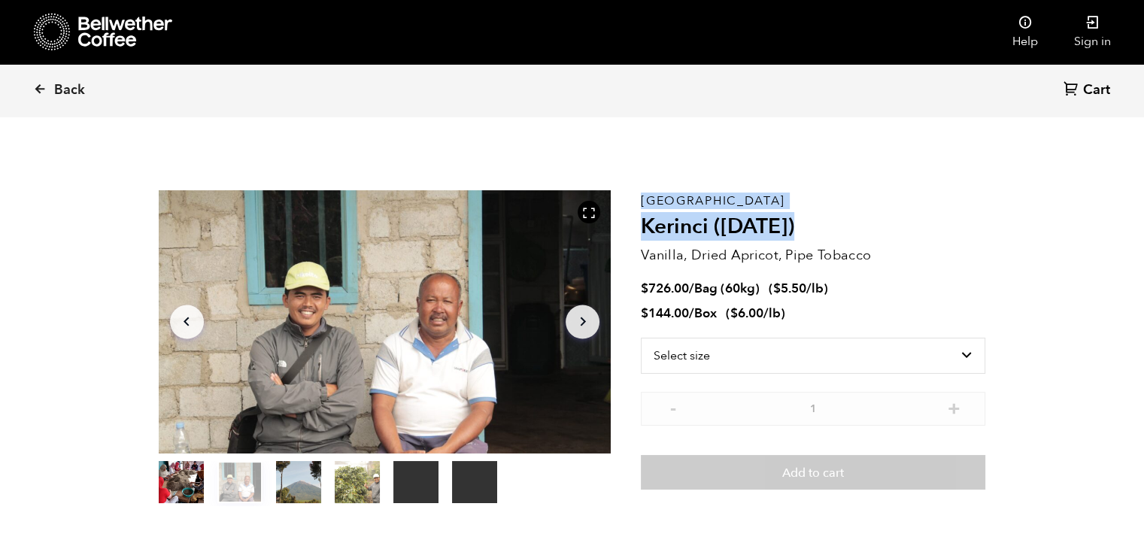
drag, startPoint x: 808, startPoint y: 229, endPoint x: 638, endPoint y: 201, distance: 172.2
click at [638, 201] on section "Your browser does not support the video tag. Your browser does not support the …" at bounding box center [572, 348] width 903 height 414
copy section "Your browser does not support the video tag. Your browser does not support the …"
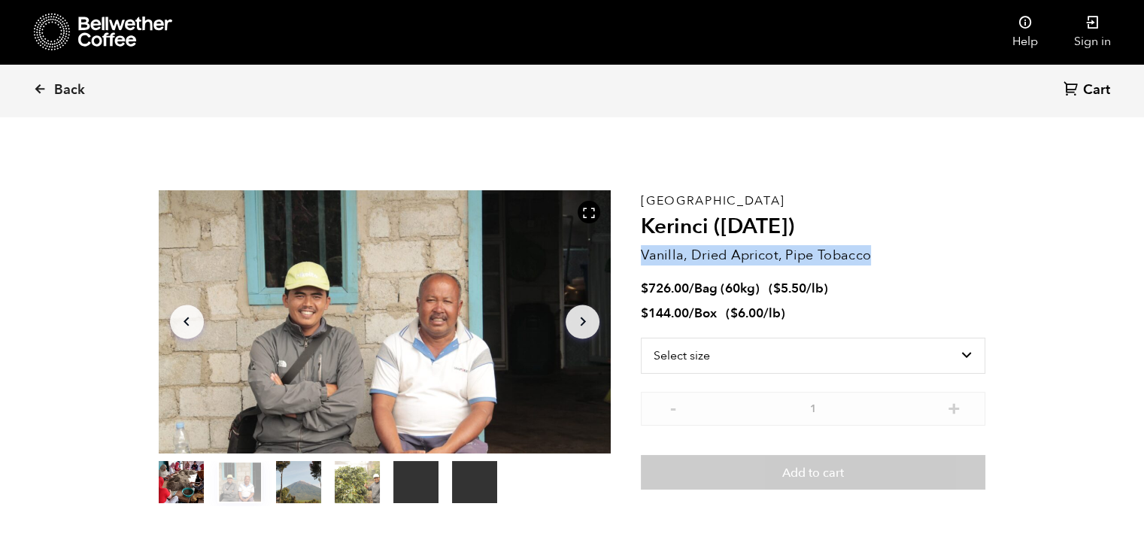
drag, startPoint x: 879, startPoint y: 256, endPoint x: 642, endPoint y: 261, distance: 237.7
click at [642, 261] on p "Vanilla, Dried Apricot, Pipe Tobacco" at bounding box center [813, 255] width 344 height 20
copy p "Vanilla, Dried Apricot, Pipe Tobacco"
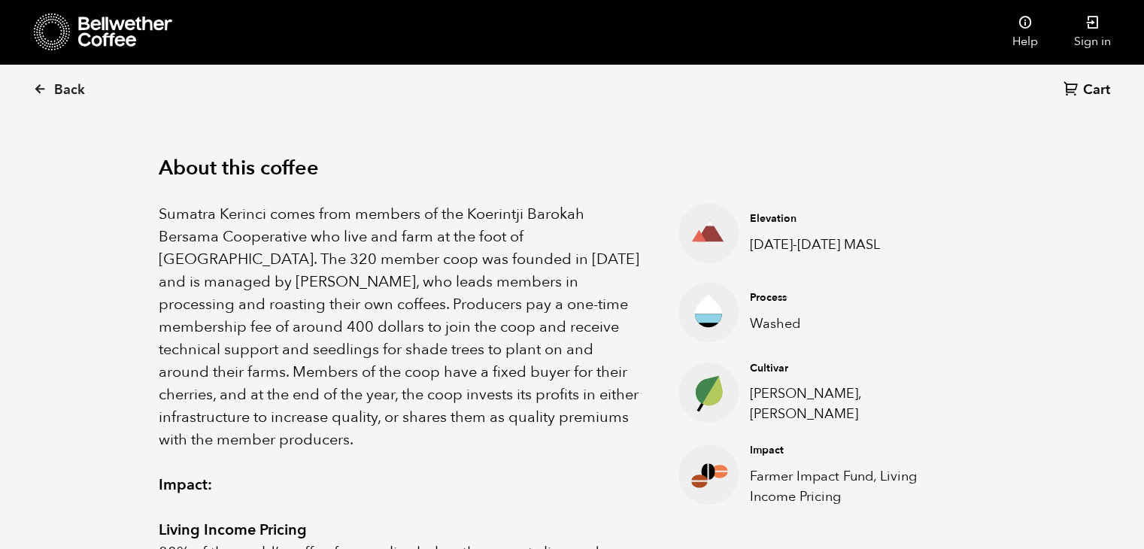
scroll to position [451, 0]
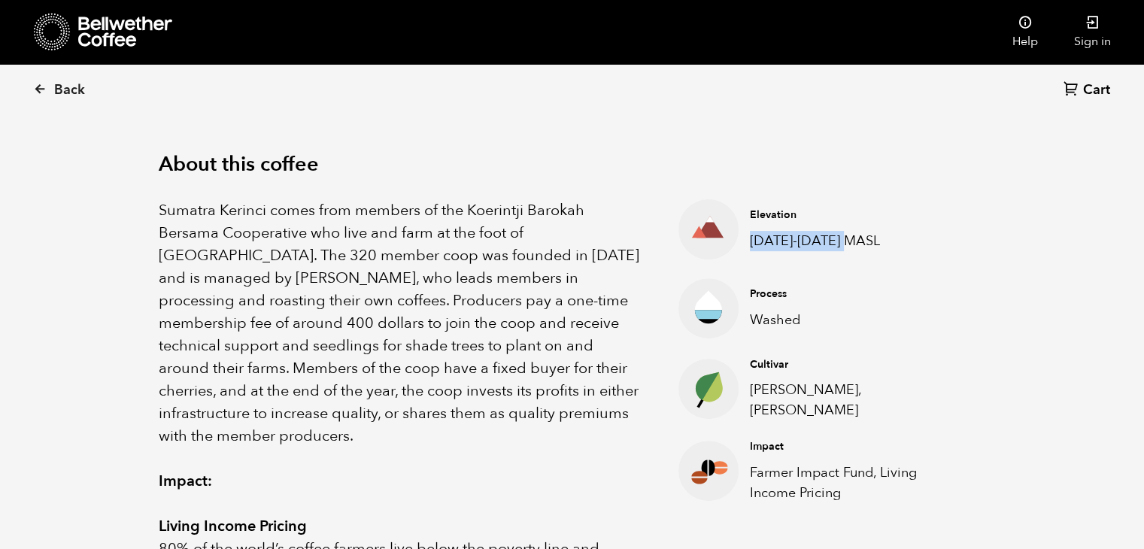
drag, startPoint x: 755, startPoint y: 242, endPoint x: 889, endPoint y: 238, distance: 133.9
click at [889, 238] on p "1400-1700 MASL" at bounding box center [856, 241] width 212 height 20
copy p "1400-1700 MASL"
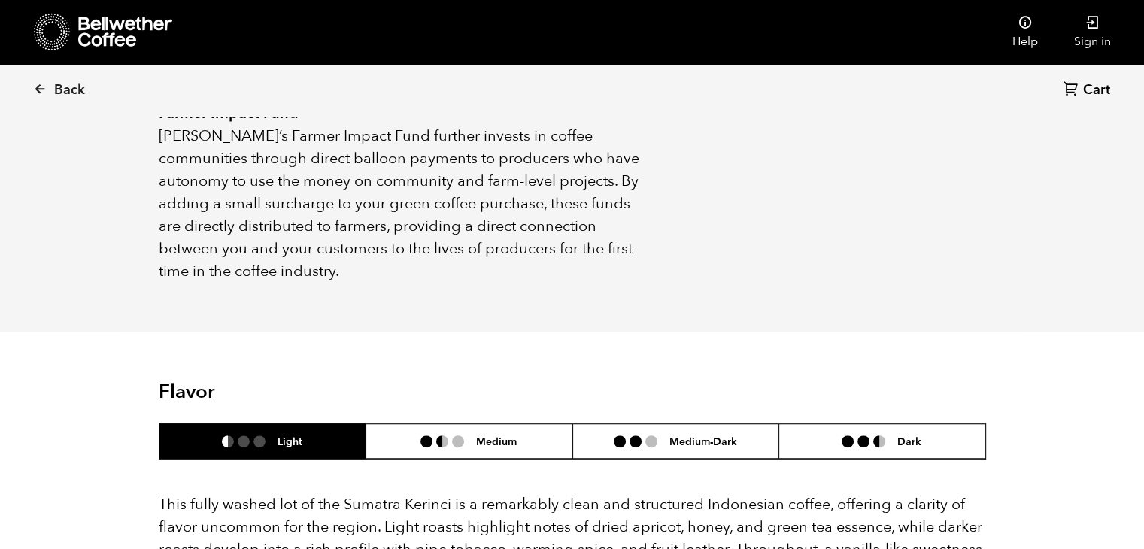
scroll to position [1128, 0]
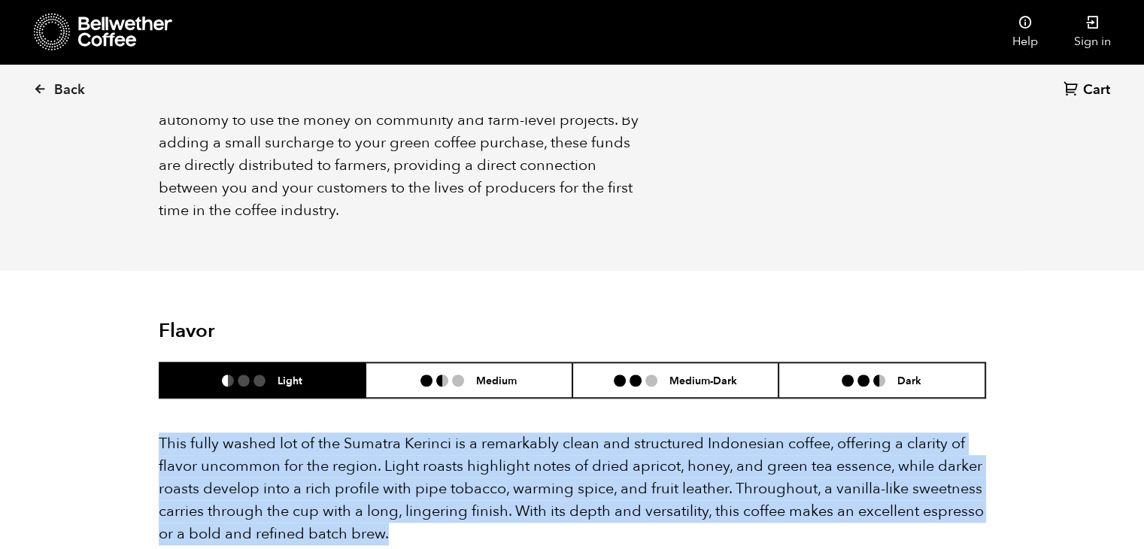
drag, startPoint x: 159, startPoint y: 420, endPoint x: 397, endPoint y: 515, distance: 256.6
click at [397, 515] on p "This fully washed lot of the Sumatra Kerinci is a remarkably clean and structur…" at bounding box center [572, 488] width 827 height 113
copy p "This fully washed lot of the Sumatra Kerinci is a remarkably clean and structur…"
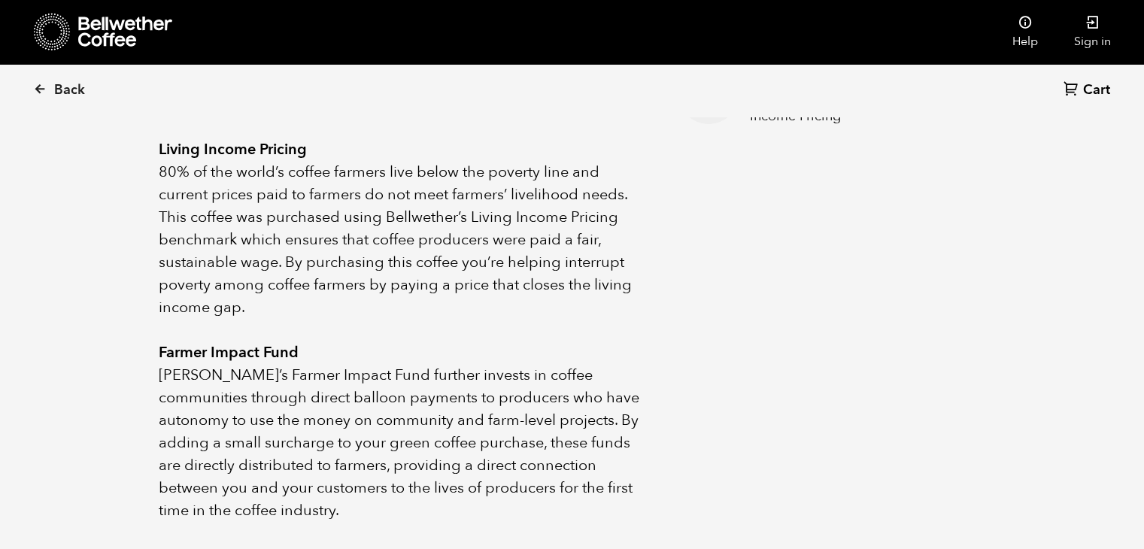
scroll to position [827, 0]
click at [41, 89] on icon at bounding box center [40, 89] width 14 height 14
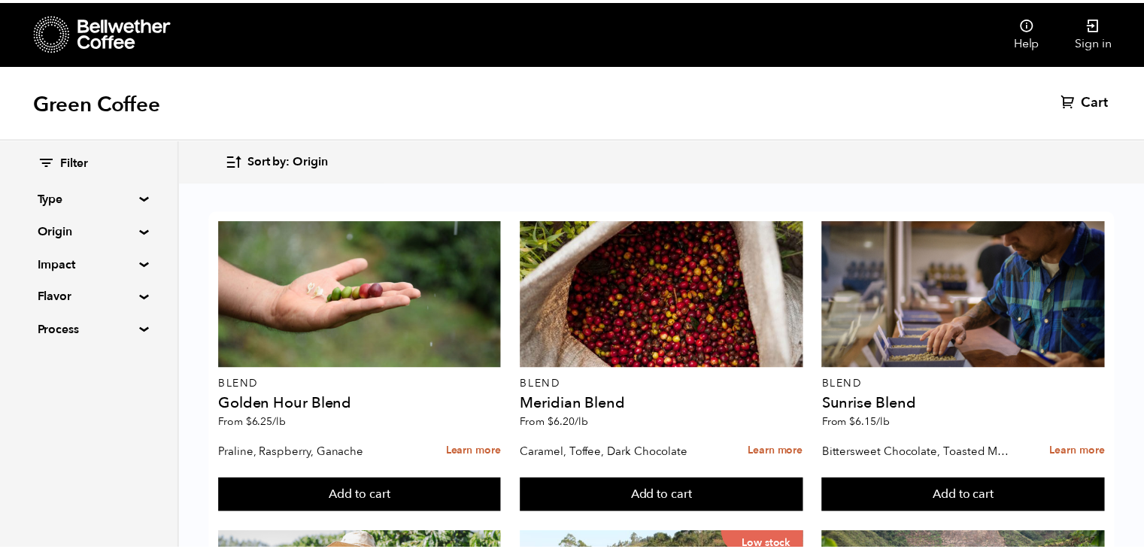
scroll to position [1573, 0]
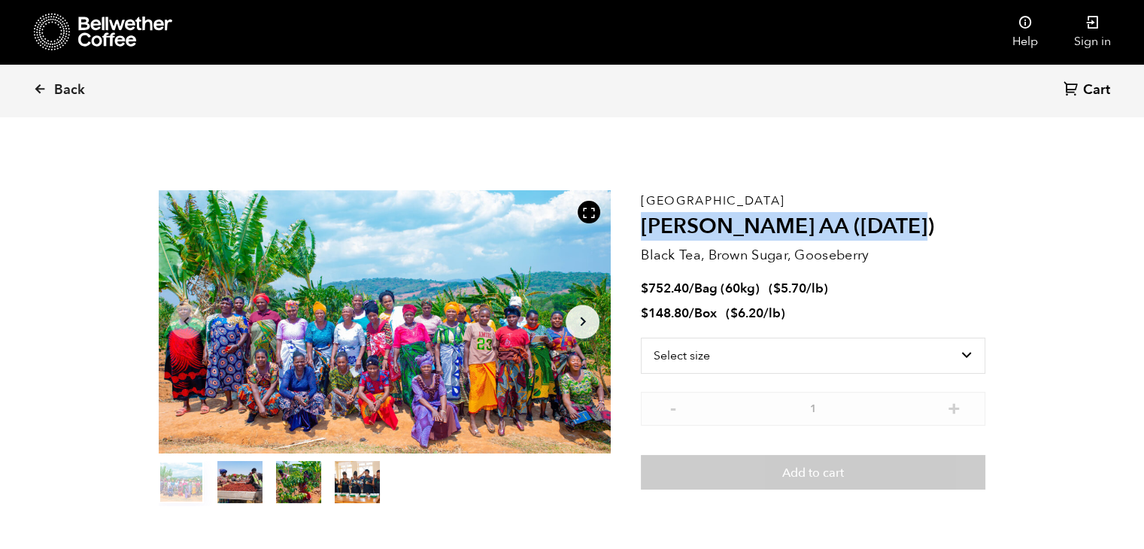
drag, startPoint x: 929, startPoint y: 217, endPoint x: 642, endPoint y: 225, distance: 286.7
click at [642, 225] on h2 "Usawa Kahawa AA (FEB 25)" at bounding box center [813, 227] width 344 height 26
copy h2 "Usawa Kahawa AA (FEB 25)"
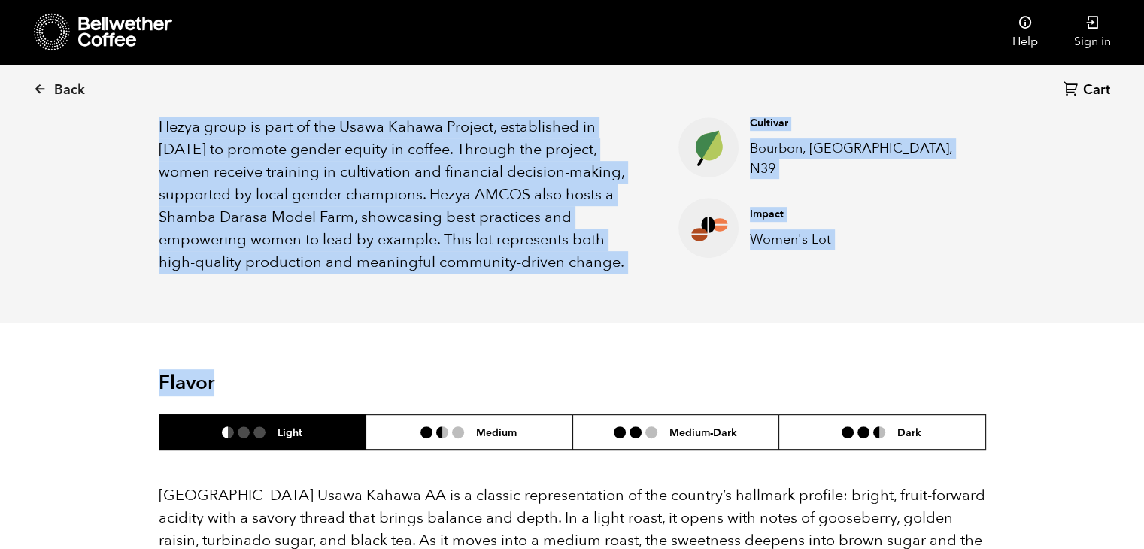
scroll to position [677, 0]
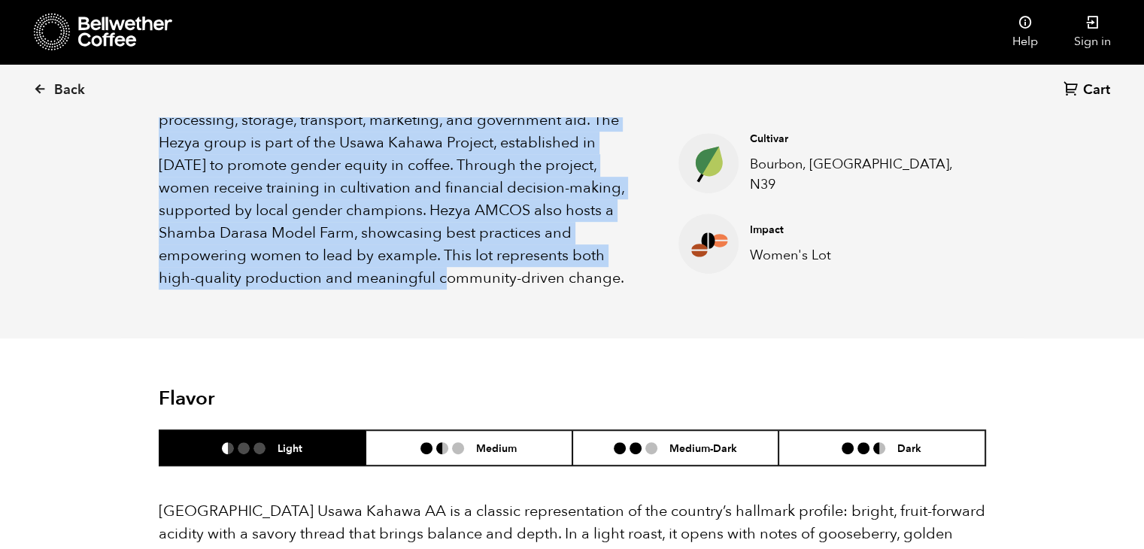
drag, startPoint x: 163, startPoint y: 286, endPoint x: 638, endPoint y: 256, distance: 475.5
click at [638, 256] on div "About this coffee This women-produced lot comes from the Hezya AMCOS in Tanzani…" at bounding box center [572, 108] width 903 height 460
copy p "This women-produced lot comes from the Hezya AMCOS in Tanzania’s Mbozi region, …"
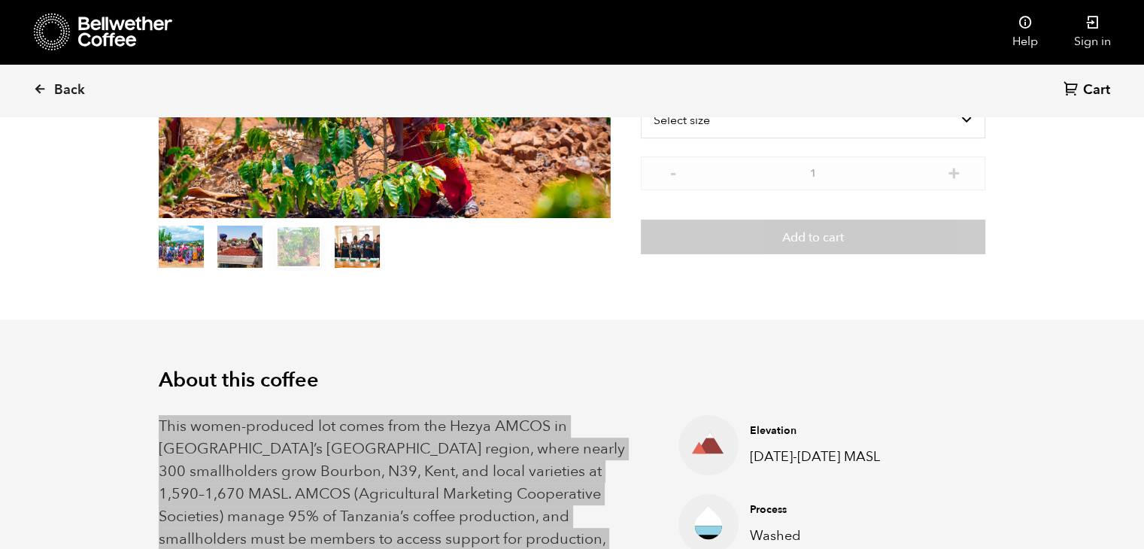
scroll to position [0, 0]
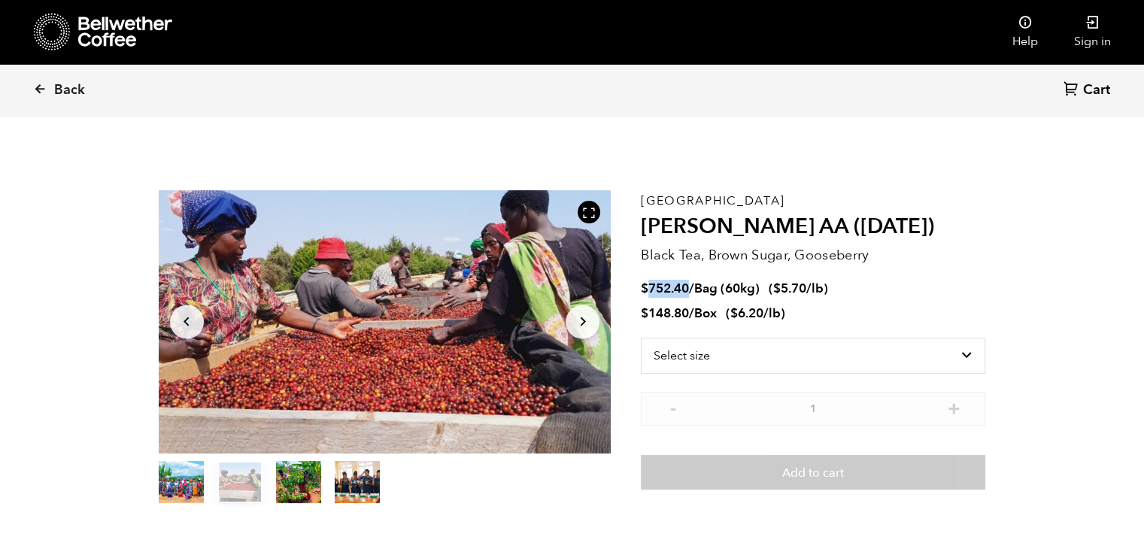
drag, startPoint x: 687, startPoint y: 286, endPoint x: 651, endPoint y: 287, distance: 36.9
click at [651, 287] on bdi "$ 752.40" at bounding box center [665, 288] width 48 height 17
copy bdi "752.40"
drag, startPoint x: 689, startPoint y: 314, endPoint x: 651, endPoint y: 316, distance: 38.4
click at [651, 316] on bdi "$ 148.80" at bounding box center [665, 313] width 48 height 17
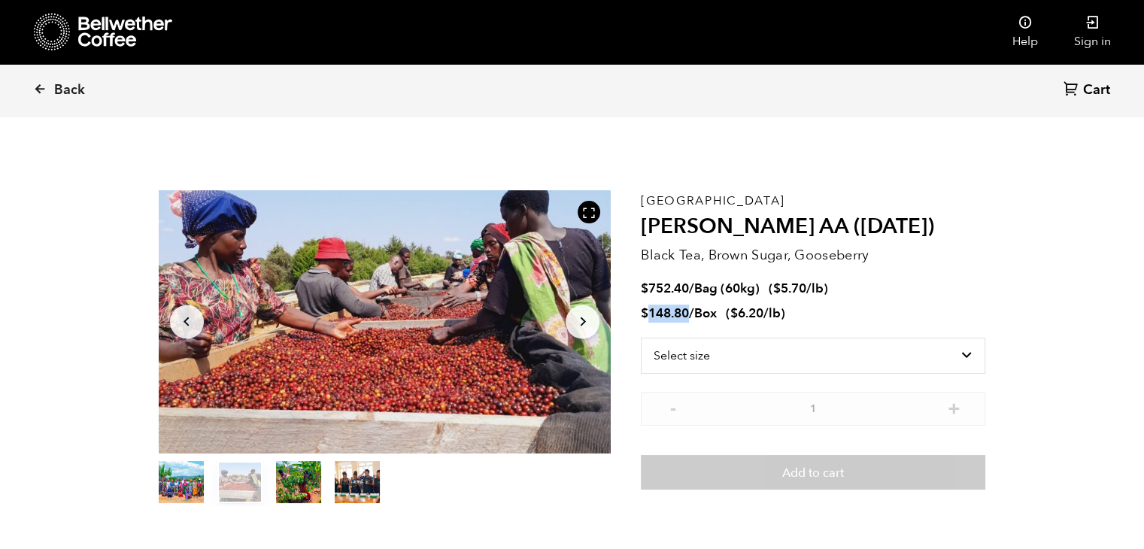
copy bdi "148.80"
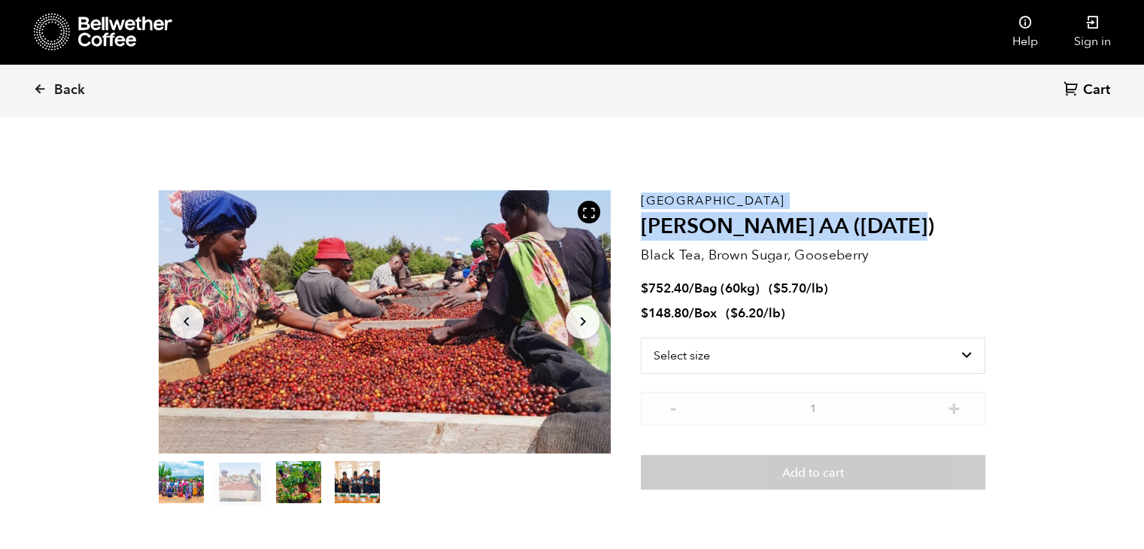
drag, startPoint x: 839, startPoint y: 226, endPoint x: 634, endPoint y: 208, distance: 206.1
click at [634, 208] on section "Item 2 of 4 Arrow Left Arrow Right item 0 item 1 item 2 item 3 Item 2 of 4 Tanz…" at bounding box center [572, 348] width 903 height 414
copy section "Item 2 of 4 Arrow Left Arrow Right item 0 item 1 item 2 item 3 Item 2 of 4 Tanz…"
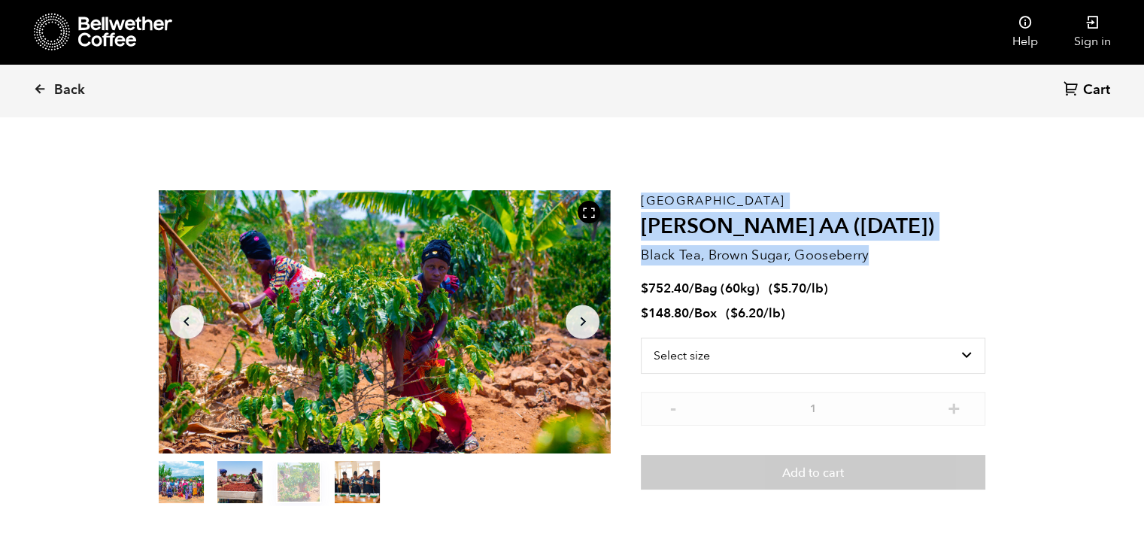
drag, startPoint x: 884, startPoint y: 250, endPoint x: 638, endPoint y: 253, distance: 246.0
click at [638, 253] on section "Item 3 of 4 Arrow Left Arrow Right item 0 item 1 item 2 item 3 Item 3 of 4 Tanz…" at bounding box center [572, 348] width 903 height 414
click at [648, 259] on p "Black Tea, Brown Sugar, Gooseberry" at bounding box center [813, 255] width 344 height 20
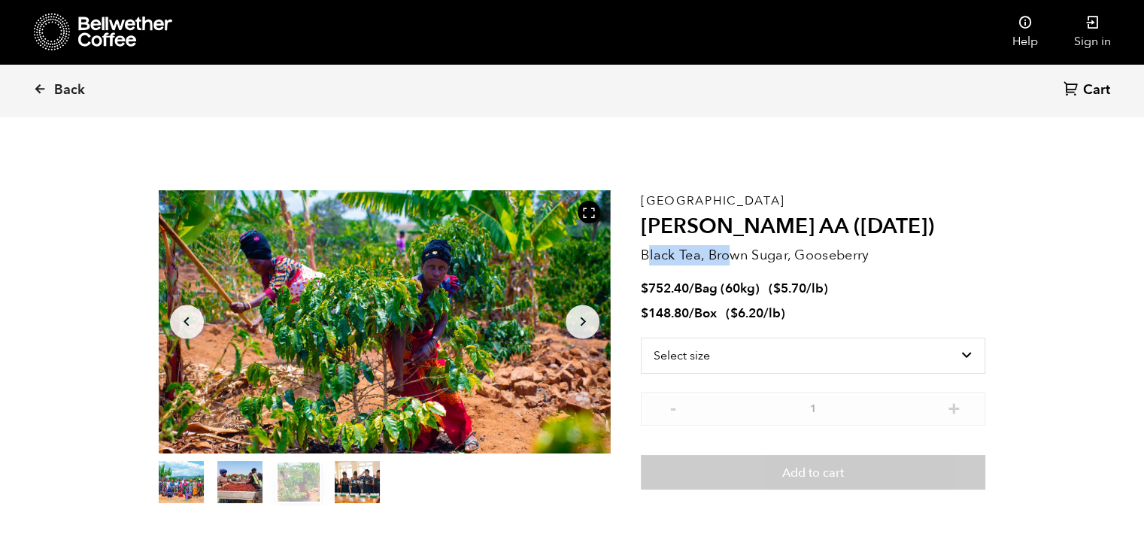
drag, startPoint x: 645, startPoint y: 255, endPoint x: 737, endPoint y: 252, distance: 91.8
click at [737, 252] on p "Black Tea, Brown Sugar, Gooseberry" at bounding box center [813, 255] width 344 height 20
drag, startPoint x: 645, startPoint y: 259, endPoint x: 884, endPoint y: 244, distance: 239.7
click at [884, 244] on div "Tanzania Usawa Kahawa AA (FEB 25) Black Tea, Brown Sugar, Gooseberry $ 752.40 /…" at bounding box center [813, 348] width 344 height 316
copy p "Black Tea, Brown Sugar, Gooseberry"
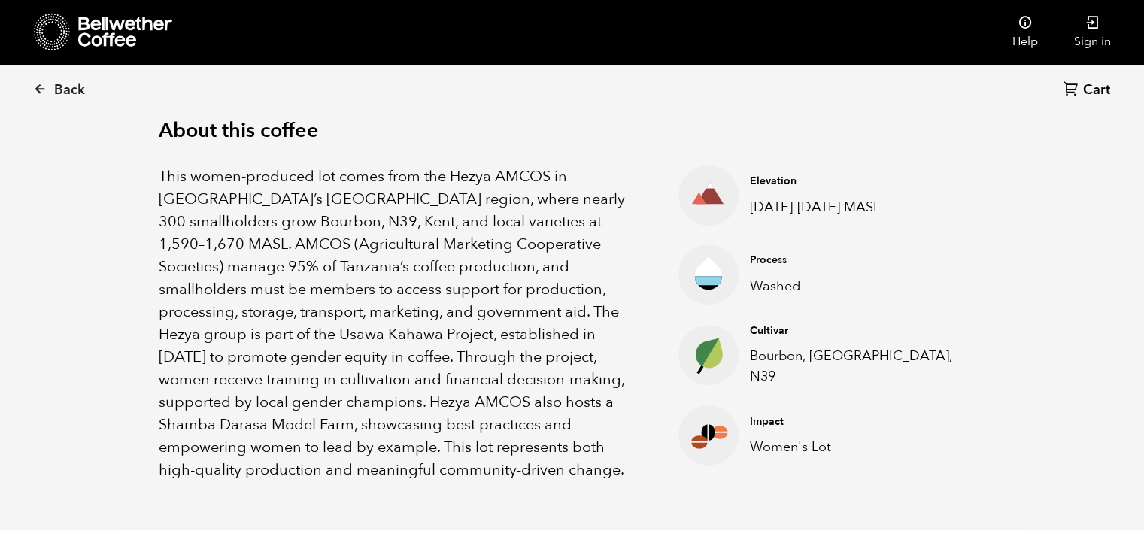
scroll to position [526, 0]
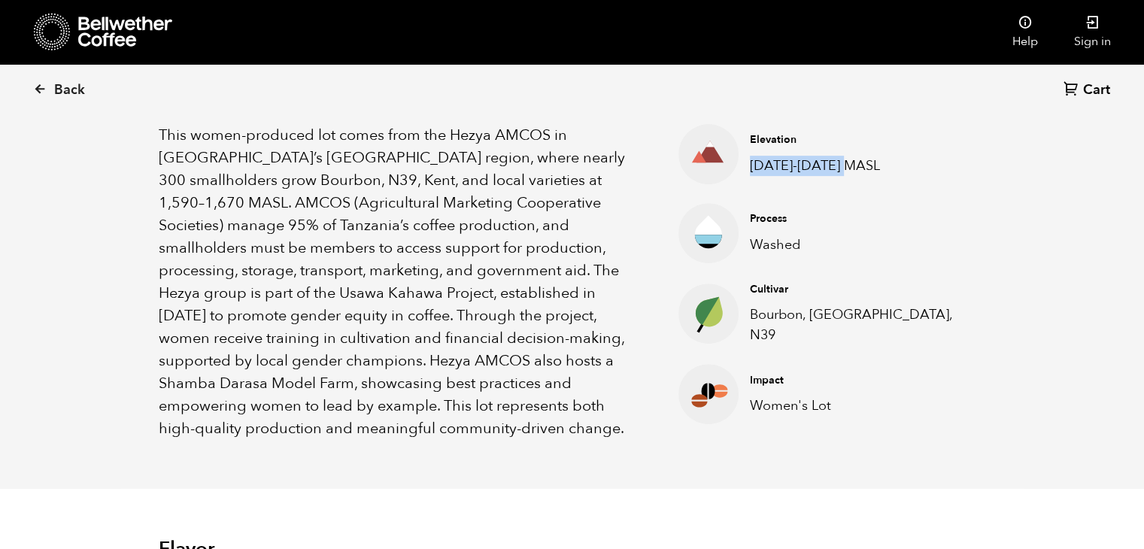
drag, startPoint x: 857, startPoint y: 165, endPoint x: 752, endPoint y: 167, distance: 105.3
click at [752, 167] on p "1590-1670 MASL" at bounding box center [856, 166] width 212 height 20
copy p "1590-1670 MASL"
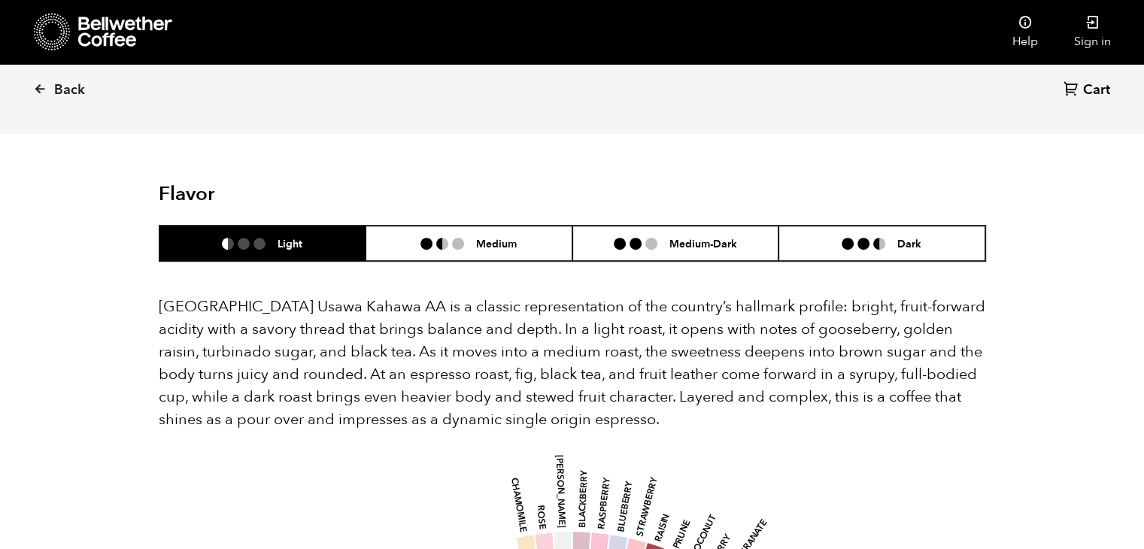
scroll to position [903, 0]
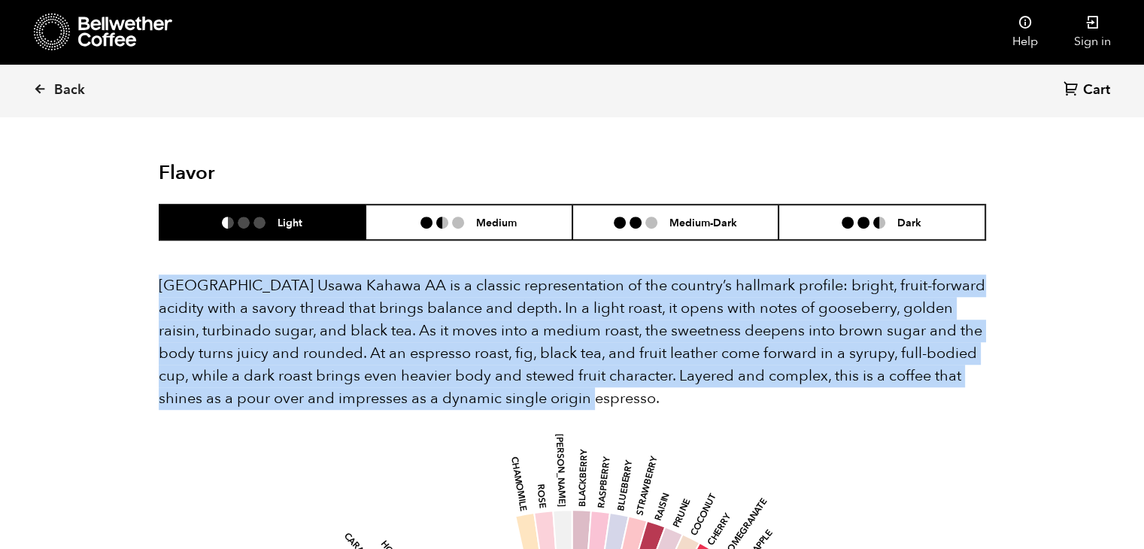
drag, startPoint x: 153, startPoint y: 261, endPoint x: 634, endPoint y: 383, distance: 495.8
copy p "Tanzania Usawa Kahawa AA is a classic representation of the country’s hallmark …"
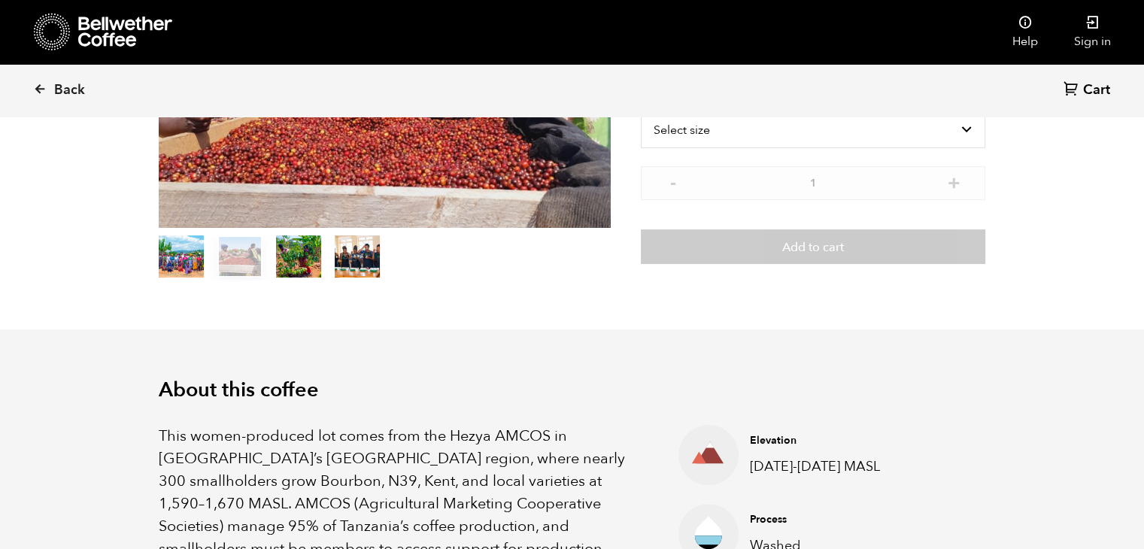
scroll to position [0, 0]
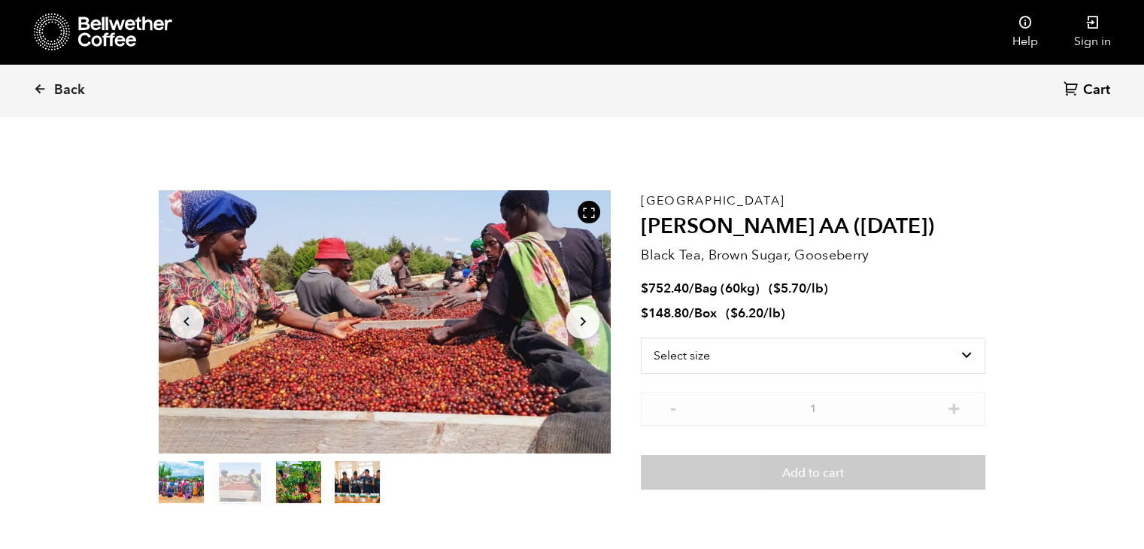
click at [175, 490] on button "item 0" at bounding box center [181, 485] width 45 height 42
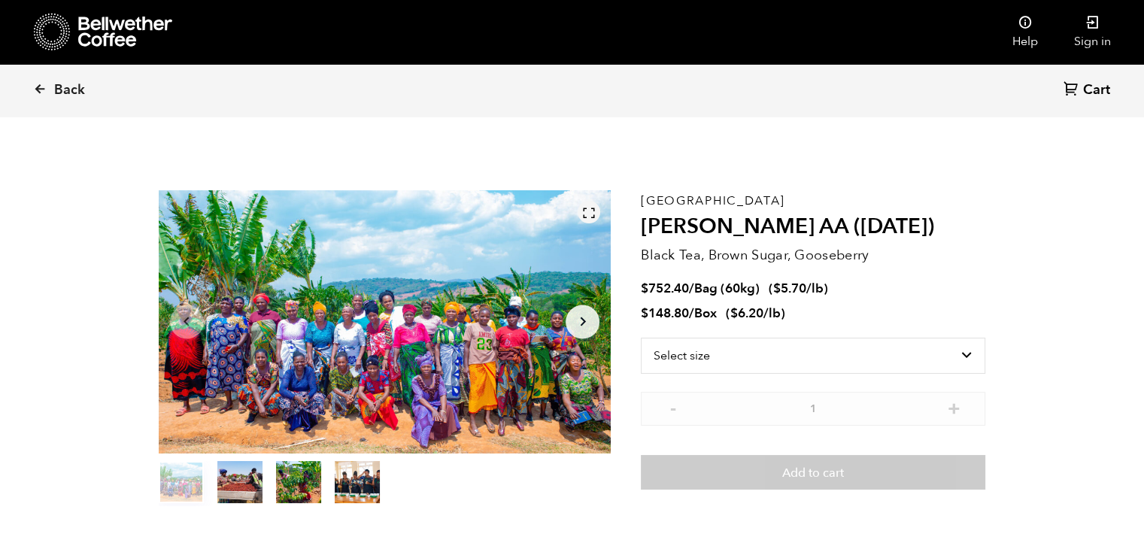
click at [597, 217] on div at bounding box center [589, 212] width 23 height 23
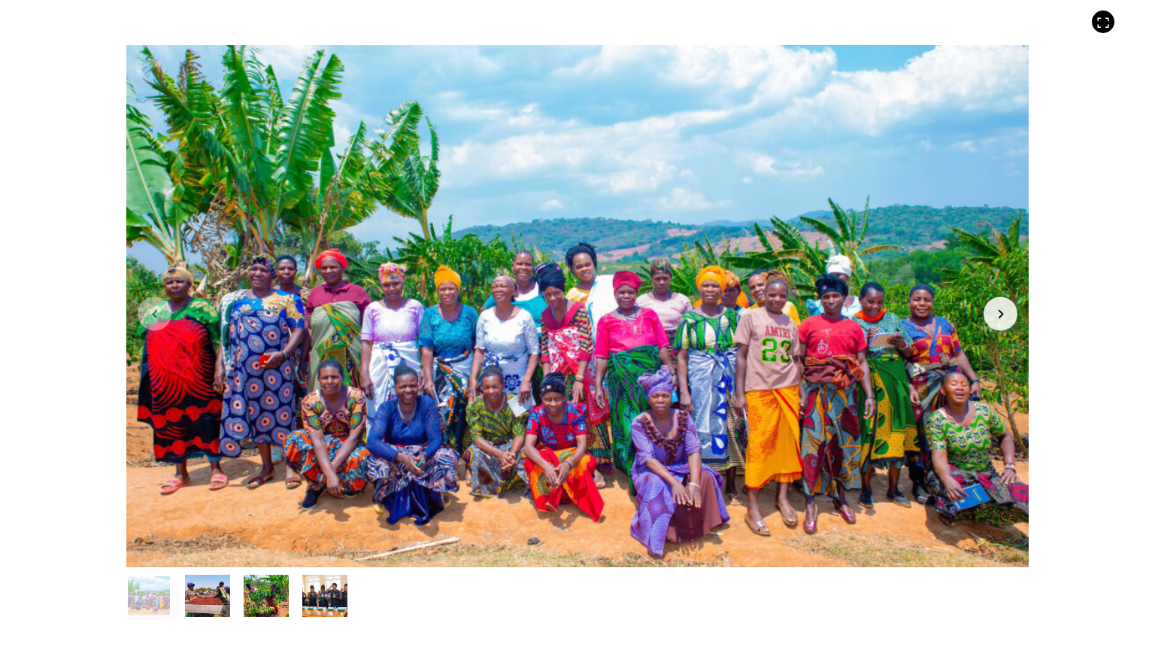
click at [199, 548] on button "item 1" at bounding box center [207, 599] width 45 height 42
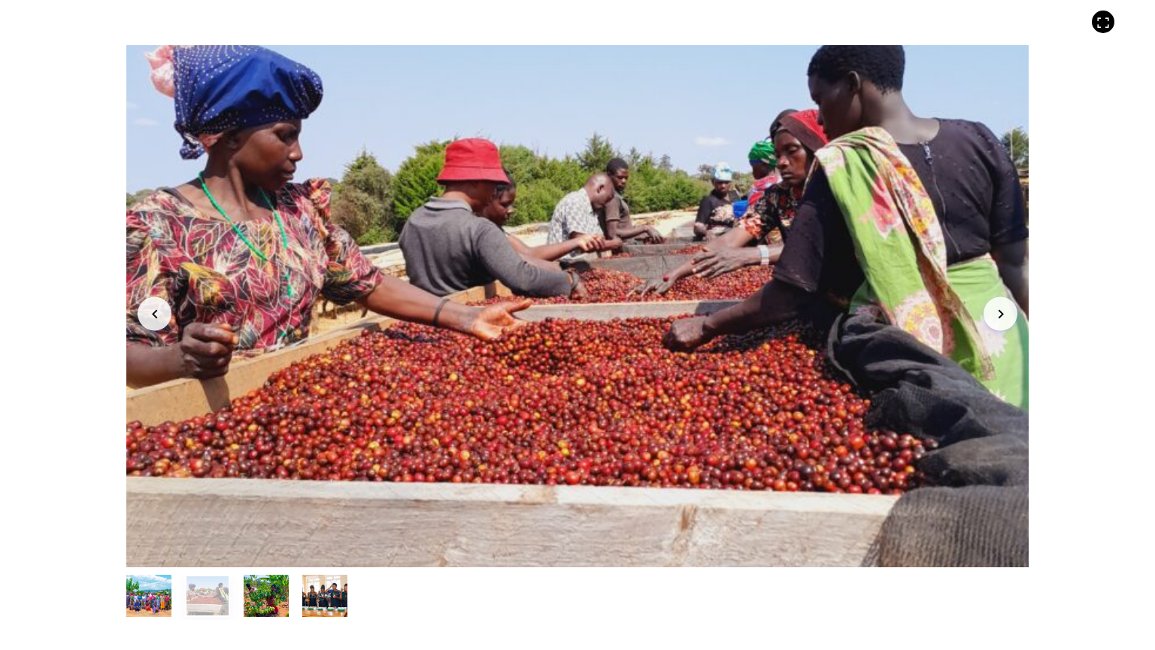
click at [269, 548] on button "item 2" at bounding box center [266, 599] width 45 height 42
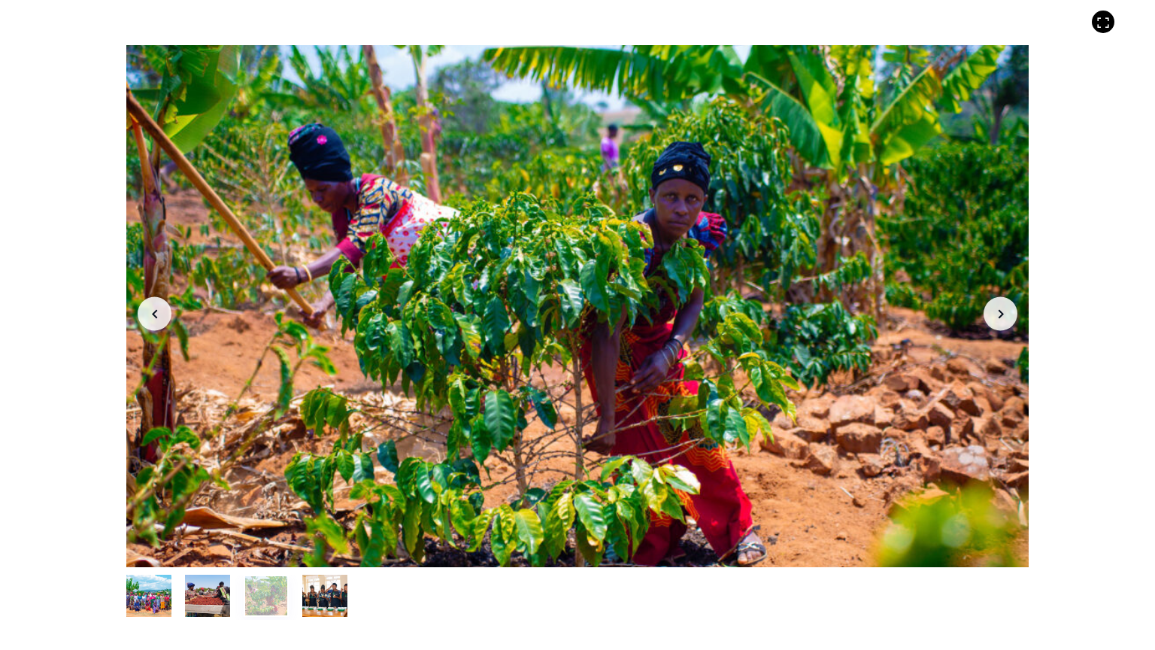
click at [319, 548] on button "item 3" at bounding box center [324, 599] width 45 height 42
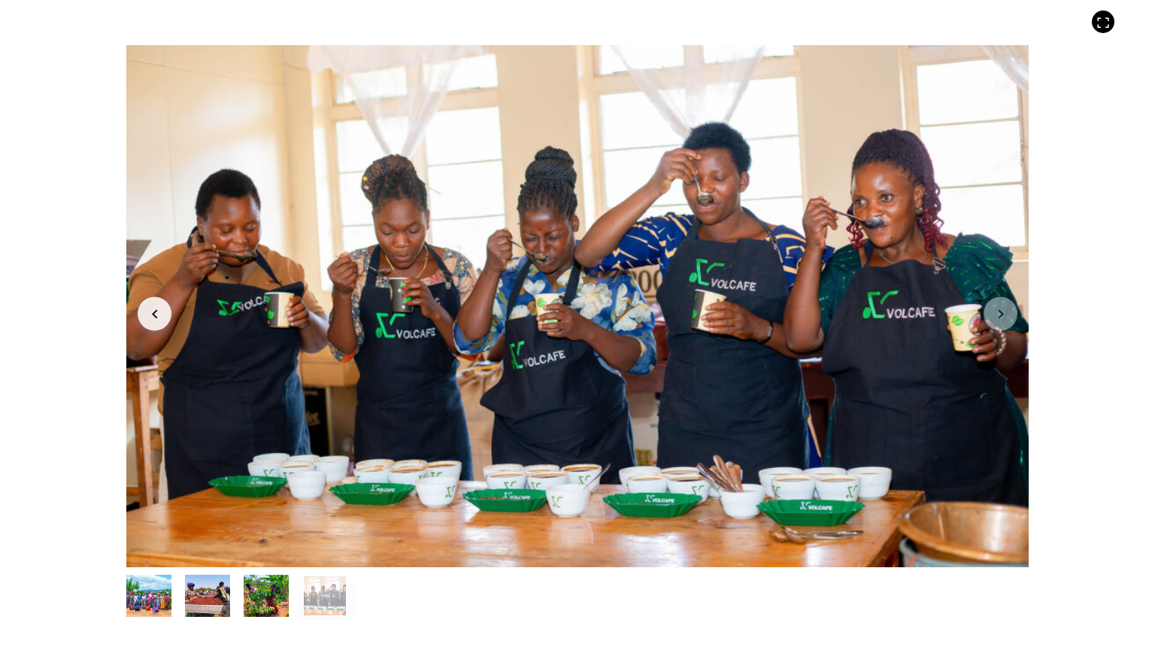
click at [155, 548] on button "item 0" at bounding box center [148, 599] width 45 height 42
click at [147, 548] on button "item 0" at bounding box center [148, 599] width 45 height 42
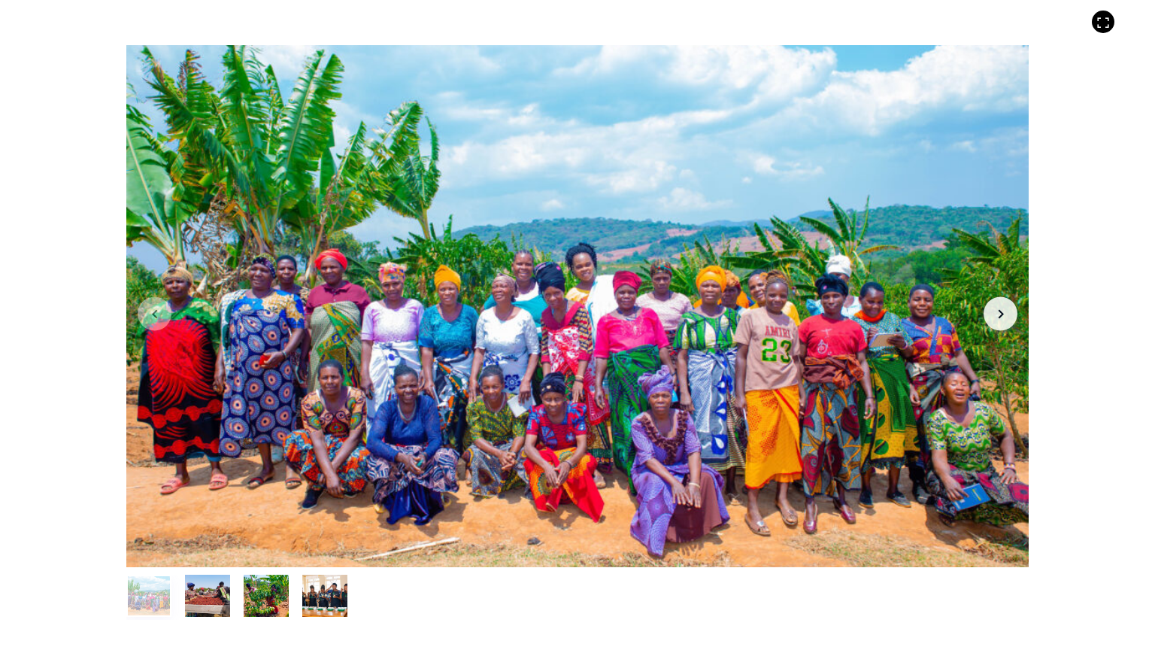
drag, startPoint x: 434, startPoint y: 241, endPoint x: 336, endPoint y: 253, distance: 98.5
click at [336, 253] on div at bounding box center [577, 306] width 903 height 522
click at [116, 216] on div "Item 1 of 4 Arrow Left Arrow Right item 0 item 1 item 2 item 3 Item 1 of 4" at bounding box center [577, 325] width 1155 height 650
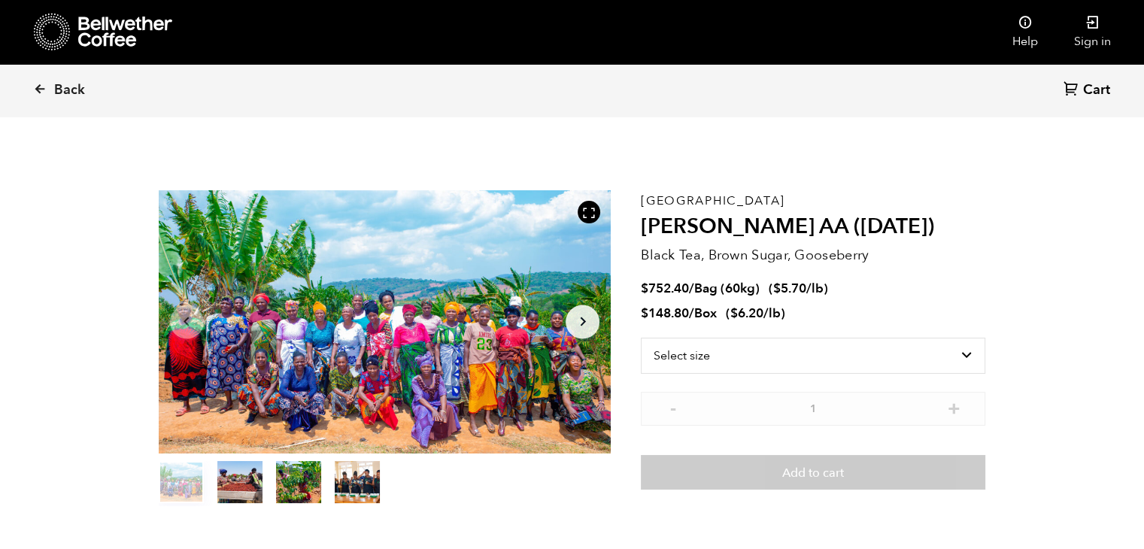
click at [527, 314] on div at bounding box center [385, 321] width 453 height 263
drag, startPoint x: 587, startPoint y: 205, endPoint x: 587, endPoint y: 271, distance: 65.4
click at [587, 206] on icon at bounding box center [589, 213] width 14 height 14
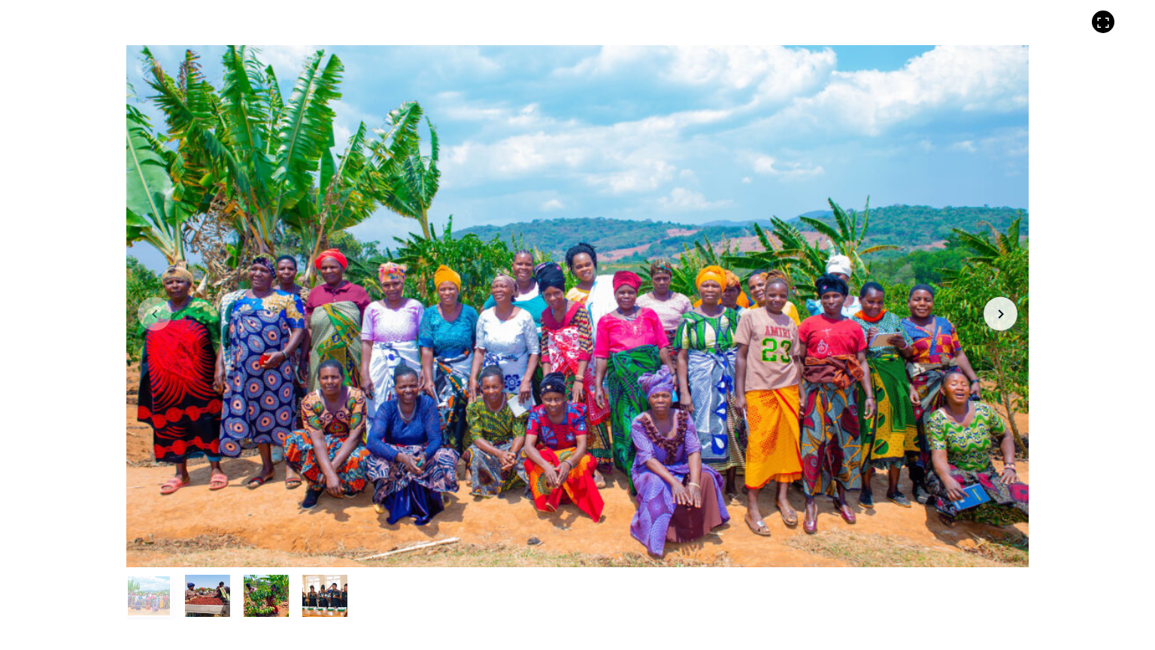
click at [217, 548] on button "item 1" at bounding box center [207, 599] width 45 height 42
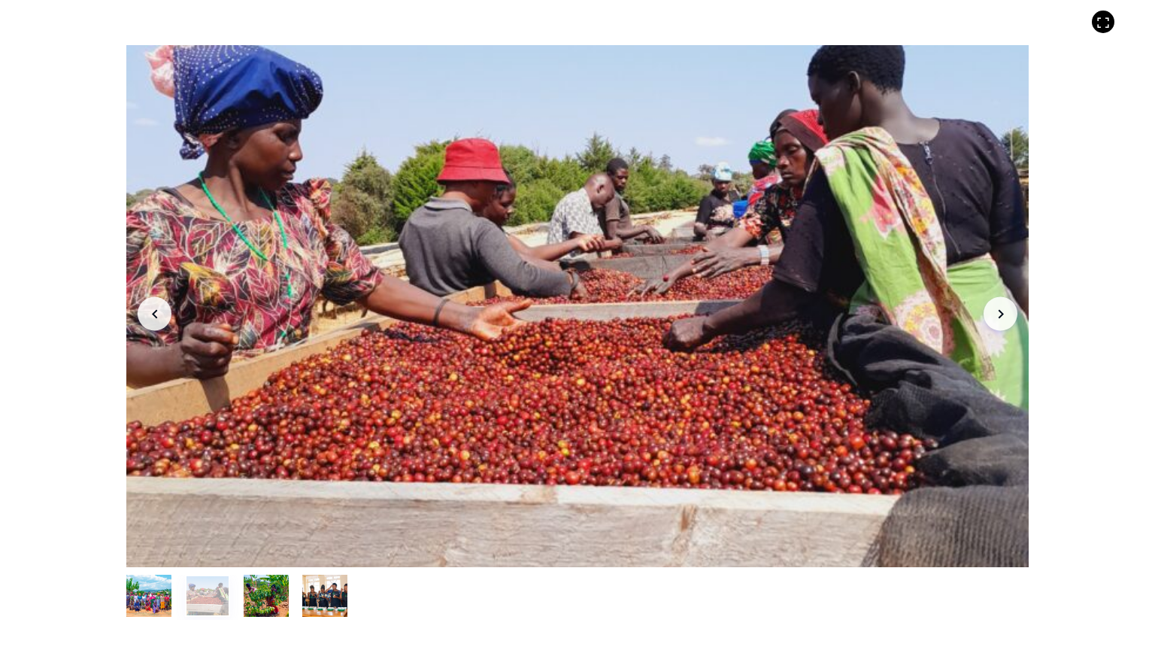
click at [271, 548] on button "item 2" at bounding box center [266, 599] width 45 height 42
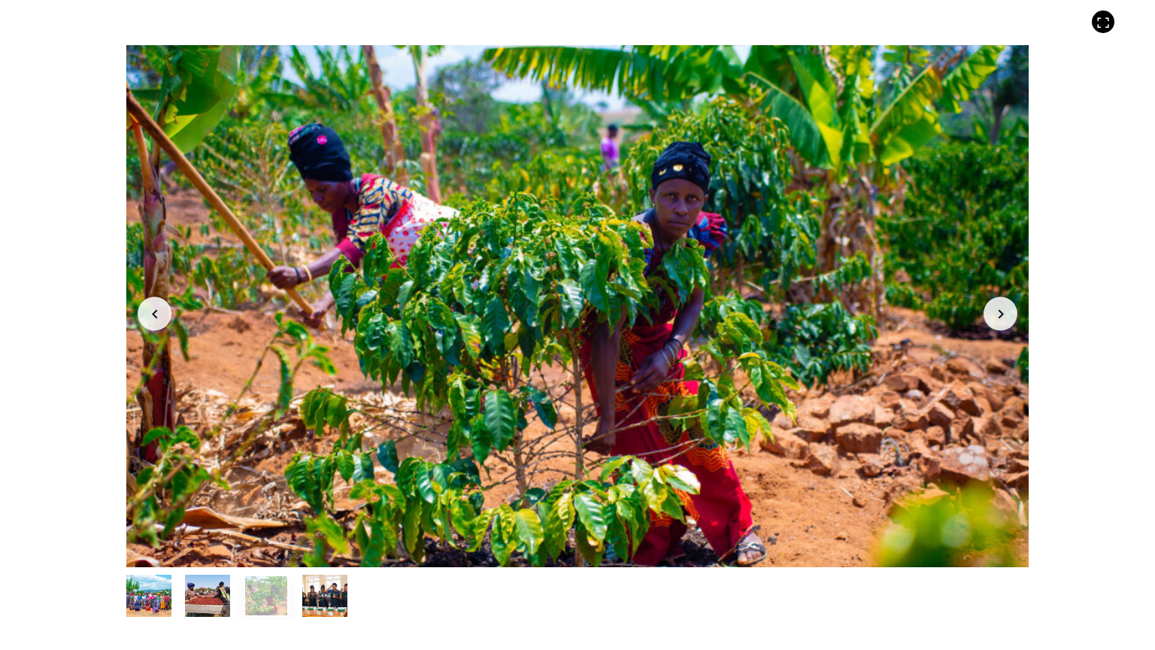
click at [320, 548] on button "item 3" at bounding box center [324, 599] width 45 height 42
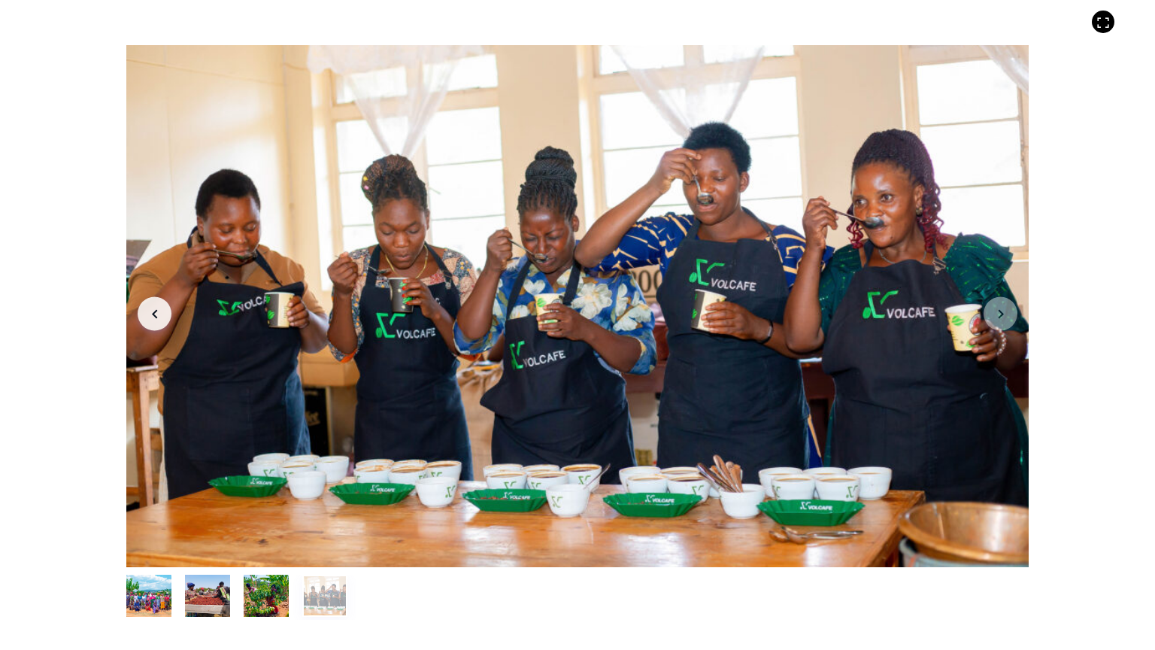
click at [162, 548] on button "item 0" at bounding box center [148, 599] width 45 height 42
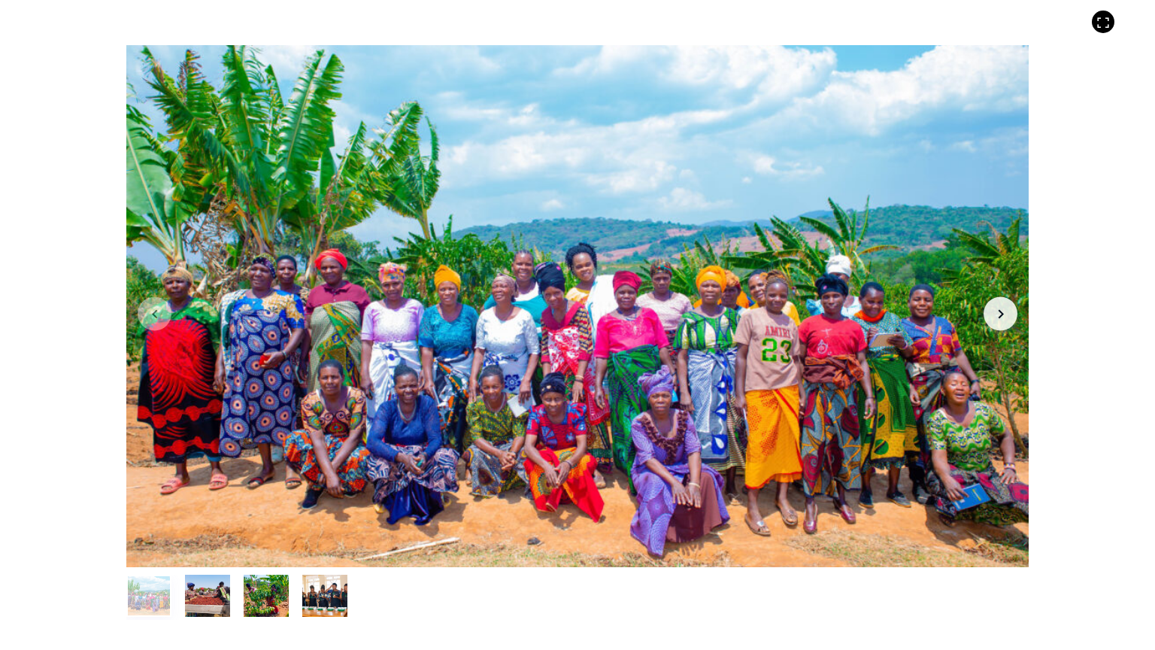
click at [199, 548] on button "item 1" at bounding box center [207, 599] width 45 height 42
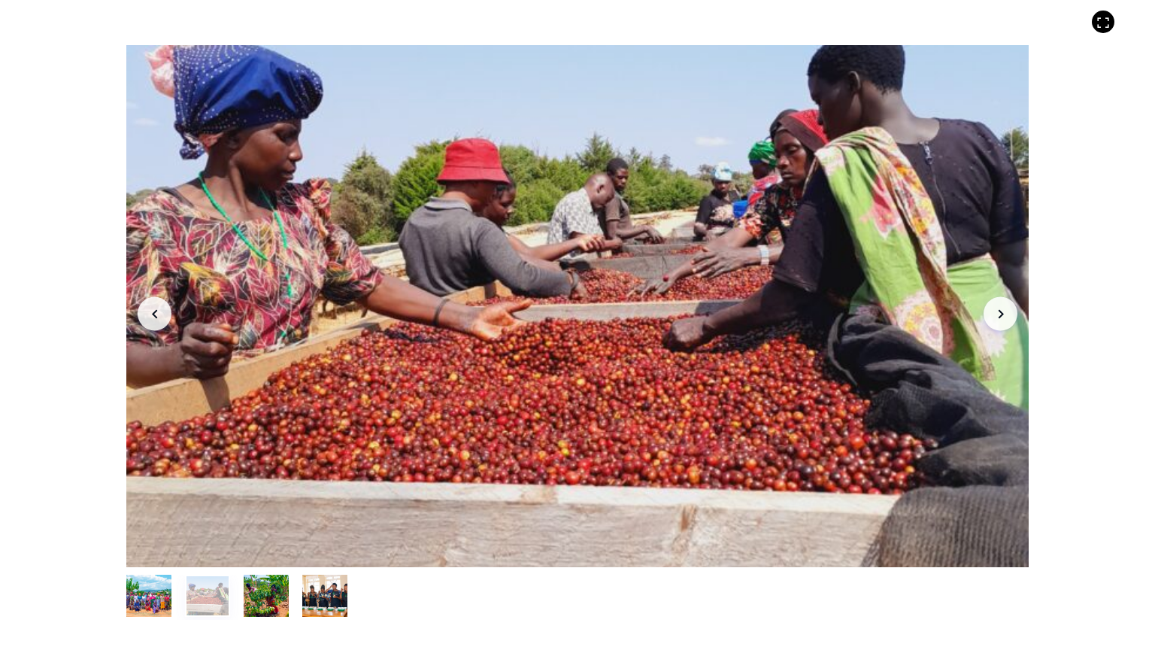
click at [281, 548] on button "item 2" at bounding box center [266, 599] width 45 height 42
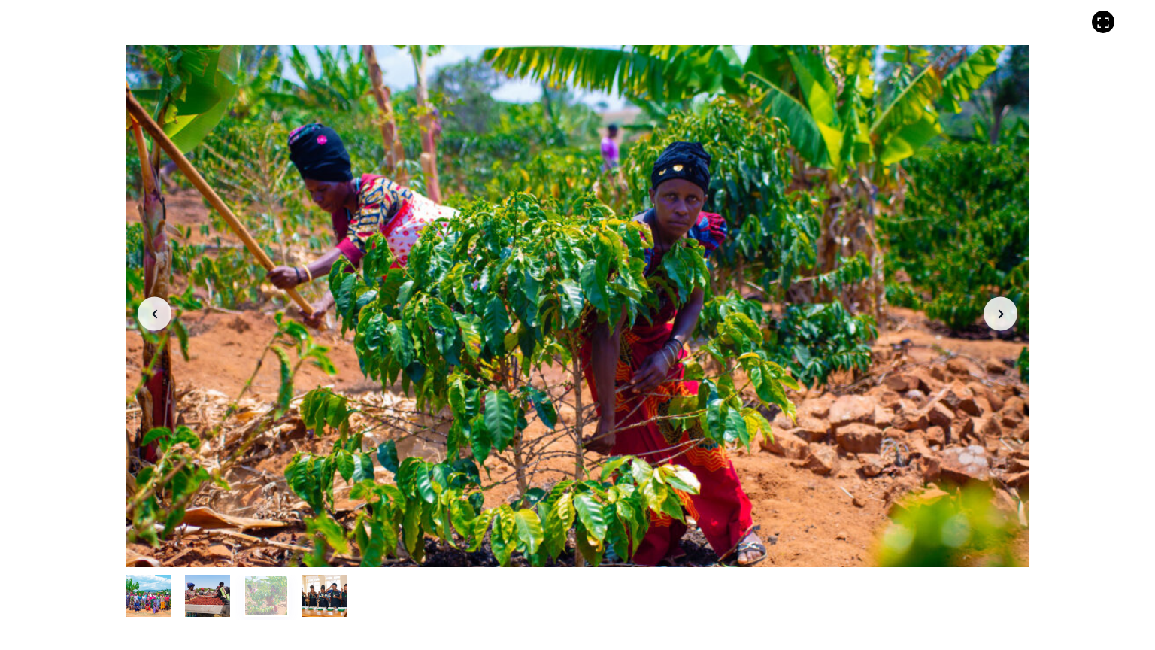
click at [304, 548] on button "item 3" at bounding box center [324, 599] width 45 height 42
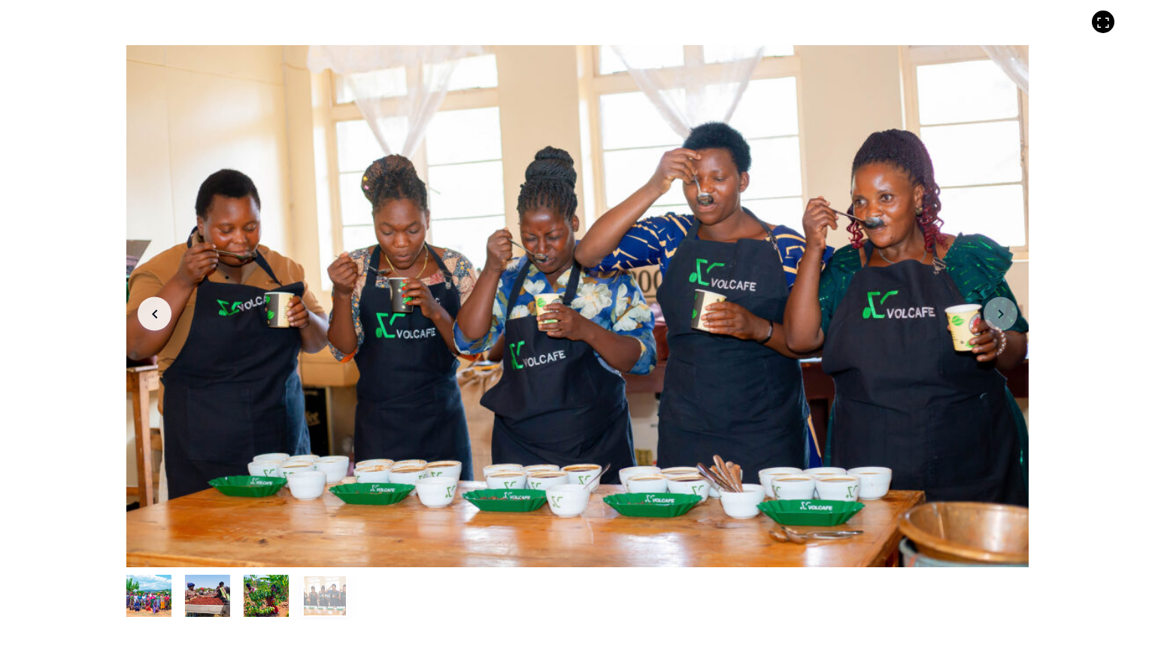
click at [408, 548] on ul at bounding box center [577, 597] width 903 height 45
click at [114, 277] on div "Item 4 of 4 Arrow Left Arrow Right item 0 item 1 item 2 item 3 Item 4 of 4" at bounding box center [577, 325] width 1155 height 650
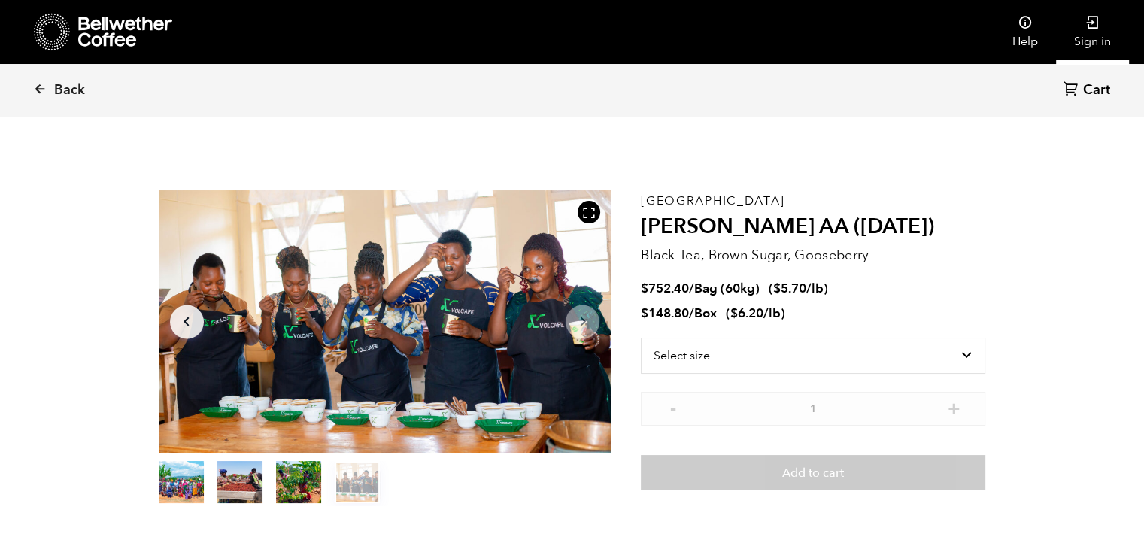
click at [1097, 36] on link "Sign in" at bounding box center [1092, 32] width 73 height 64
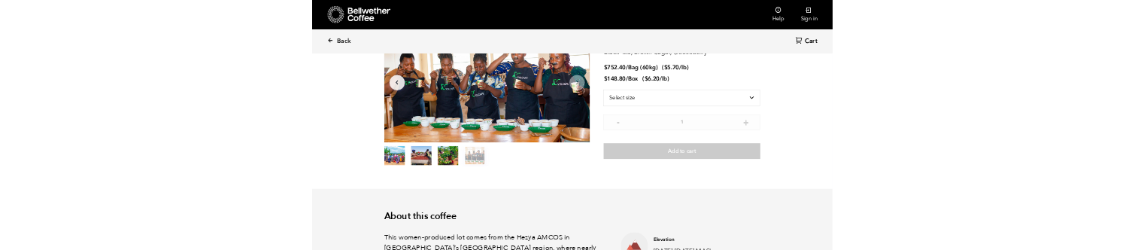
scroll to position [75, 0]
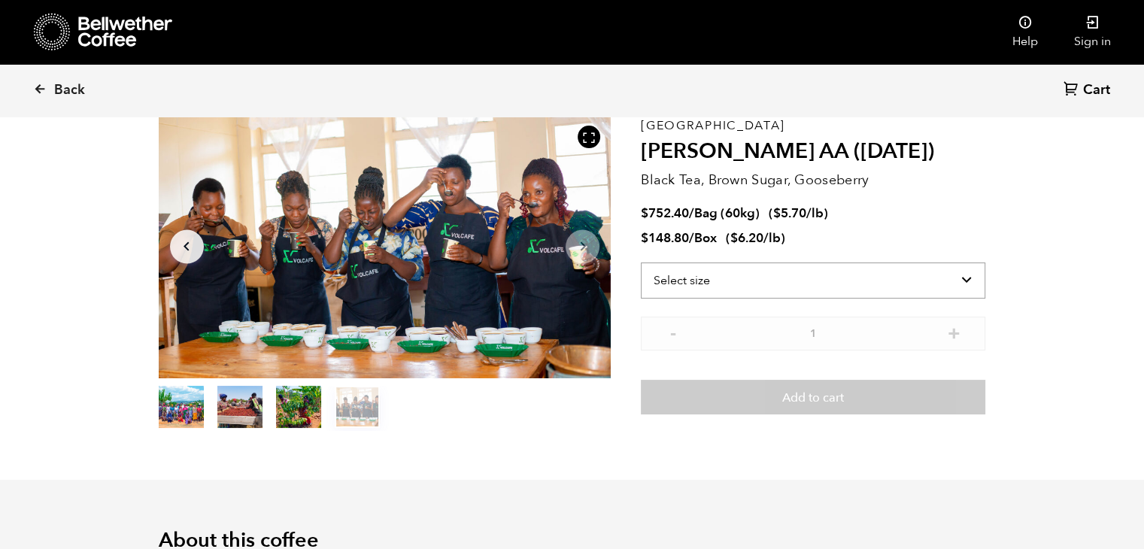
click at [821, 278] on select "Select size Bag (60kg) (132 lbs) Box (24 lbs)" at bounding box center [813, 280] width 344 height 36
select select "bag-3"
click at [641, 262] on select "Select size Bag (60kg) (132 lbs) Box (24 lbs)" at bounding box center [813, 280] width 344 height 36
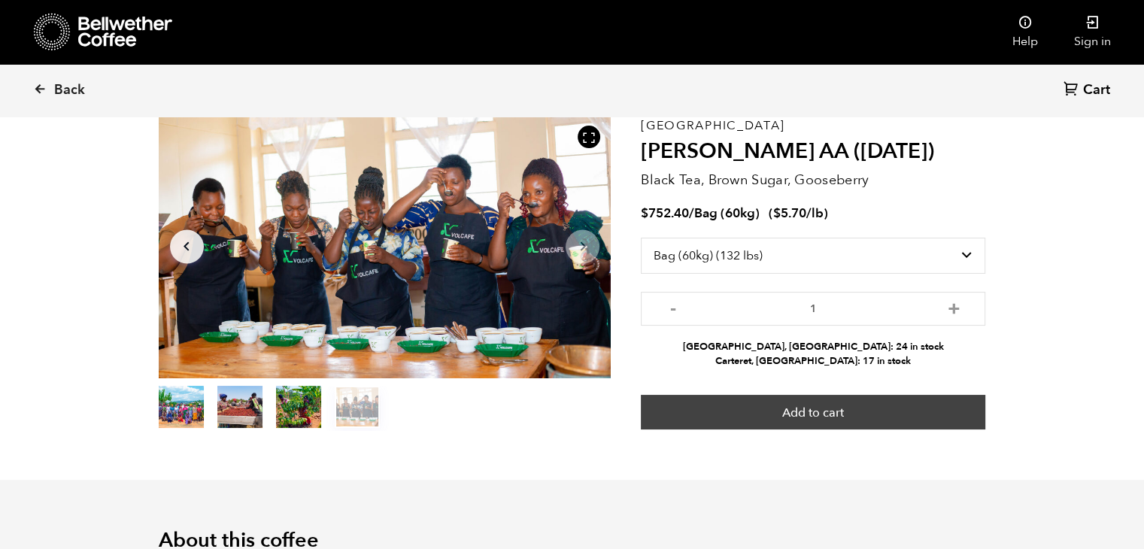
click at [815, 403] on button "Add to cart" at bounding box center [813, 412] width 344 height 35
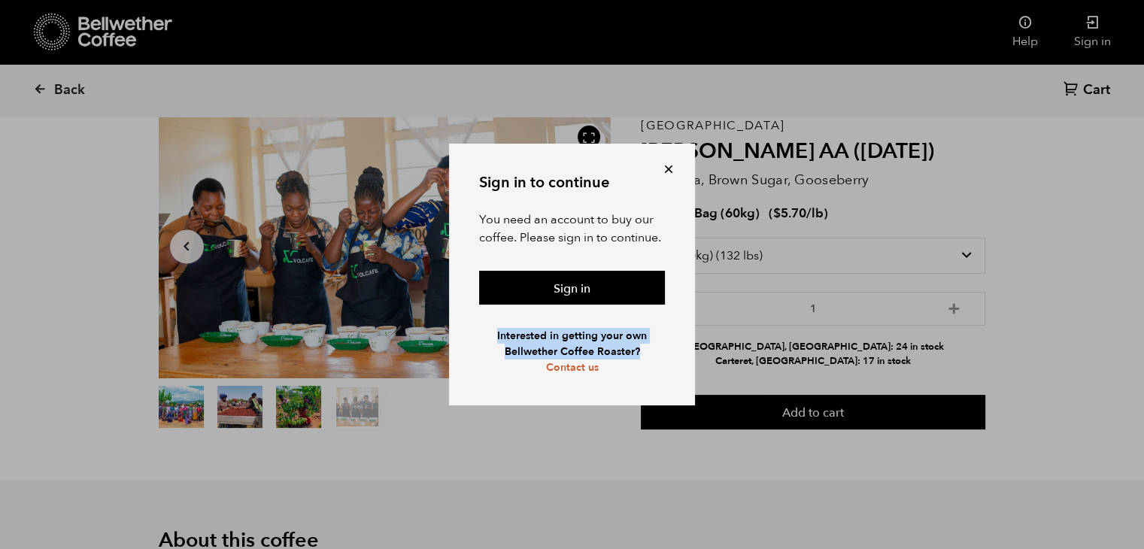
drag, startPoint x: 646, startPoint y: 350, endPoint x: 479, endPoint y: 335, distance: 167.6
click at [479, 335] on p "Interested in getting your own Bellwether Coffee Roaster? Contact us" at bounding box center [572, 351] width 186 height 47
click at [548, 295] on link "Sign in" at bounding box center [572, 288] width 186 height 35
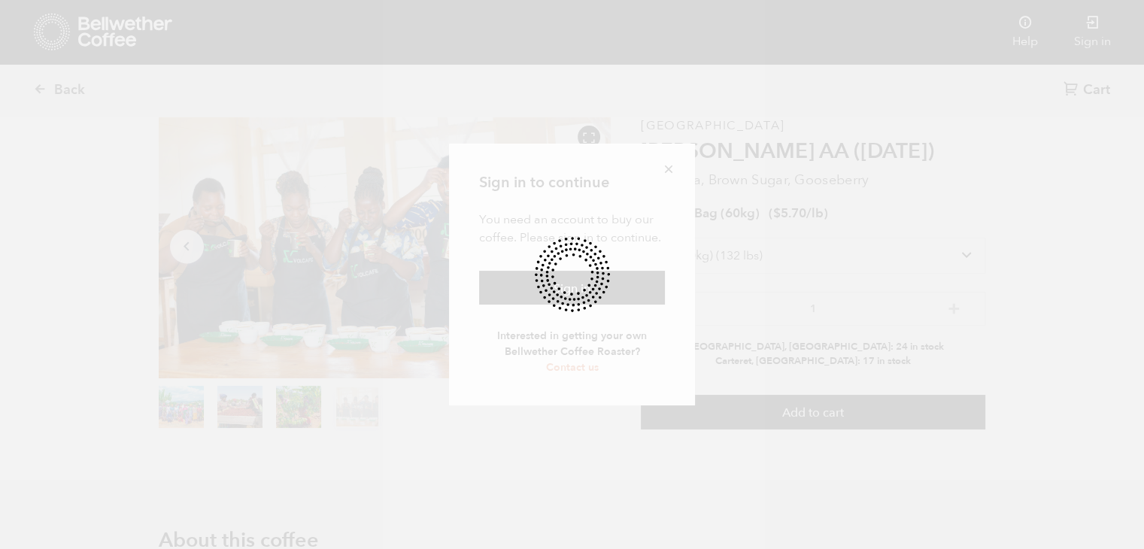
click at [608, 115] on div at bounding box center [572, 274] width 1144 height 549
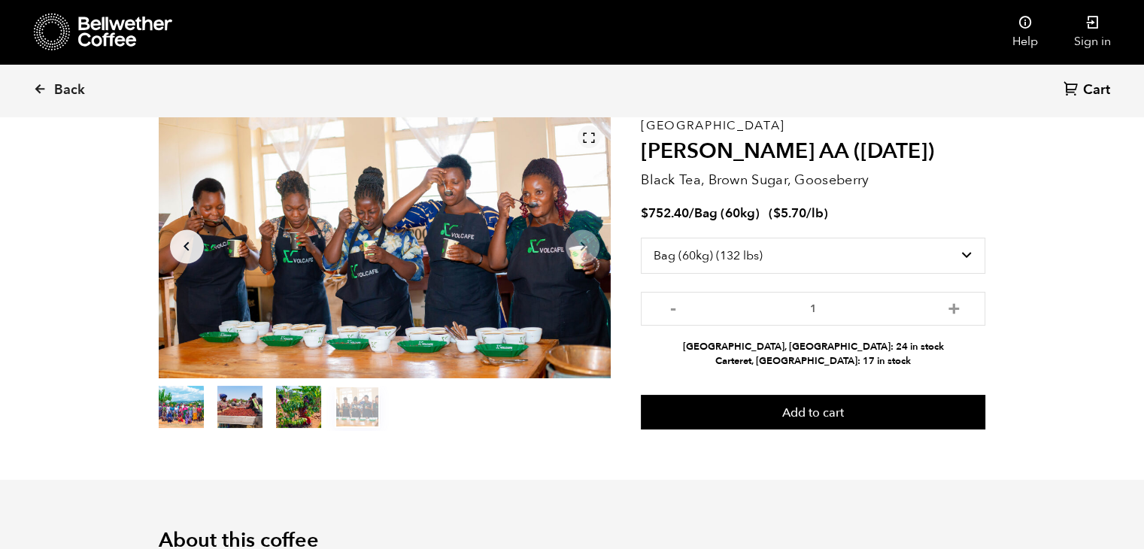
click at [591, 138] on icon at bounding box center [589, 138] width 14 height 14
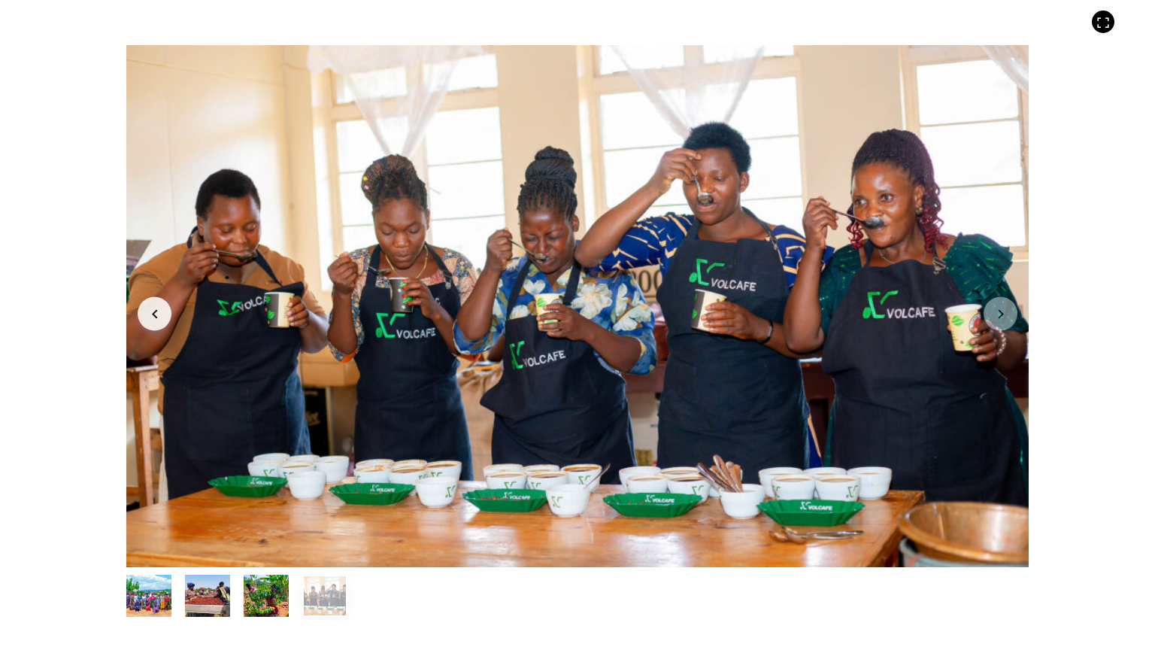
drag, startPoint x: 597, startPoint y: 353, endPoint x: 538, endPoint y: 349, distance: 59.6
click at [538, 349] on div at bounding box center [577, 306] width 903 height 522
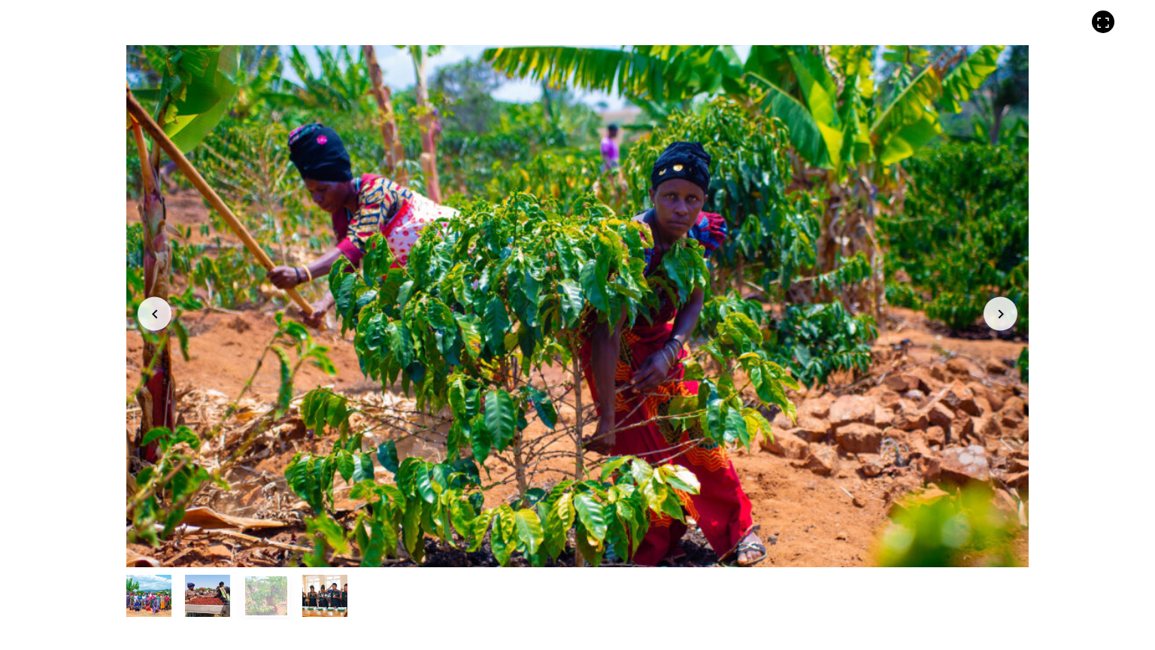
click at [538, 349] on div at bounding box center [577, 306] width 903 height 522
click at [737, 335] on div at bounding box center [577, 306] width 903 height 522
click at [992, 310] on icon "Arrow Right" at bounding box center [1001, 314] width 18 height 18
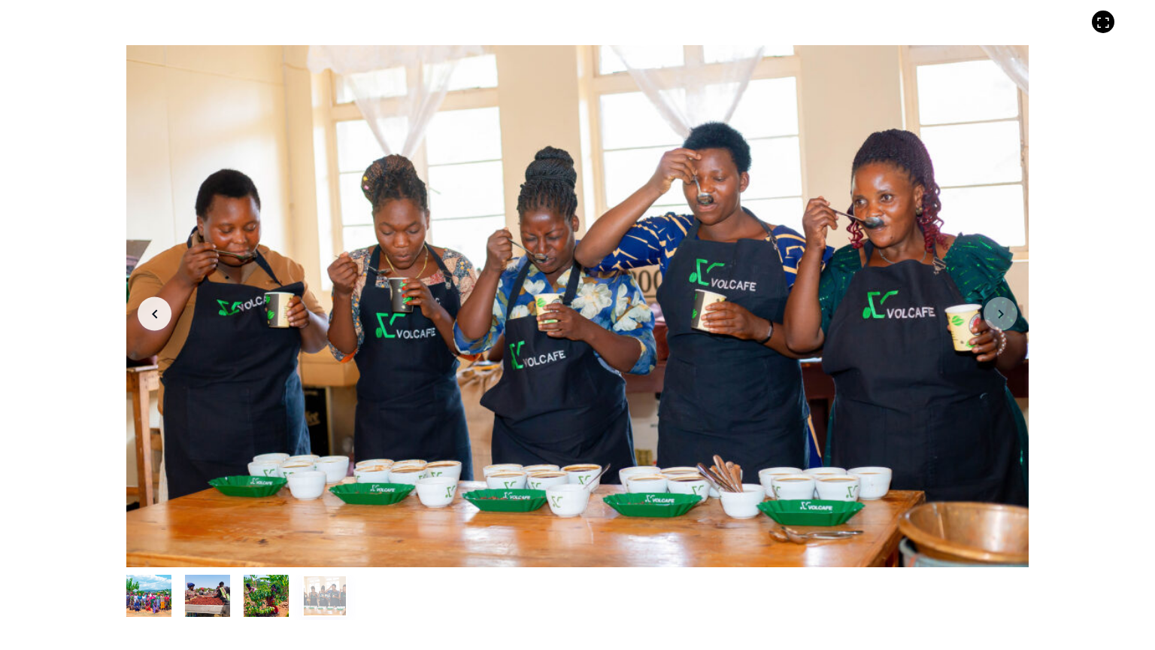
click at [996, 311] on icon "Arrow Right" at bounding box center [1001, 314] width 18 height 18
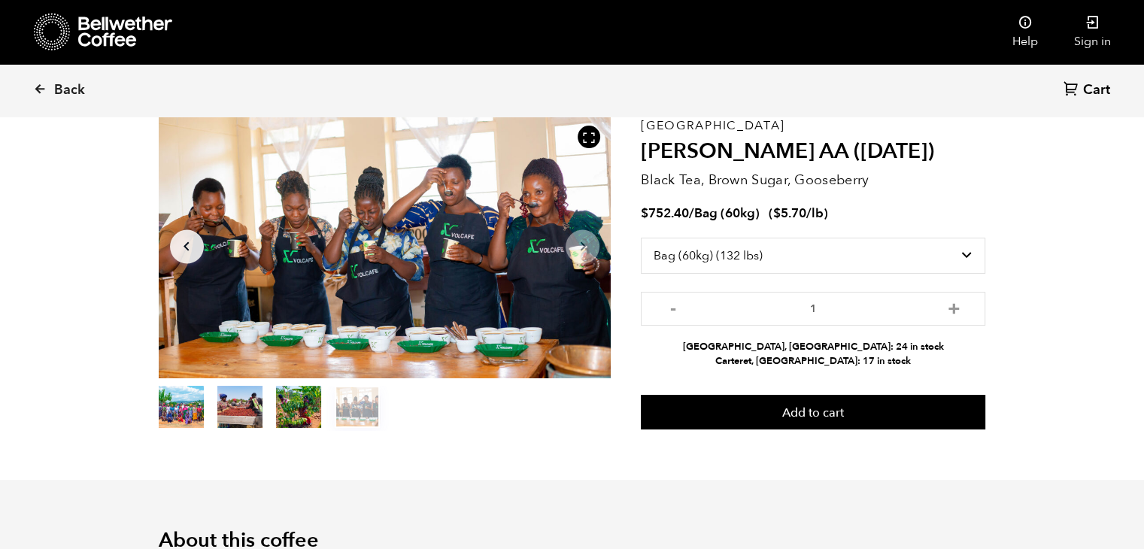
click at [171, 402] on button "item 0" at bounding box center [181, 410] width 45 height 42
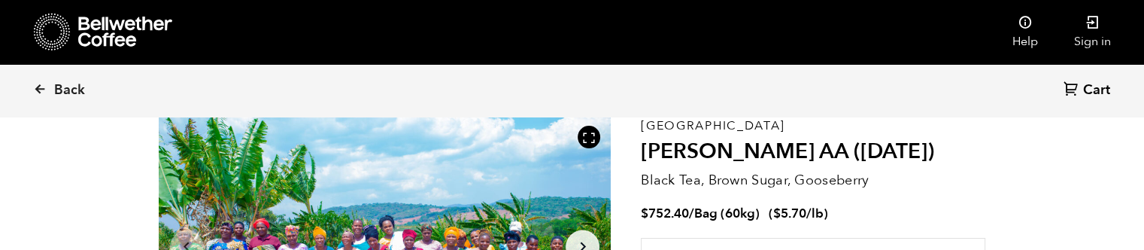
click at [576, 240] on icon "Arrow Right" at bounding box center [583, 247] width 18 height 18
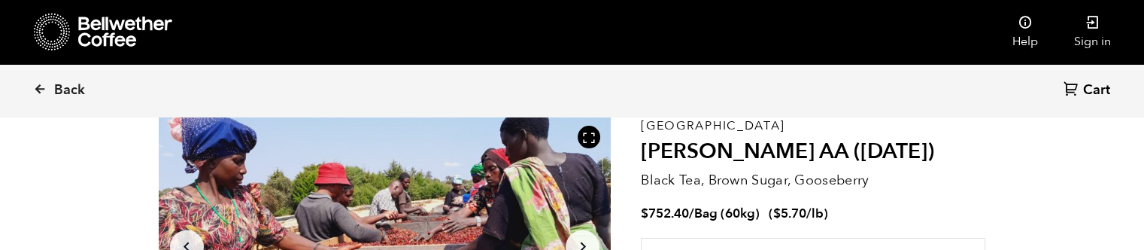
click at [185, 241] on icon "Arrow Left" at bounding box center [186, 247] width 18 height 18
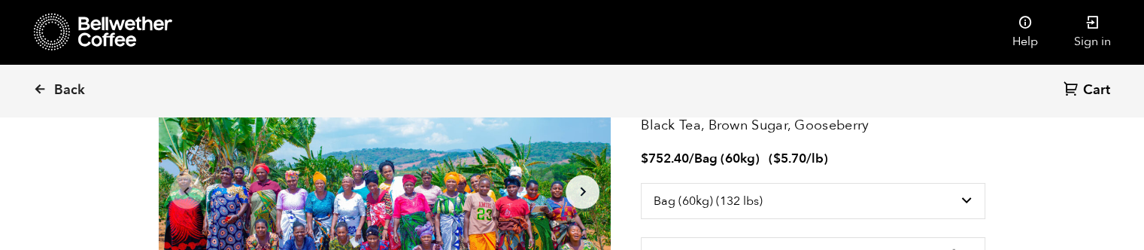
scroll to position [150, 0]
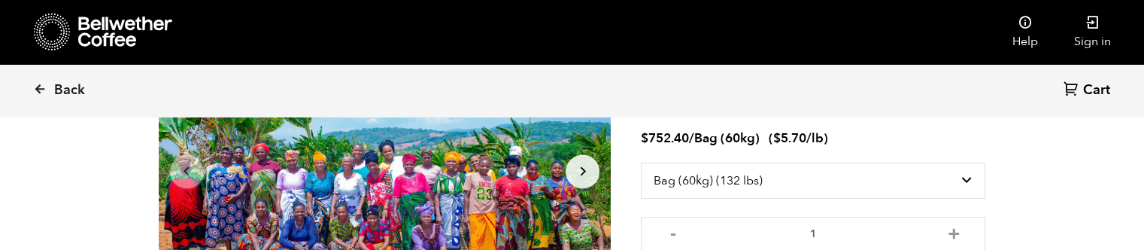
click at [580, 175] on icon "Arrow Right" at bounding box center [583, 171] width 18 height 18
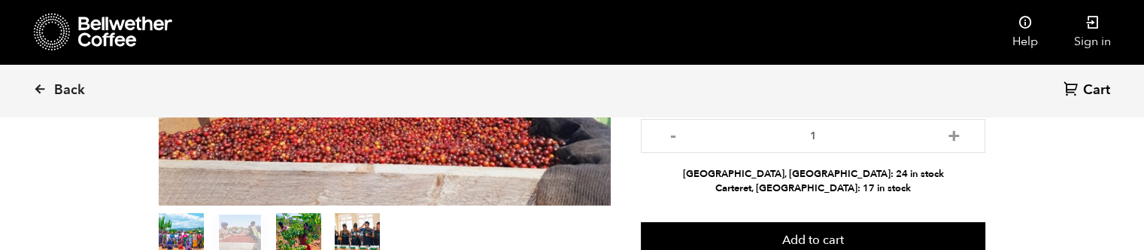
scroll to position [226, 0]
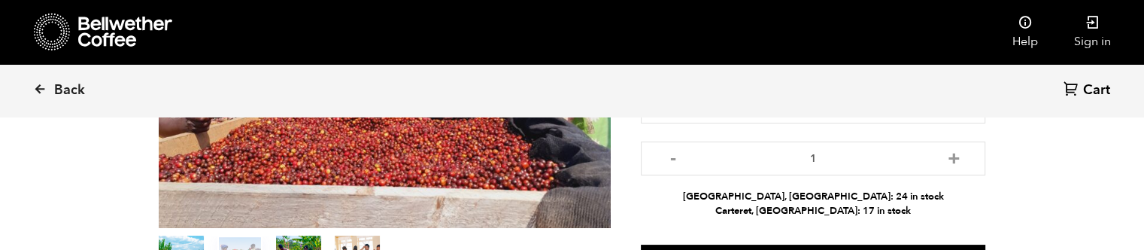
drag, startPoint x: 311, startPoint y: 163, endPoint x: 450, endPoint y: 135, distance: 141.3
click at [450, 135] on div at bounding box center [384, 96] width 453 height 263
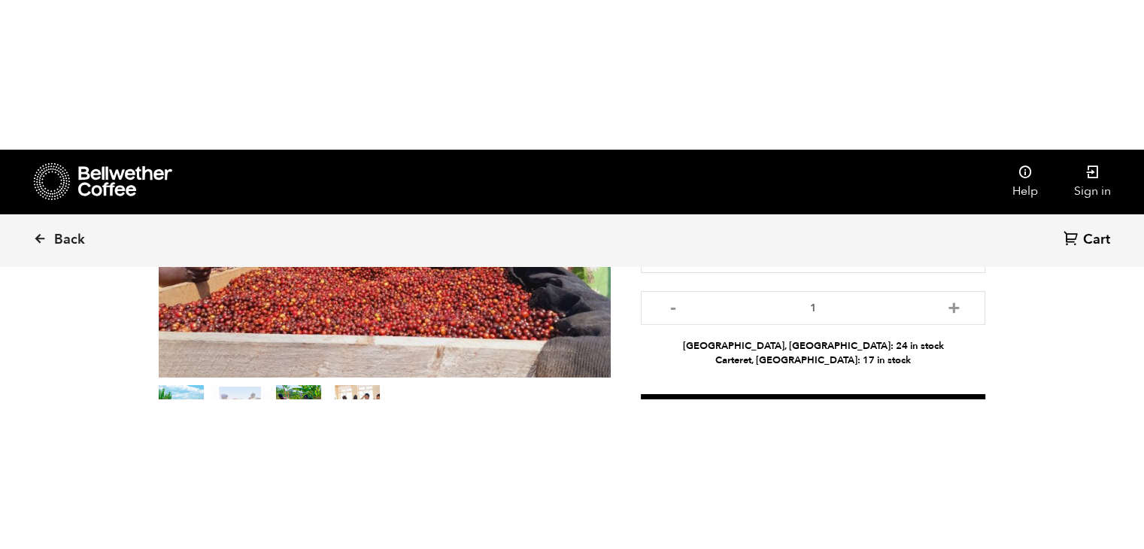
scroll to position [150, 0]
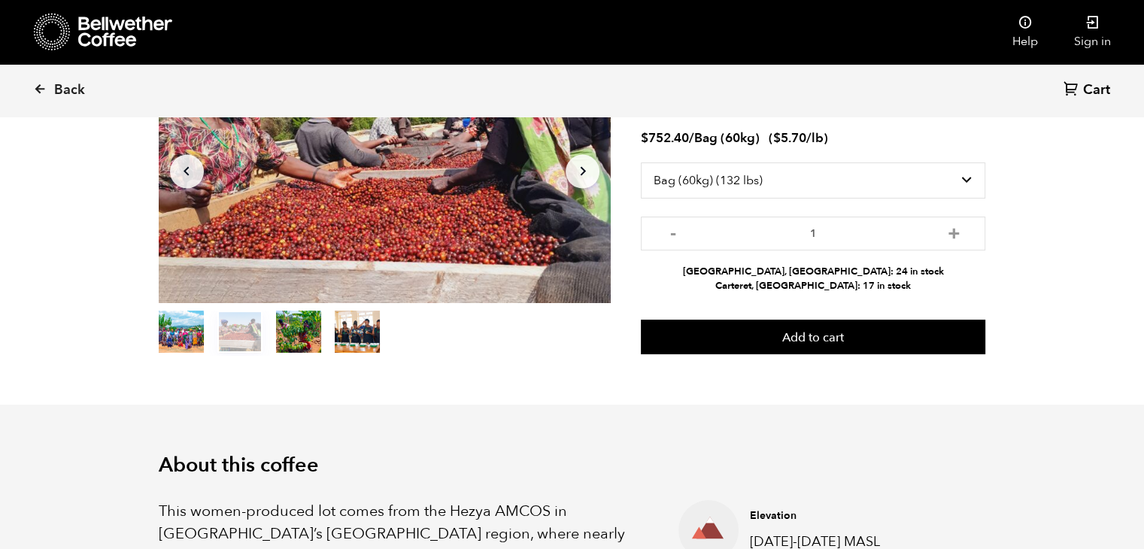
click at [457, 167] on div at bounding box center [384, 171] width 453 height 263
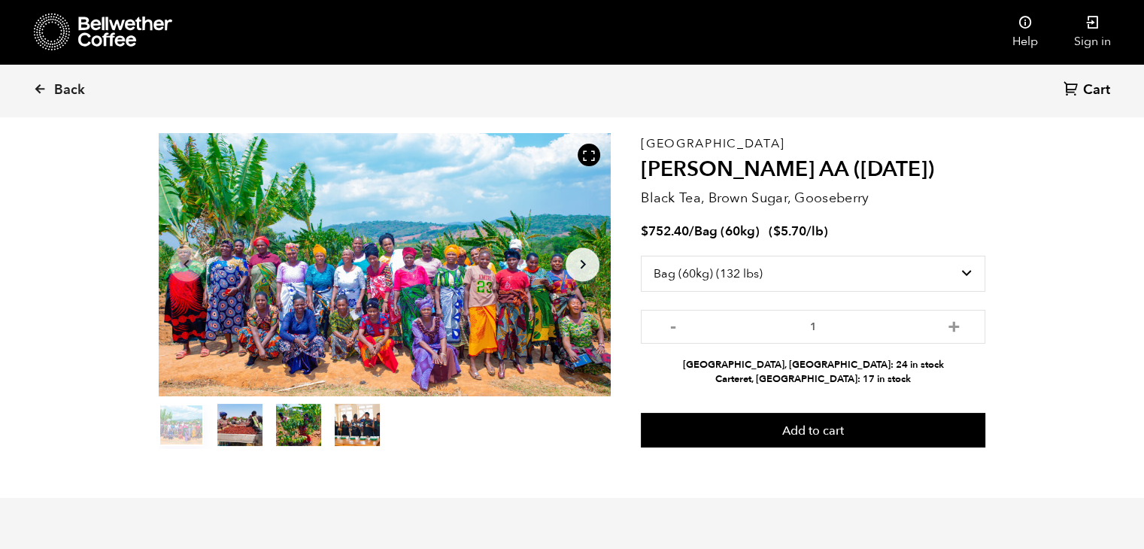
scroll to position [0, 0]
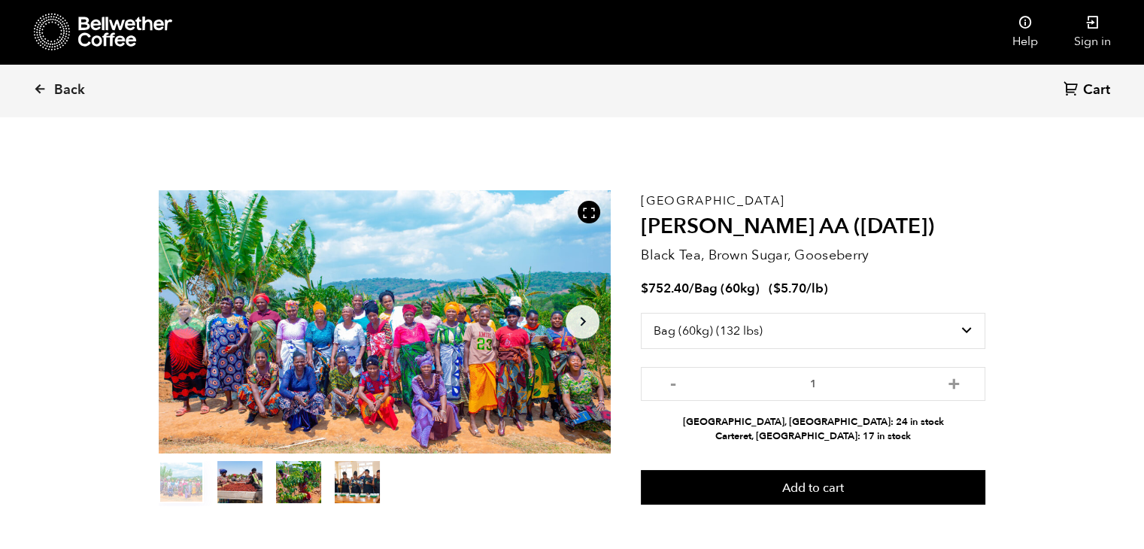
click at [592, 217] on icon at bounding box center [589, 213] width 14 height 14
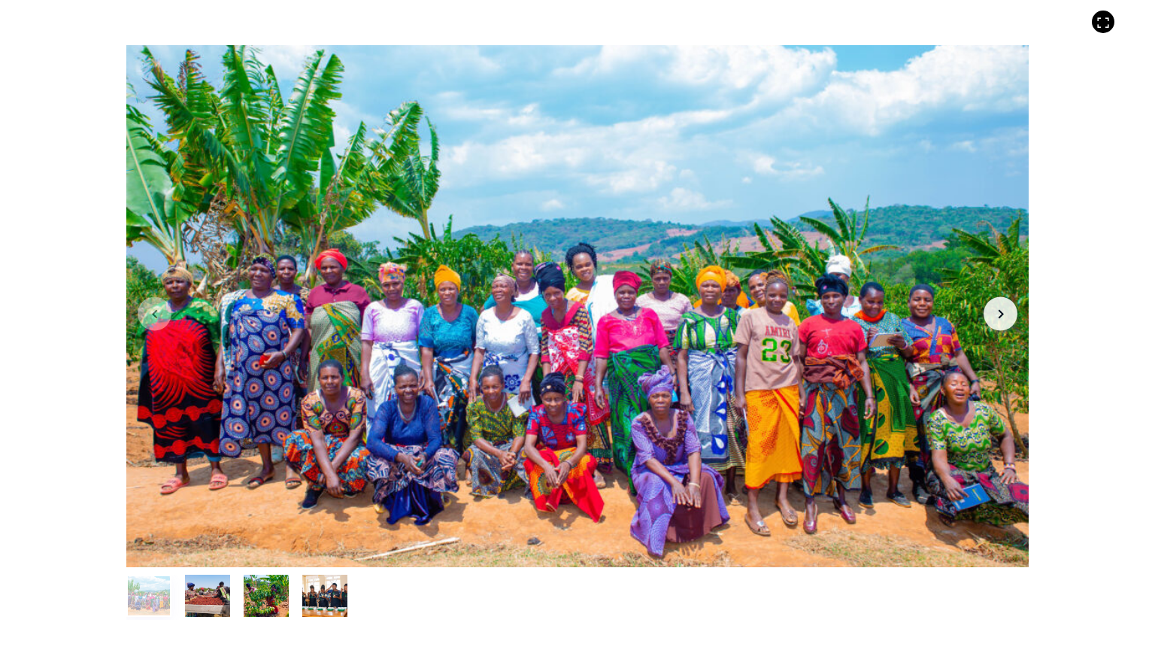
drag, startPoint x: 554, startPoint y: 326, endPoint x: 209, endPoint y: 593, distance: 435.8
click at [209, 548] on button "item 1" at bounding box center [207, 599] width 45 height 42
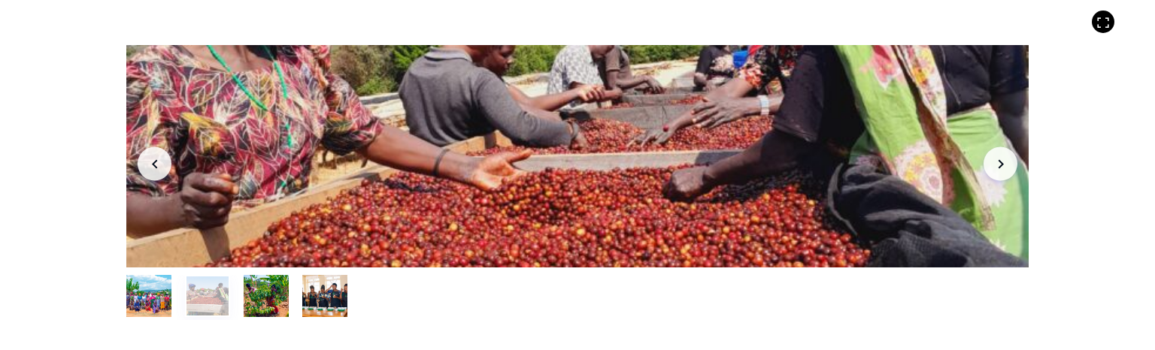
drag, startPoint x: 1078, startPoint y: 98, endPoint x: 1078, endPoint y: 34, distance: 63.9
click at [1078, 99] on div "Item 2 of 4 Arrow Left Arrow Right item 0 item 1 item 2 item 3 Item 2 of 4" at bounding box center [577, 175] width 1155 height 350
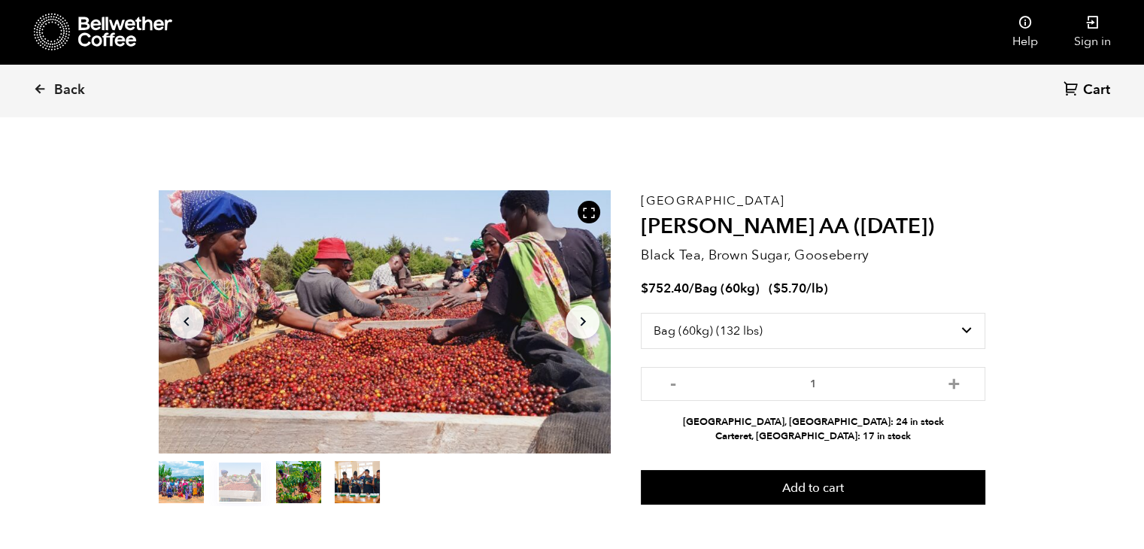
click at [293, 488] on button "item 2" at bounding box center [298, 485] width 45 height 42
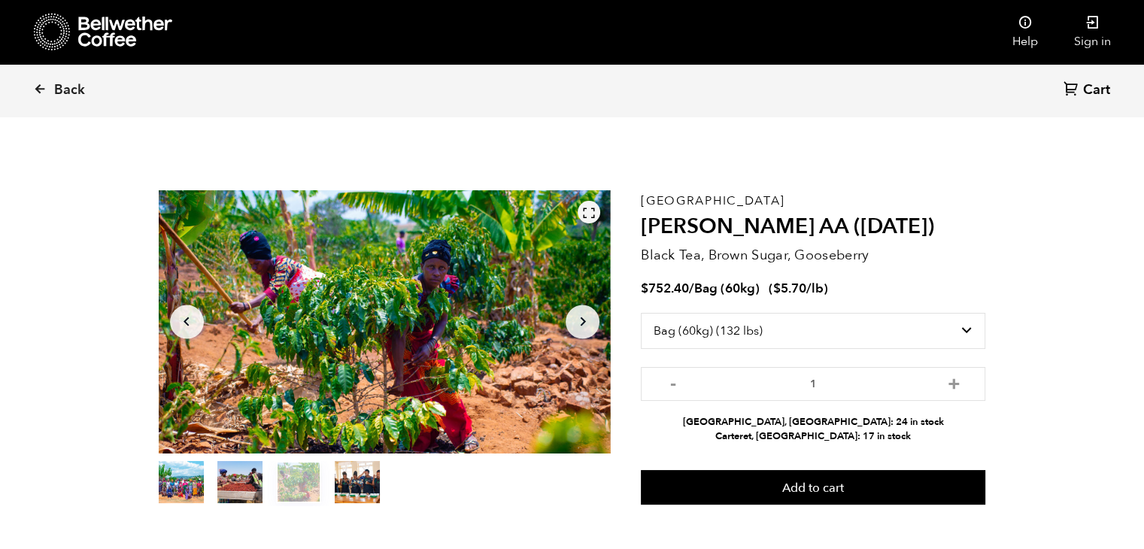
click at [589, 208] on icon at bounding box center [589, 213] width 14 height 14
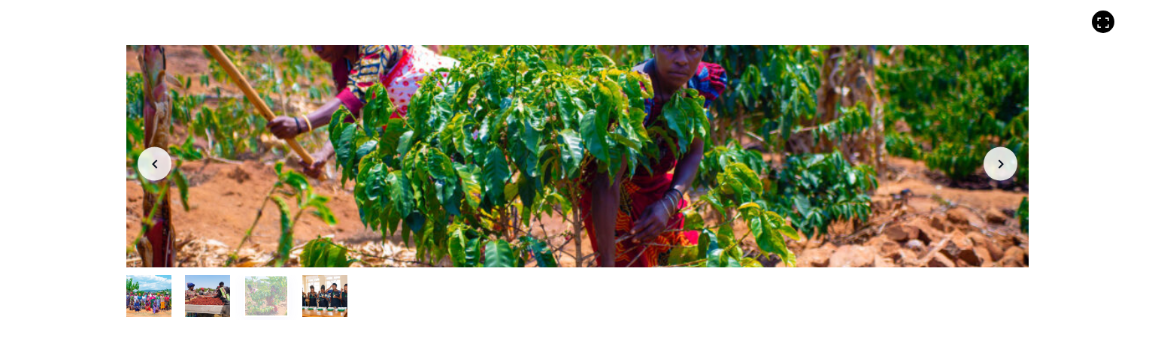
click at [1020, 118] on div at bounding box center [577, 156] width 903 height 223
click at [581, 54] on div at bounding box center [577, 156] width 903 height 223
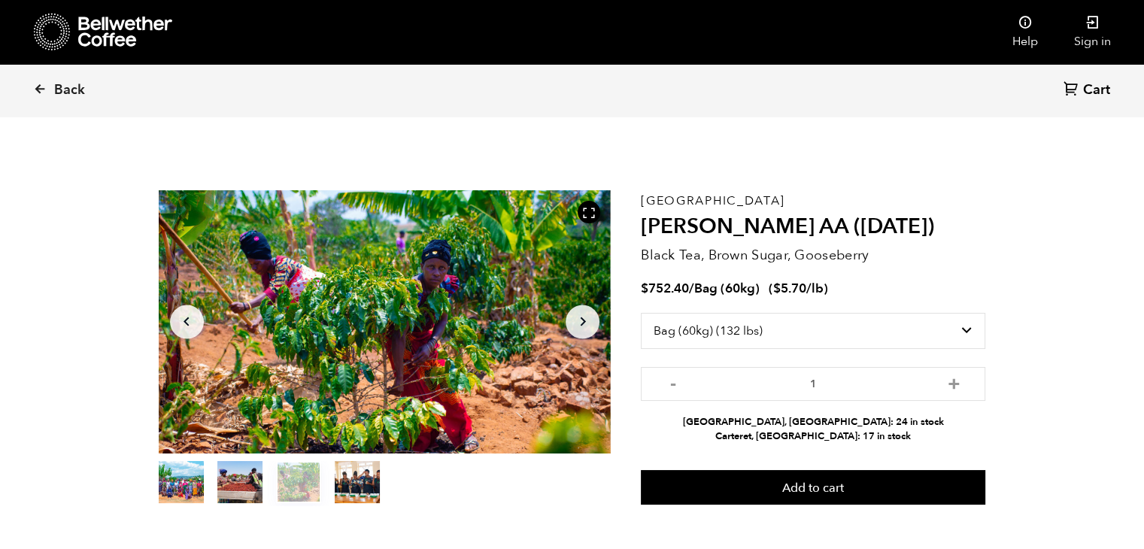
click at [601, 325] on div at bounding box center [384, 321] width 453 height 263
click at [584, 323] on icon "button" at bounding box center [582, 321] width 5 height 9
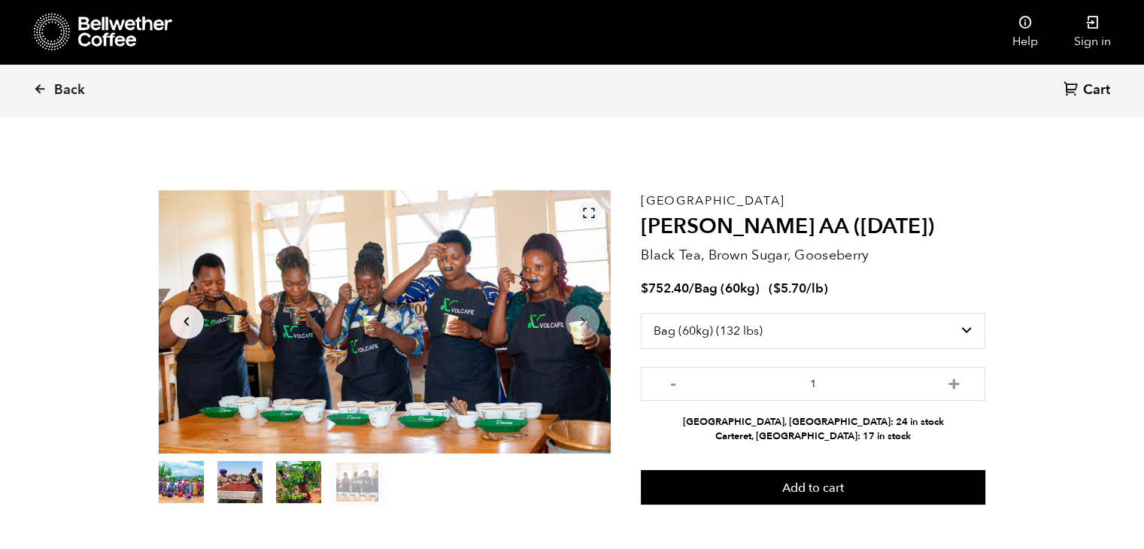
click at [584, 217] on icon at bounding box center [589, 213] width 14 height 14
drag, startPoint x: 100, startPoint y: 176, endPoint x: 112, endPoint y: 153, distance: 26.2
click at [44, 93] on icon at bounding box center [40, 89] width 14 height 14
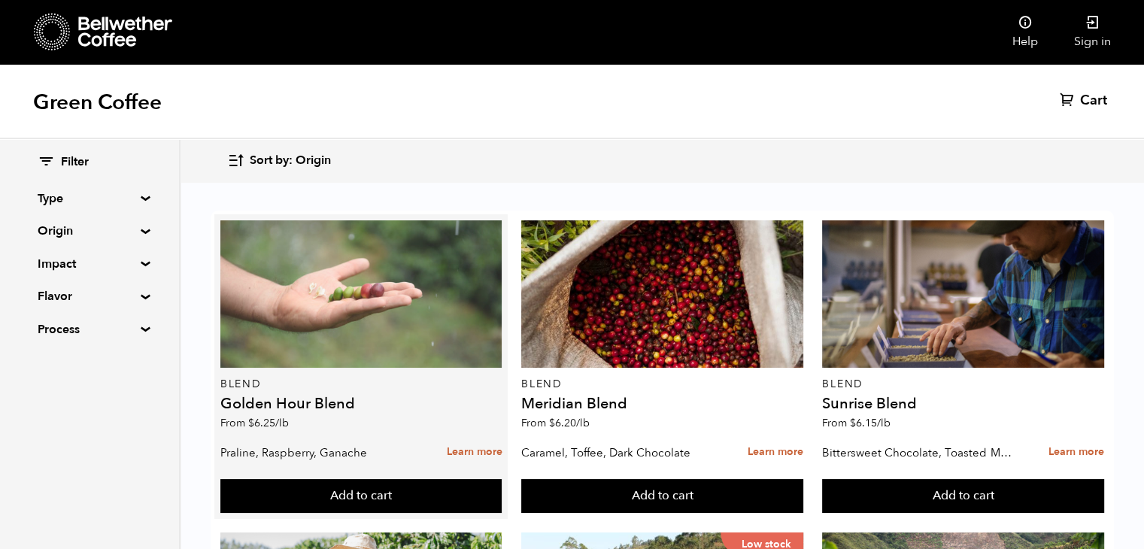
click div
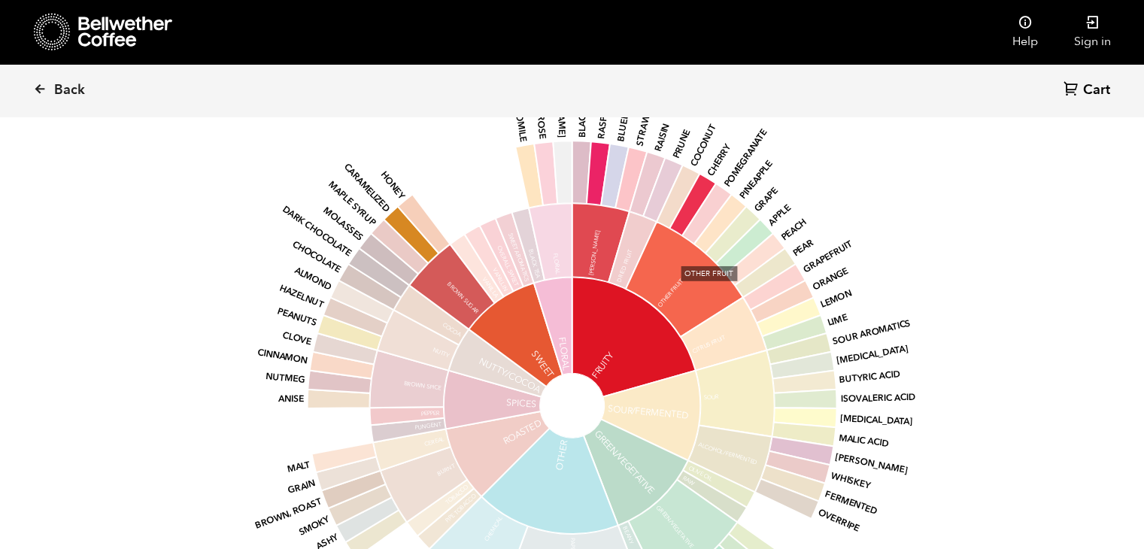
scroll to position [1098, 0]
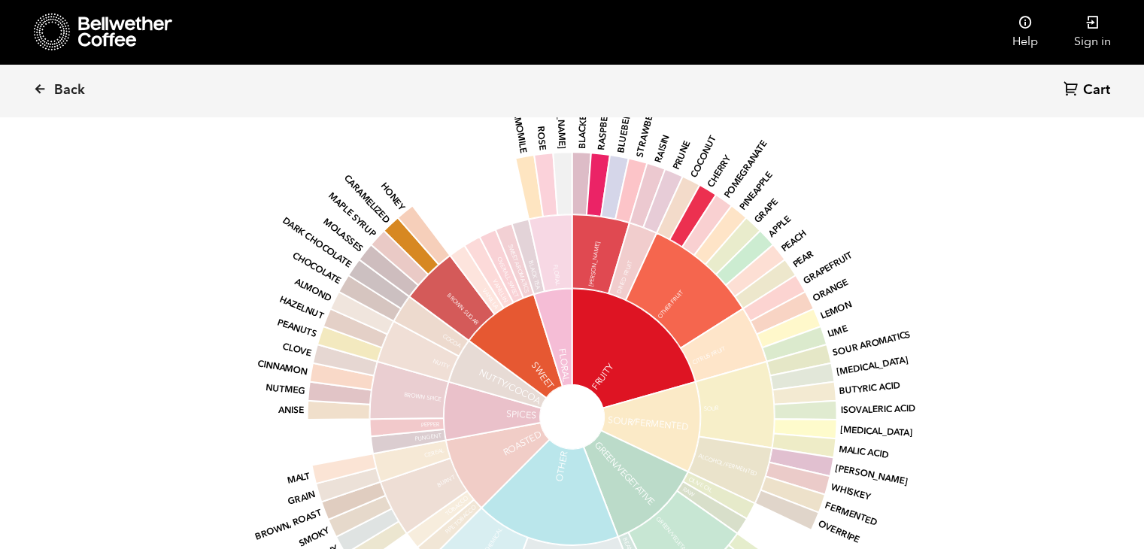
drag, startPoint x: 575, startPoint y: 353, endPoint x: 458, endPoint y: 171, distance: 216.6
click at [458, 171] on icon "base Fruity Sour/Fermented Green/Vegetative Other Roasted Spices Nutty/Cocoa Sw…" at bounding box center [572, 416] width 786 height 639
click at [30, 91] on div "Back Cart (0)" at bounding box center [572, 90] width 1144 height 53
click at [40, 89] on icon at bounding box center [40, 89] width 14 height 14
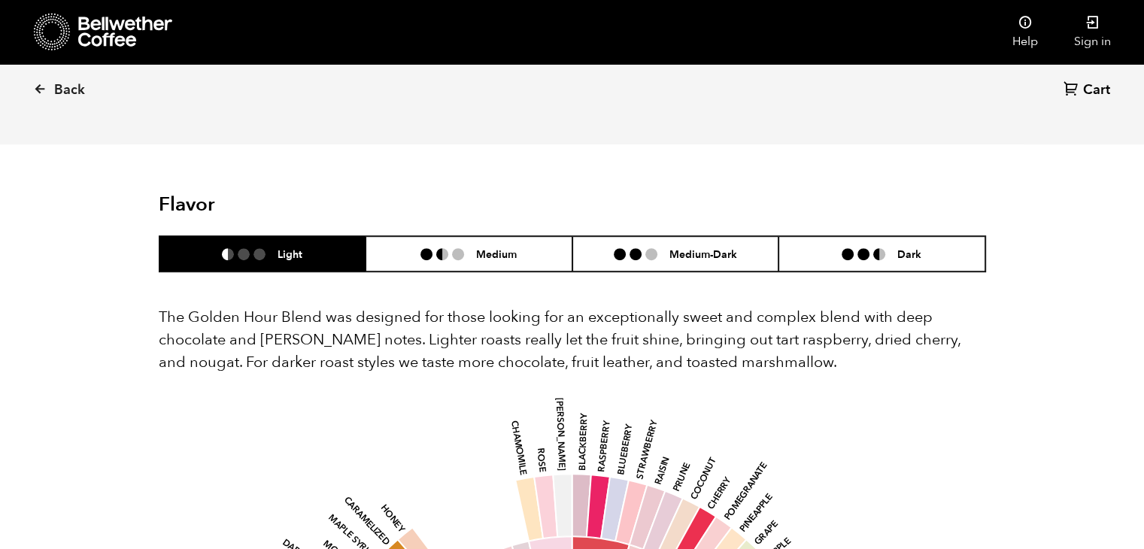
scroll to position [650, 0]
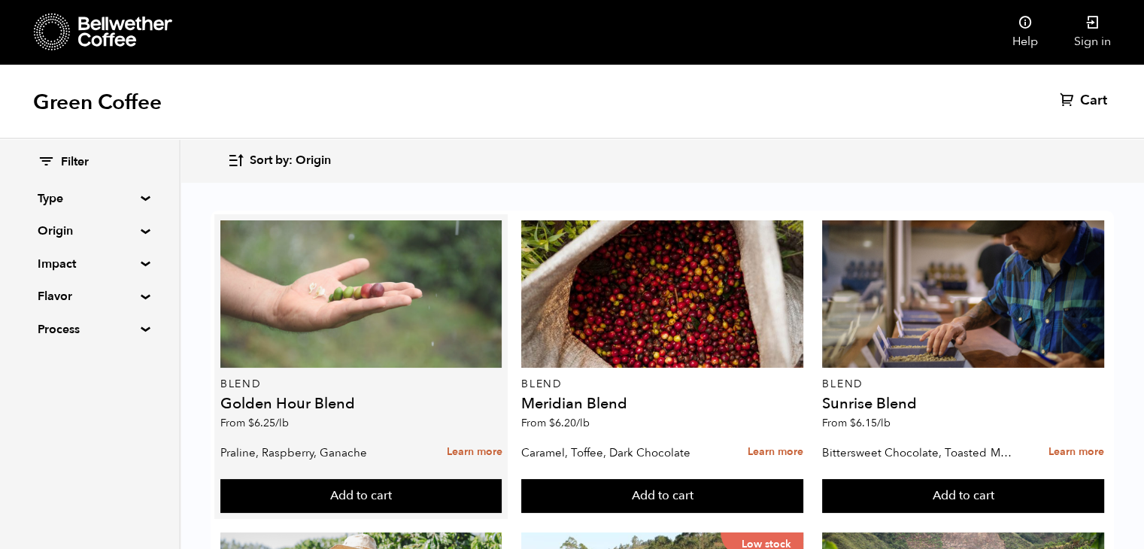
click at [375, 308] on div at bounding box center [361, 293] width 282 height 147
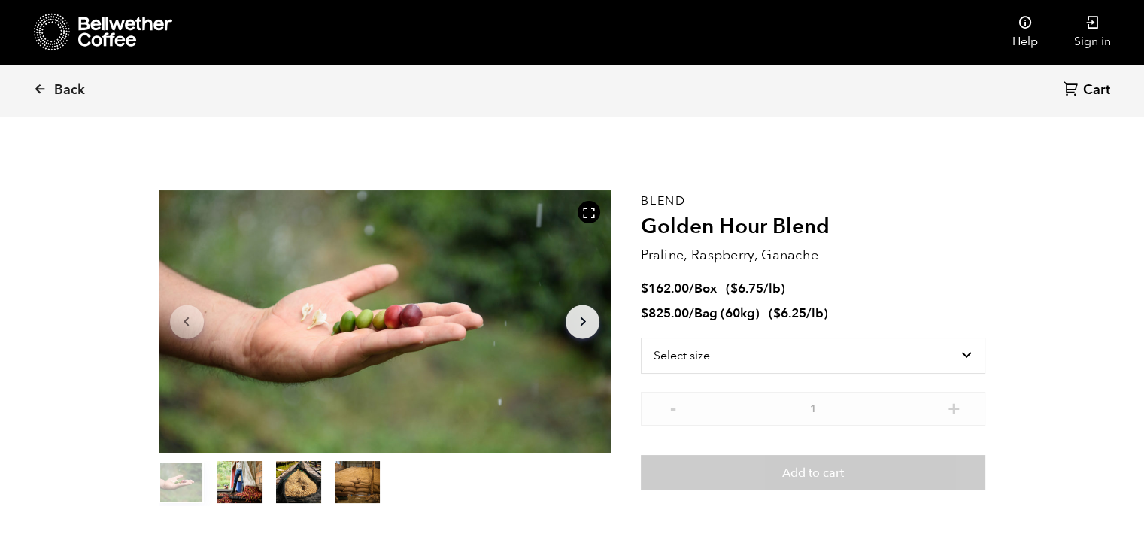
scroll to position [654, 801]
